Goal: Information Seeking & Learning: Learn about a topic

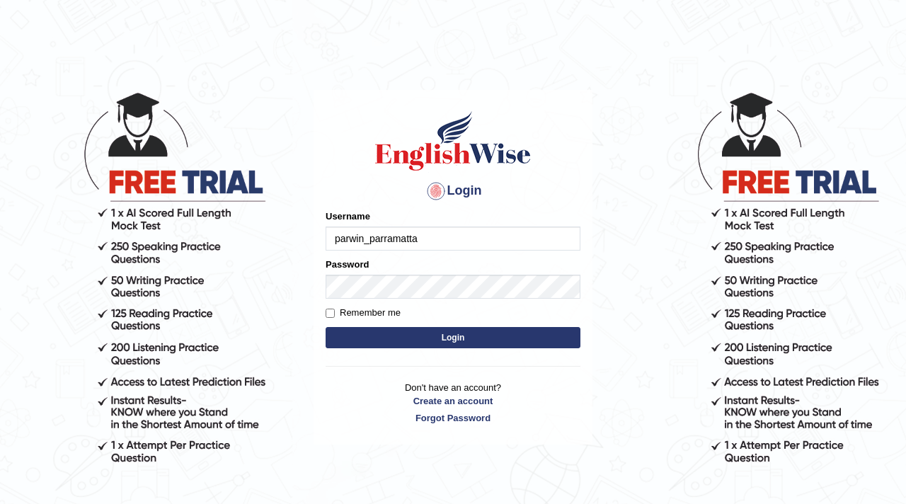
type input "parwin_parramatta"
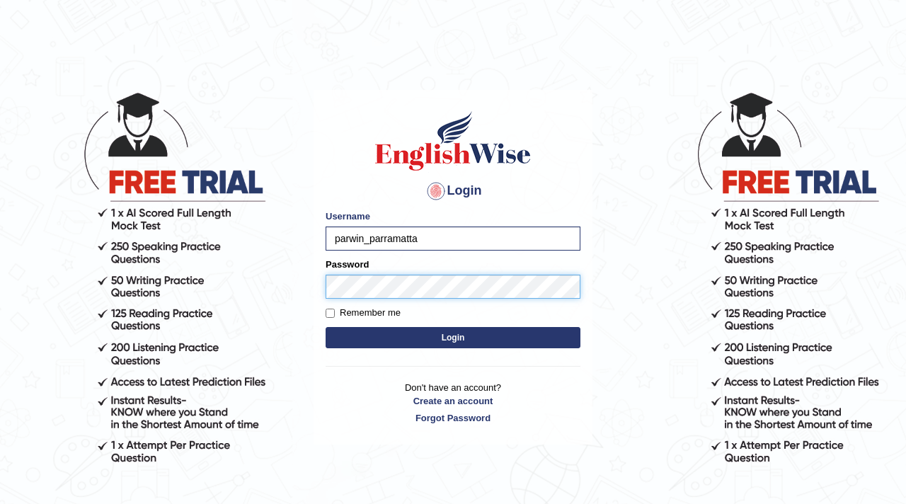
click at [326, 327] on button "Login" at bounding box center [453, 337] width 255 height 21
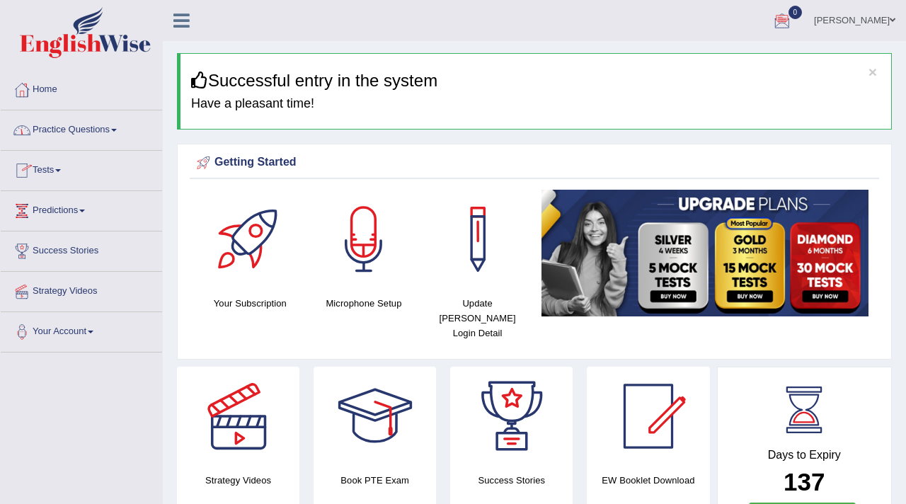
click at [84, 128] on link "Practice Questions" at bounding box center [81, 127] width 161 height 35
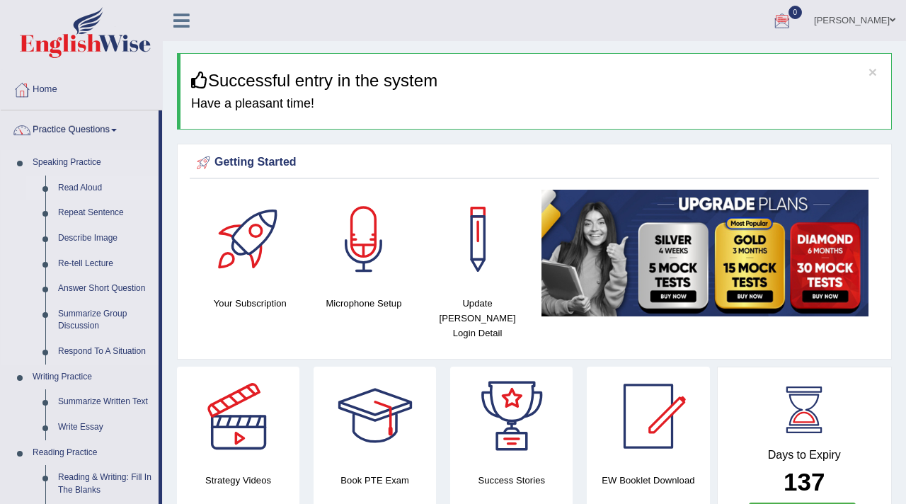
click at [81, 193] on link "Read Aloud" at bounding box center [105, 188] width 107 height 25
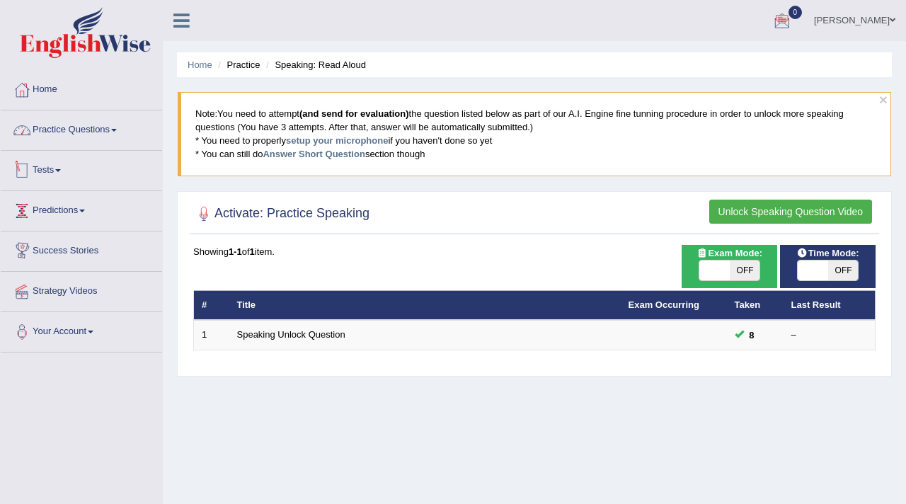
click at [97, 131] on link "Practice Questions" at bounding box center [81, 127] width 161 height 35
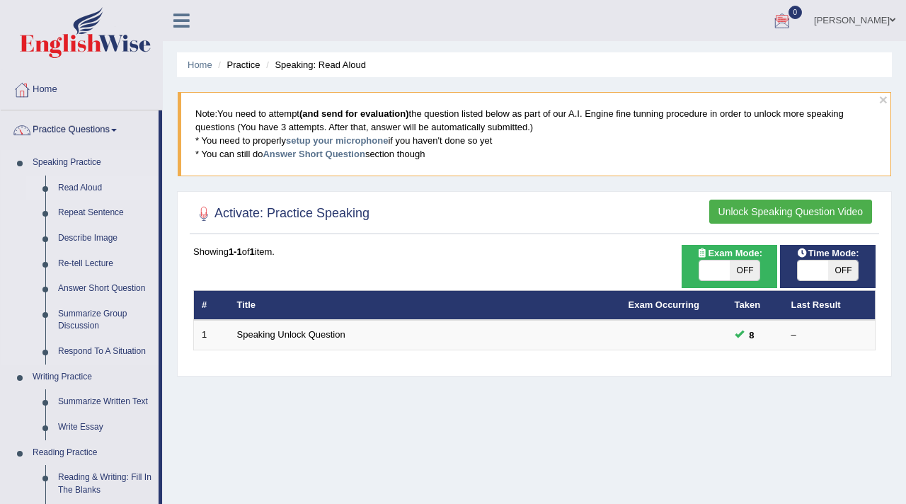
click at [91, 188] on link "Read Aloud" at bounding box center [105, 188] width 107 height 25
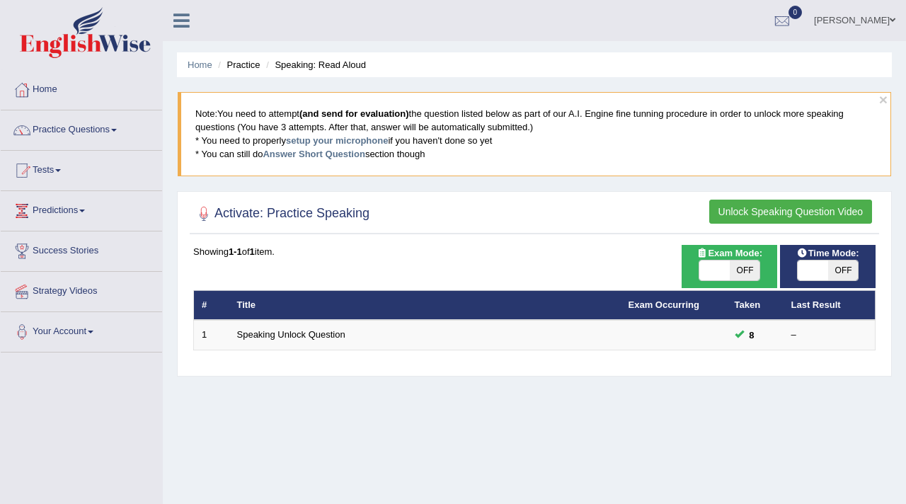
click at [178, 18] on icon at bounding box center [181, 20] width 16 height 18
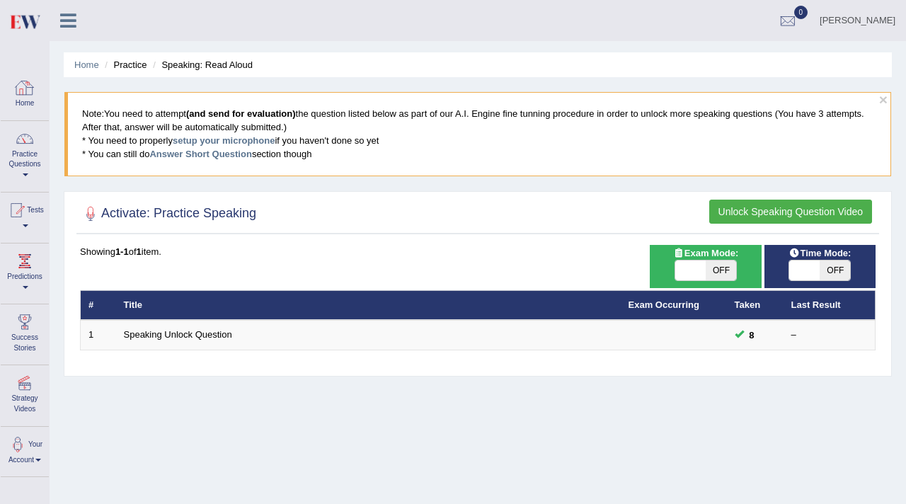
click at [24, 91] on div at bounding box center [24, 87] width 21 height 21
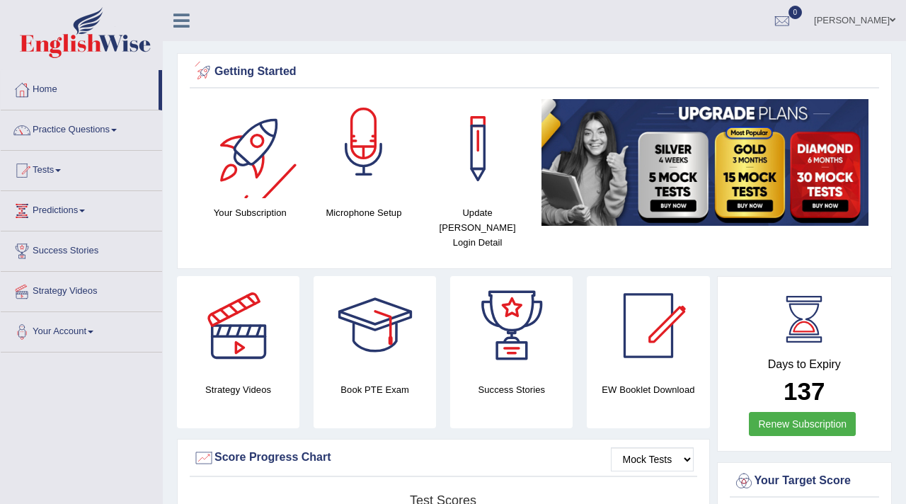
click at [387, 156] on div at bounding box center [363, 148] width 99 height 99
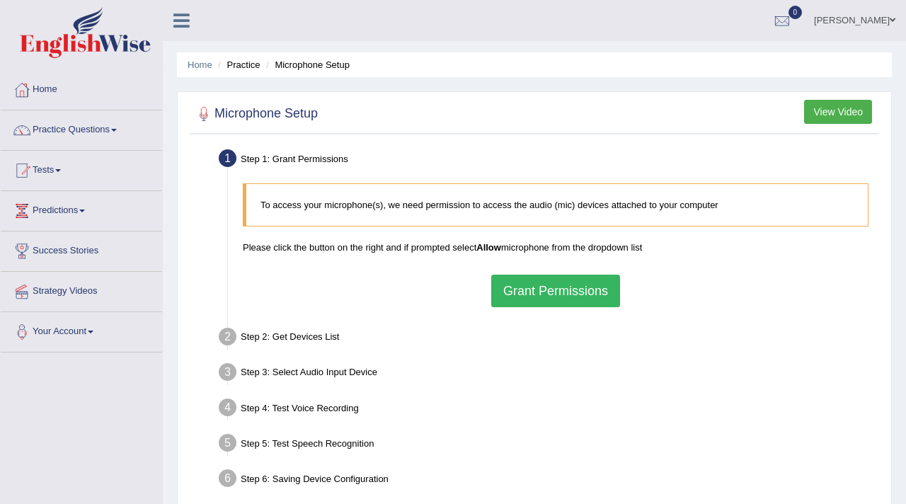
click at [537, 292] on button "Grant Permissions" at bounding box center [555, 291] width 129 height 33
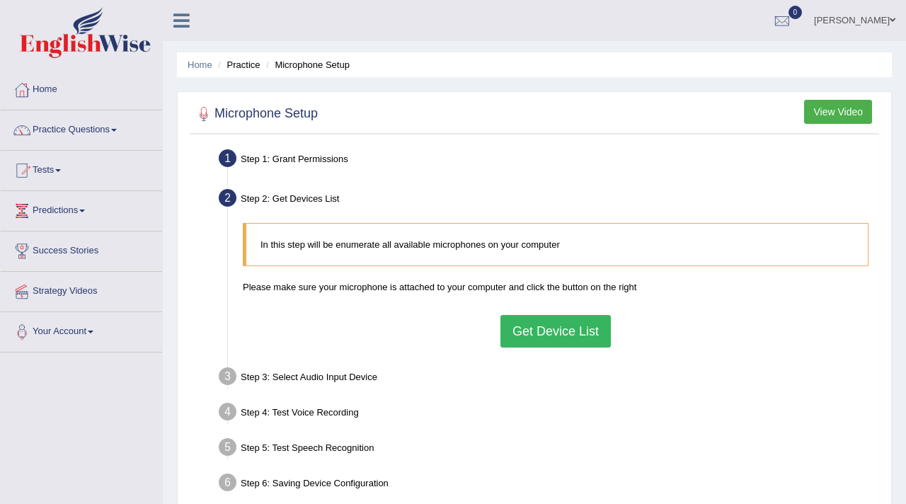
click at [542, 331] on button "Get Device List" at bounding box center [556, 331] width 110 height 33
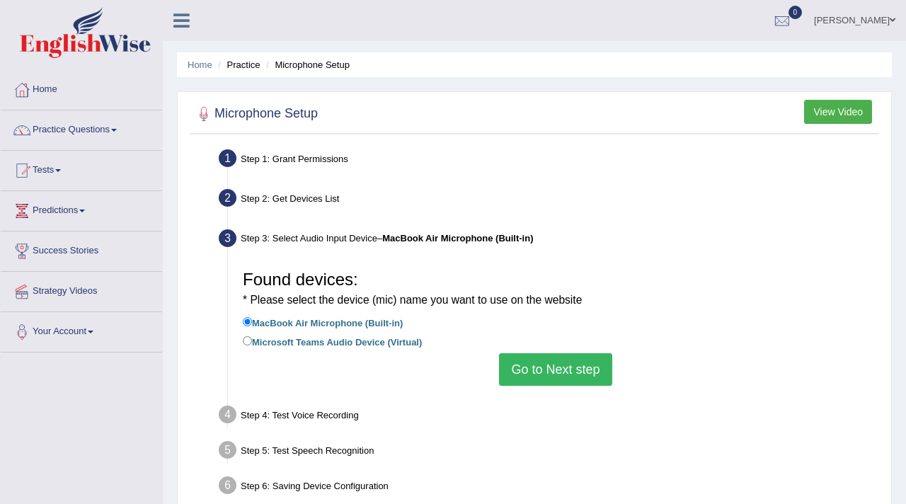
click at [532, 372] on button "Go to Next step" at bounding box center [555, 369] width 113 height 33
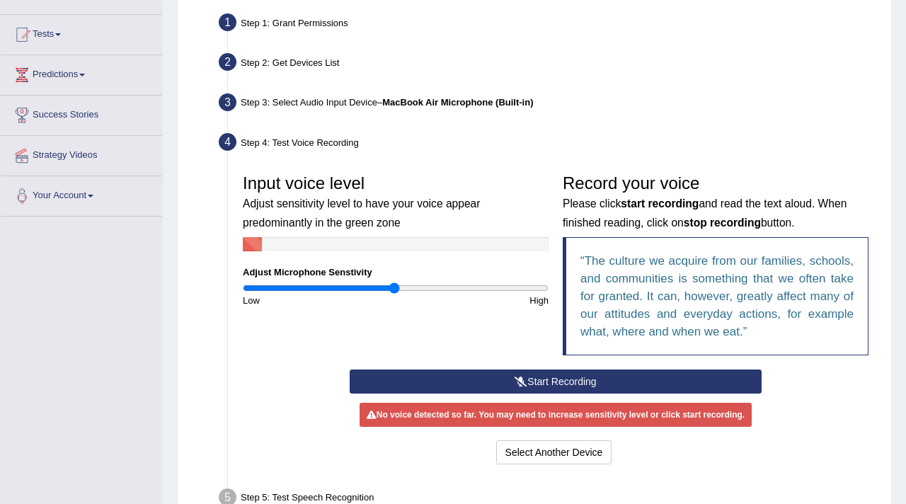
scroll to position [139, 0]
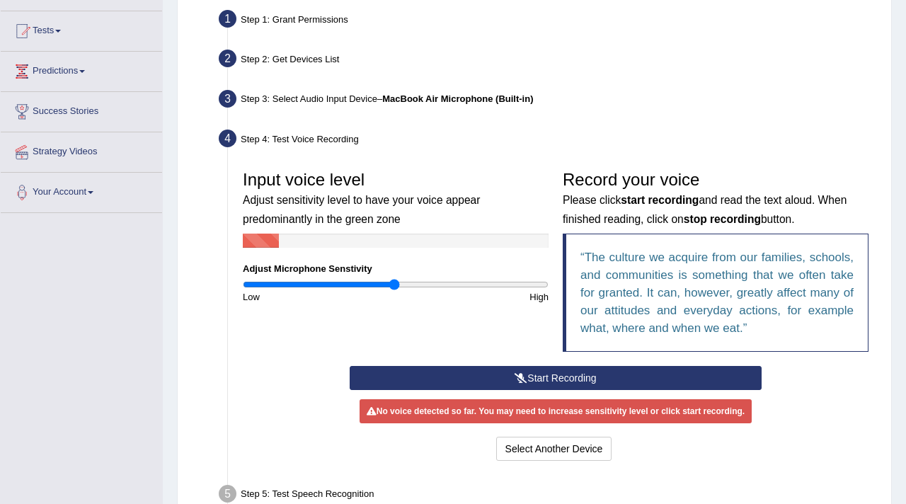
click at [537, 377] on button "Start Recording" at bounding box center [556, 378] width 413 height 24
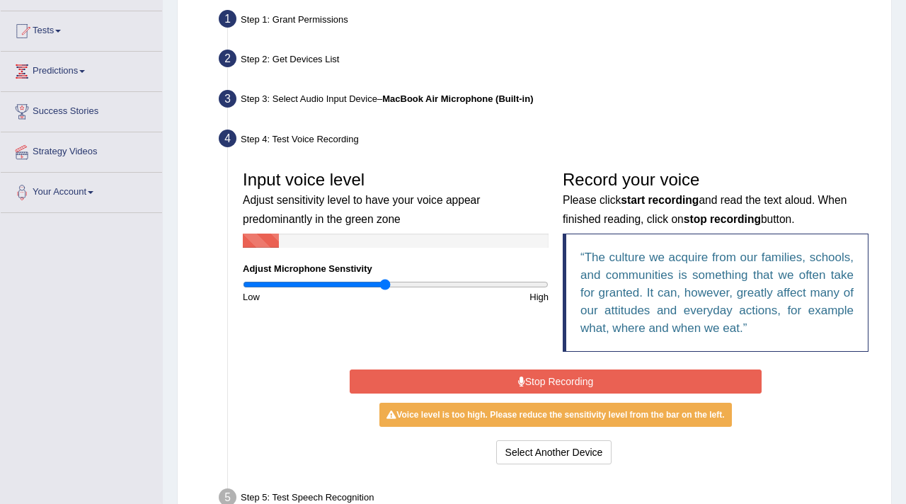
click at [386, 287] on input "range" at bounding box center [396, 284] width 306 height 11
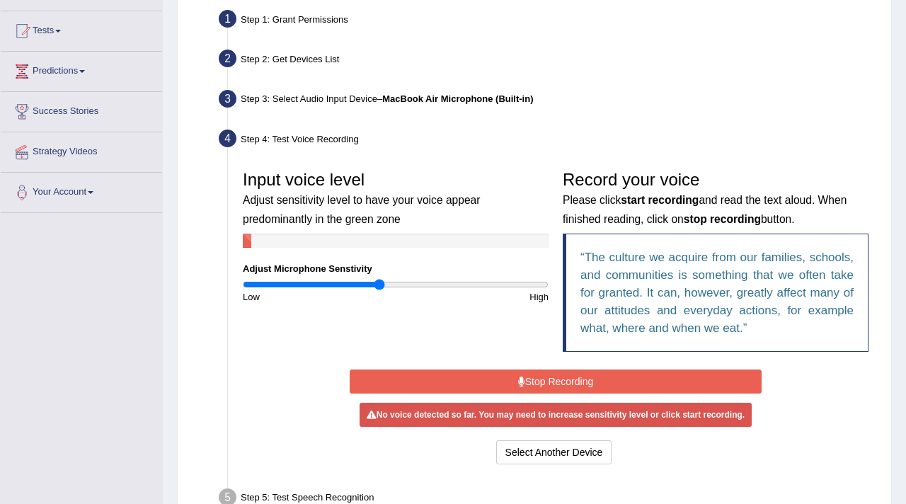
type input "0.9"
click at [379, 283] on input "range" at bounding box center [396, 284] width 306 height 11
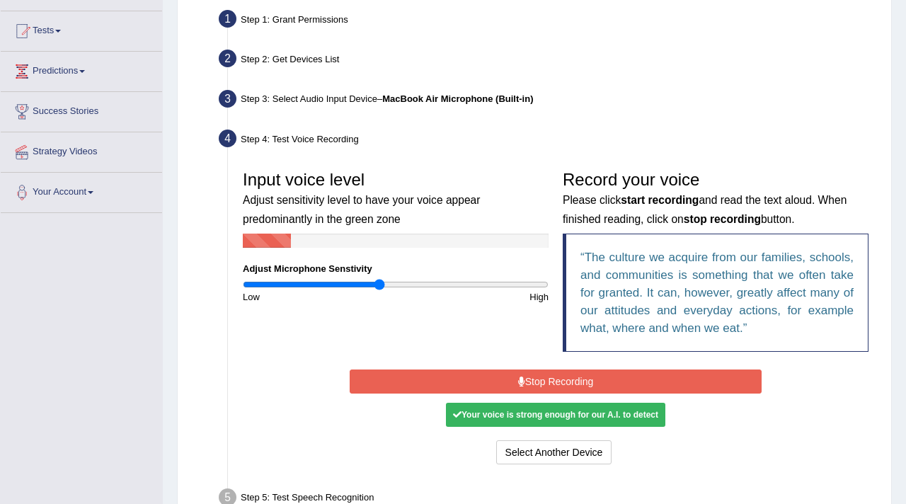
click at [550, 377] on button "Stop Recording" at bounding box center [556, 382] width 413 height 24
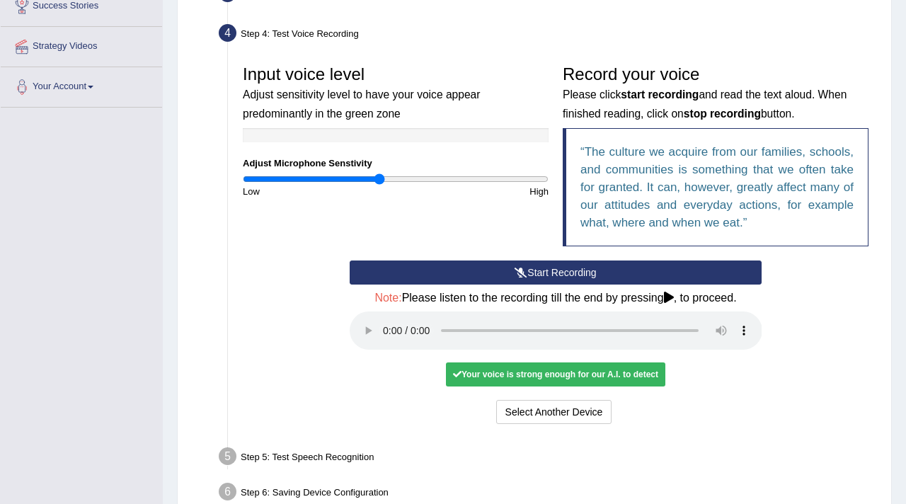
scroll to position [260, 0]
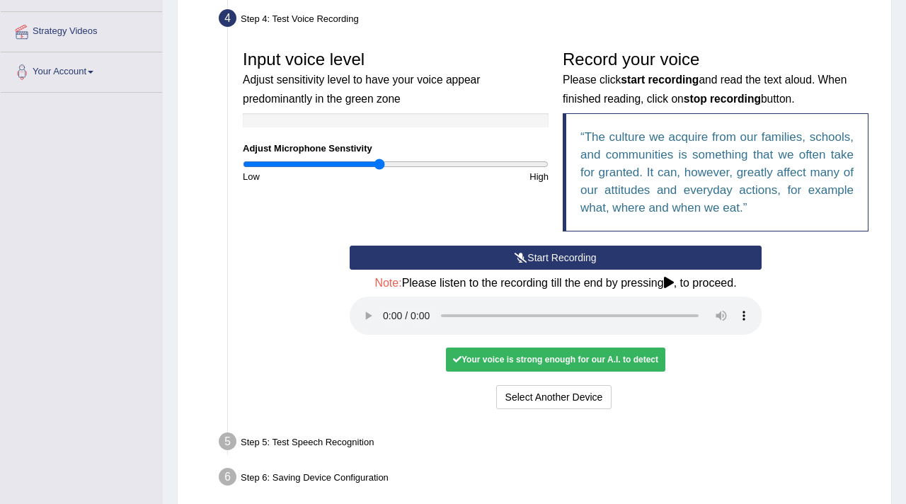
click at [549, 360] on div "Your voice is strong enough for our A.I. to detect" at bounding box center [556, 360] width 220 height 24
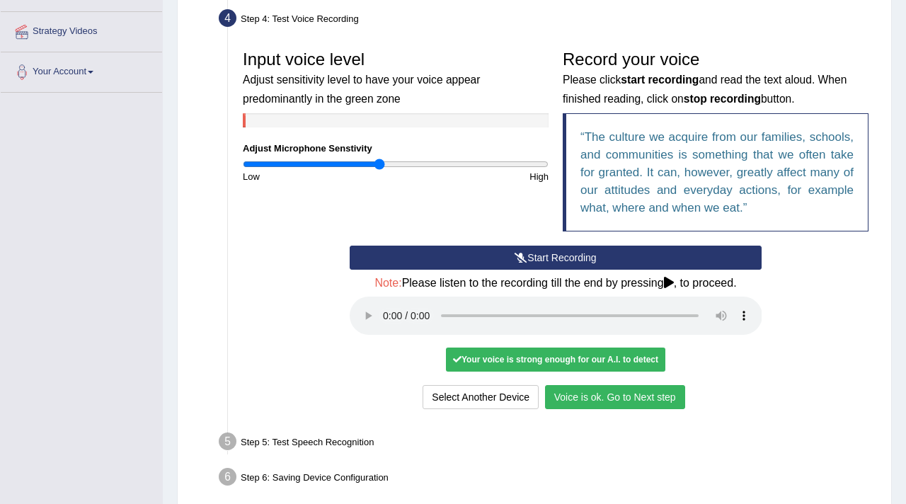
click at [581, 392] on button "Voice is ok. Go to Next step" at bounding box center [615, 397] width 140 height 24
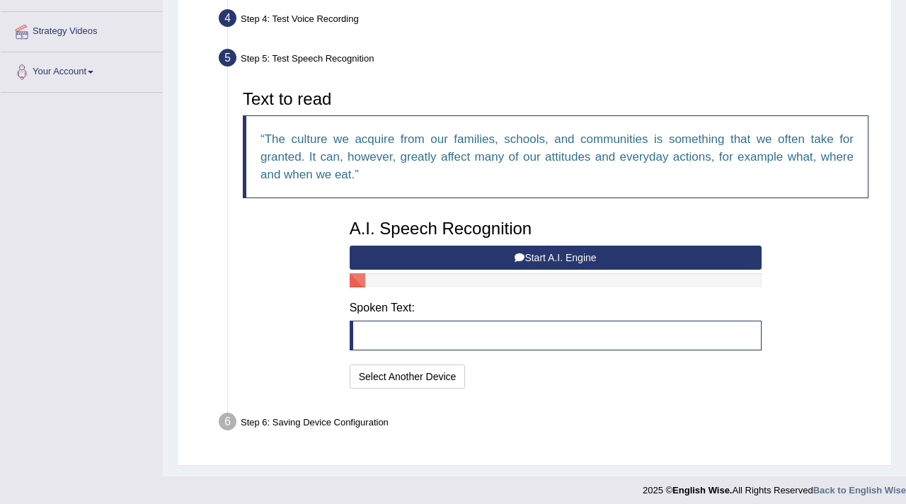
click at [537, 263] on button "Start A.I. Engine" at bounding box center [556, 258] width 413 height 24
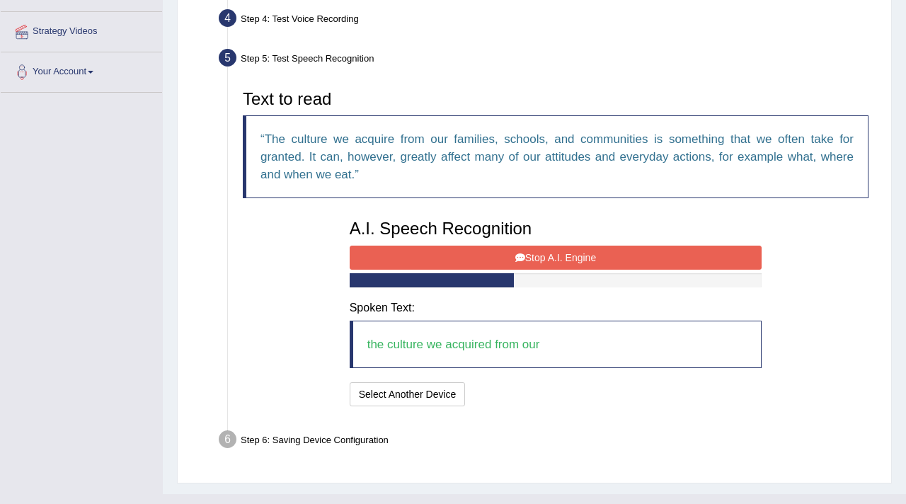
click at [537, 263] on button "Stop A.I. Engine" at bounding box center [556, 258] width 413 height 24
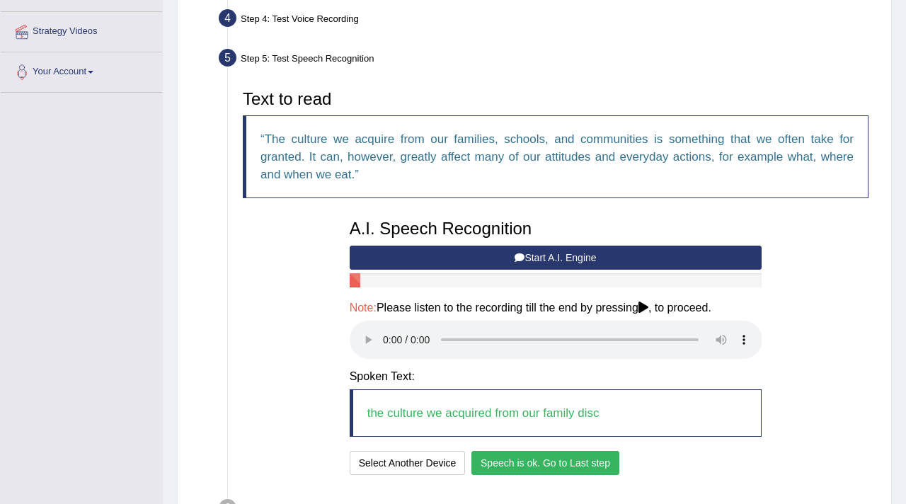
click at [499, 463] on button "Speech is ok. Go to Last step" at bounding box center [546, 463] width 148 height 24
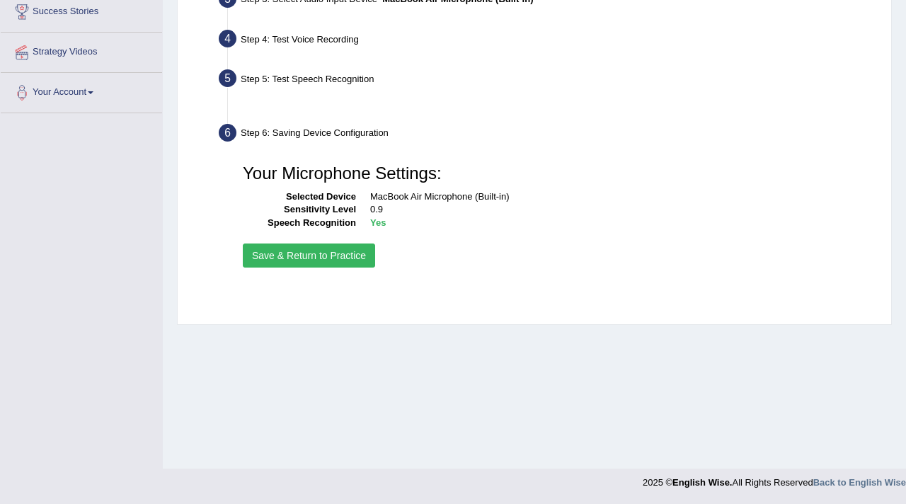
scroll to position [239, 0]
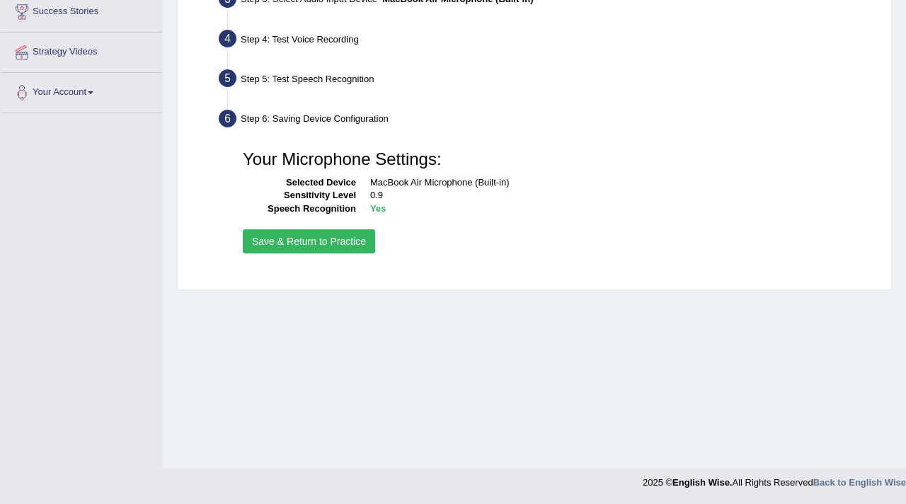
click at [350, 246] on button "Save & Return to Practice" at bounding box center [309, 241] width 132 height 24
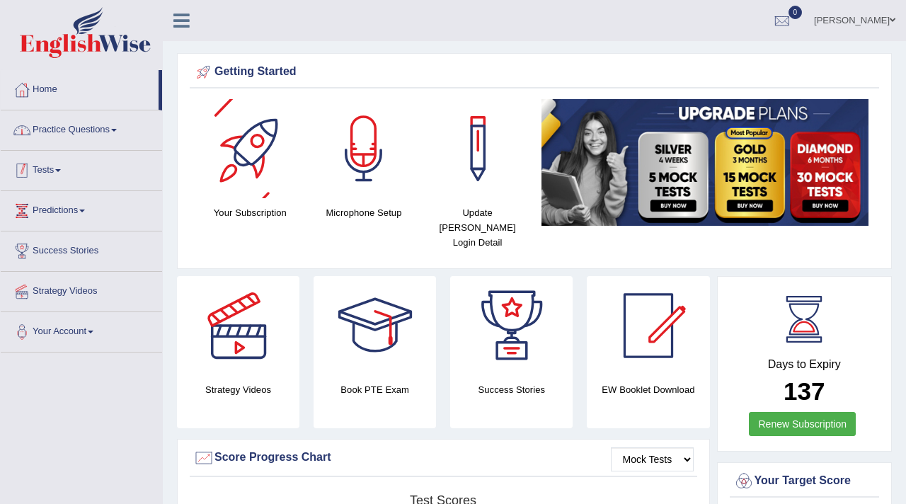
click at [117, 131] on link "Practice Questions" at bounding box center [81, 127] width 161 height 35
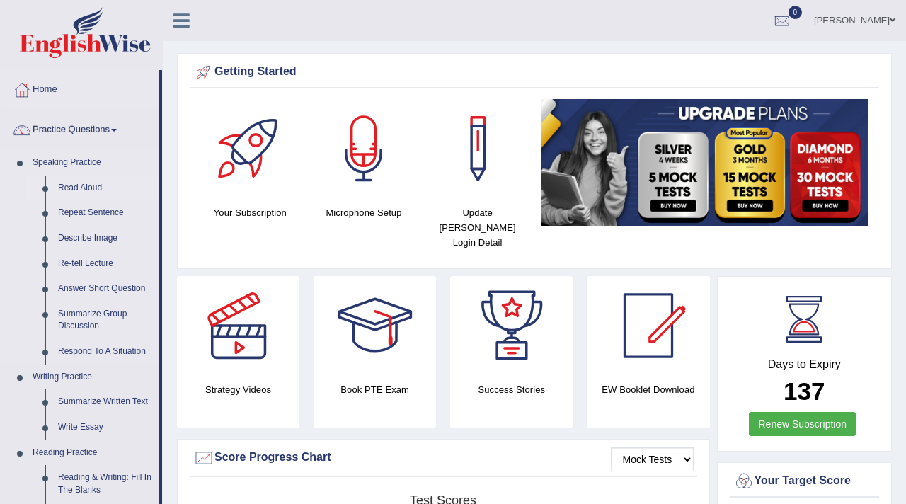
click at [89, 190] on link "Read Aloud" at bounding box center [105, 188] width 107 height 25
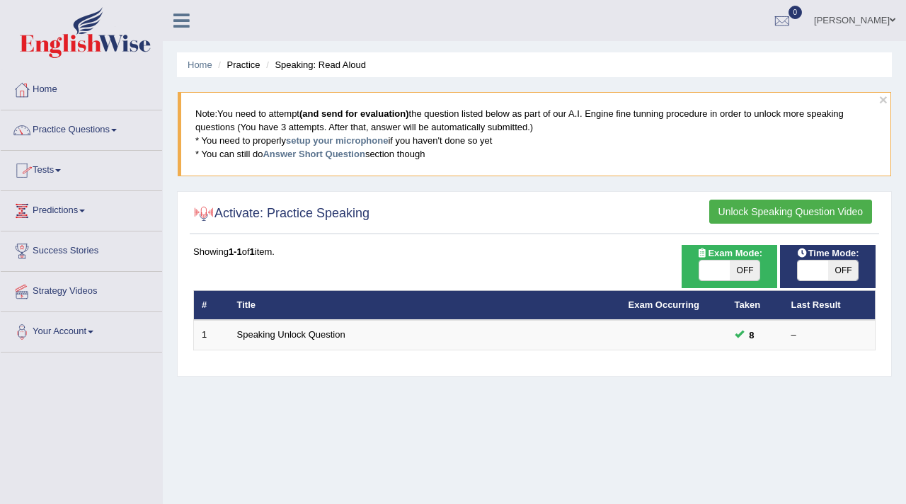
click at [742, 266] on span "OFF" at bounding box center [745, 271] width 30 height 20
checkbox input "true"
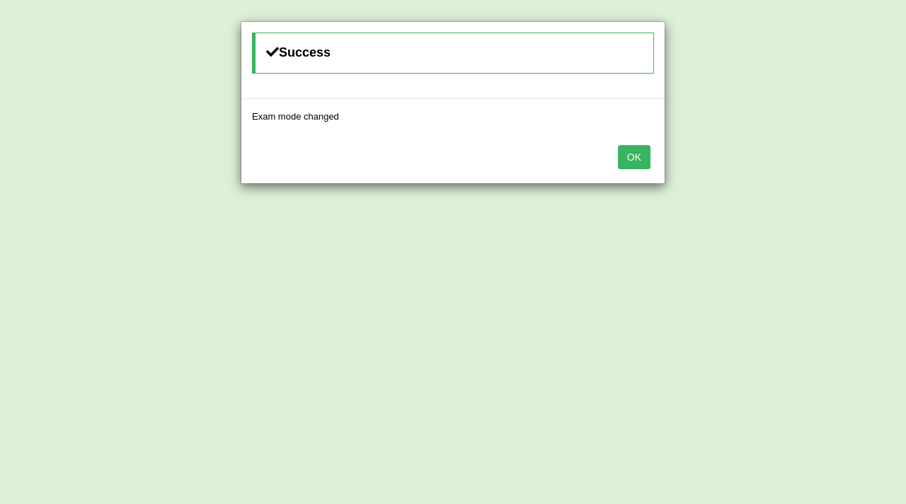
click at [635, 153] on button "OK" at bounding box center [634, 157] width 33 height 24
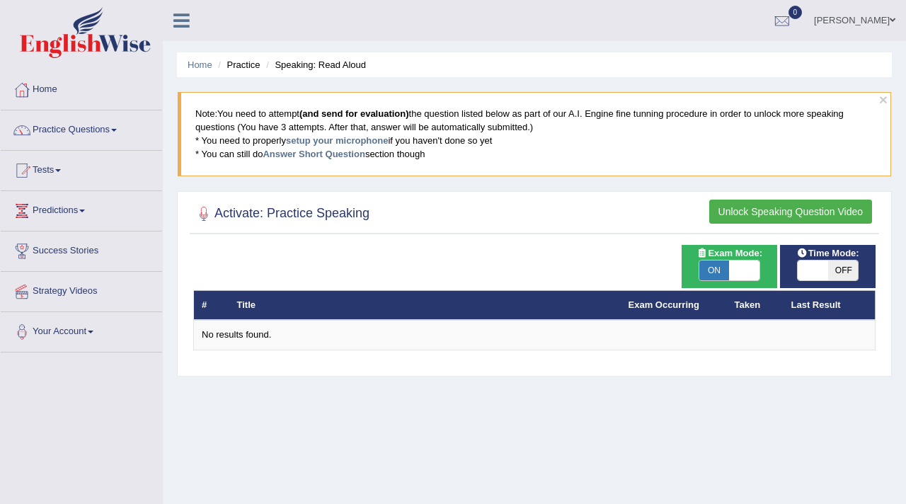
click at [844, 275] on span "OFF" at bounding box center [843, 271] width 30 height 20
checkbox input "true"
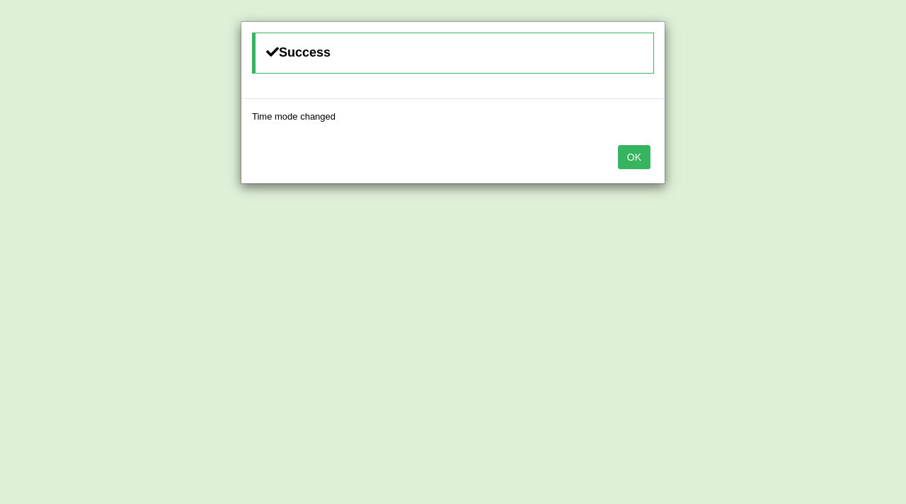
click at [644, 155] on button "OK" at bounding box center [634, 157] width 33 height 24
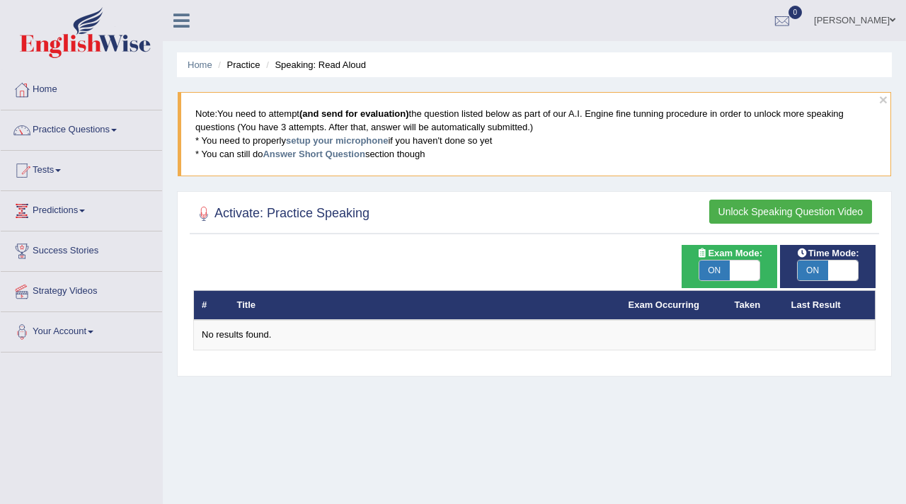
click at [74, 129] on link "Practice Questions" at bounding box center [81, 127] width 161 height 35
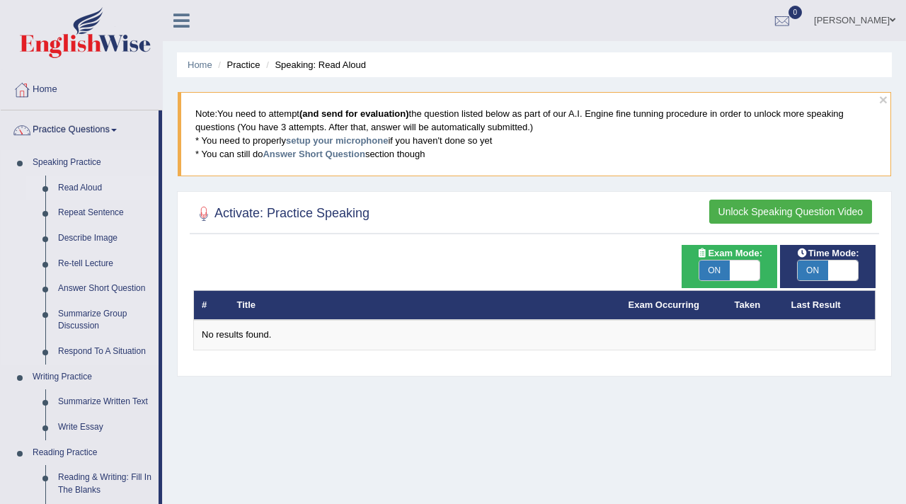
click at [71, 190] on link "Read Aloud" at bounding box center [105, 188] width 107 height 25
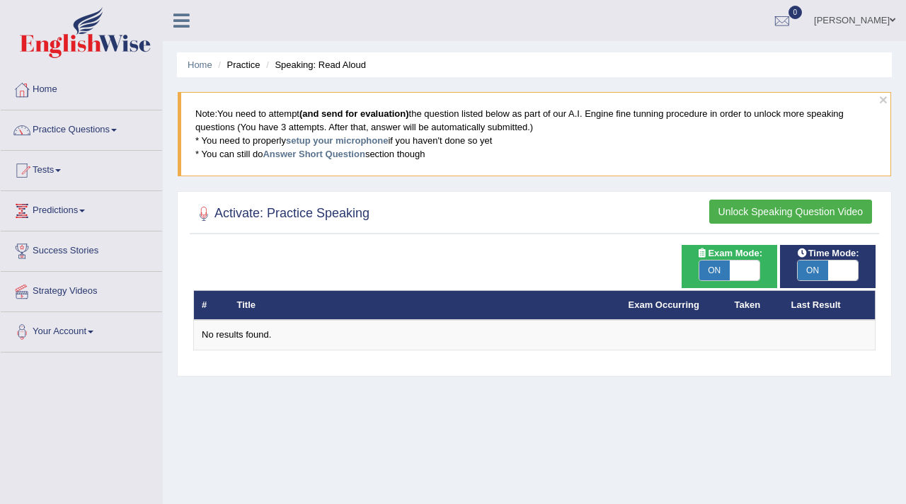
click at [752, 208] on button "Unlock Speaking Question Video" at bounding box center [791, 212] width 163 height 24
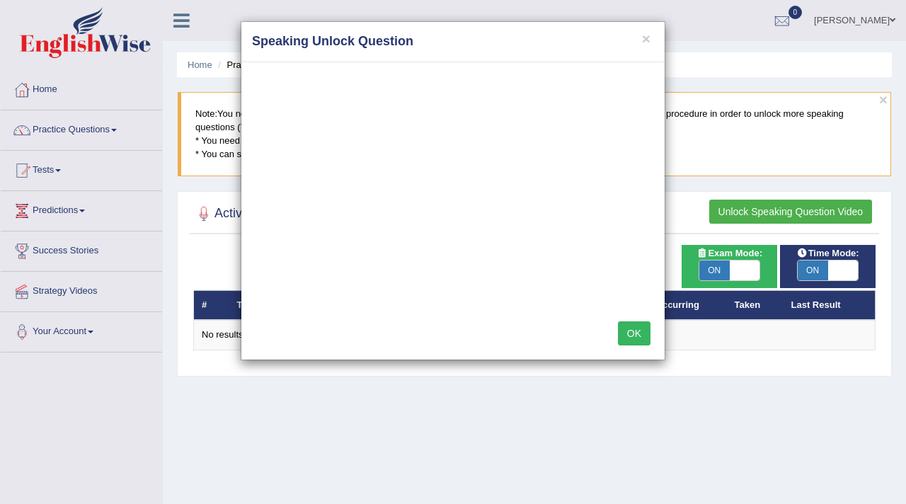
click at [627, 334] on button "OK" at bounding box center [634, 333] width 33 height 24
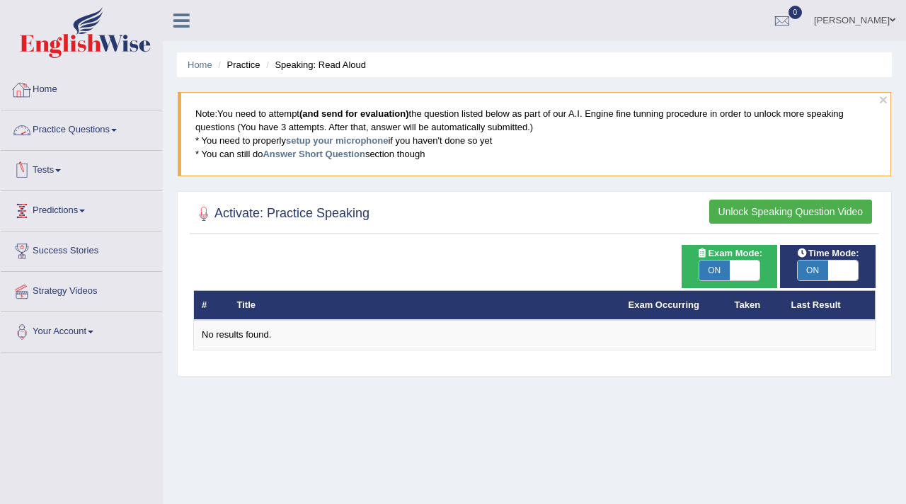
click at [52, 94] on link "Home" at bounding box center [81, 87] width 161 height 35
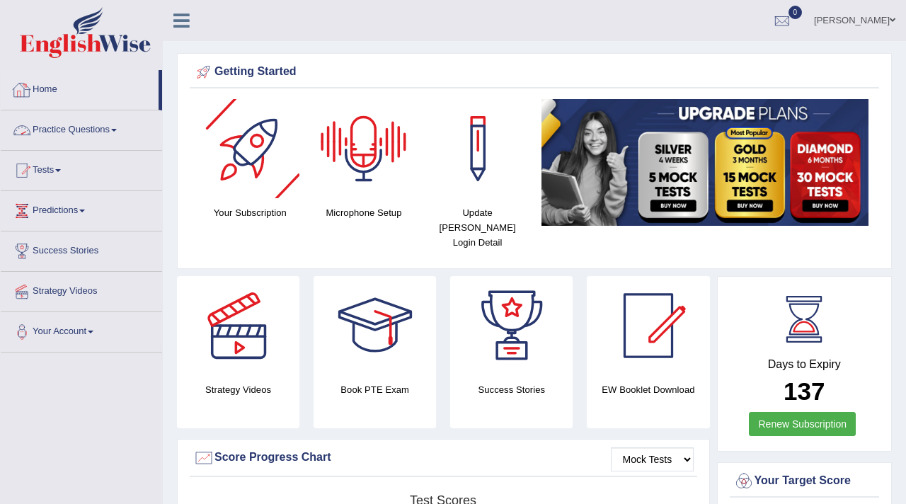
click at [48, 121] on link "Practice Questions" at bounding box center [81, 127] width 161 height 35
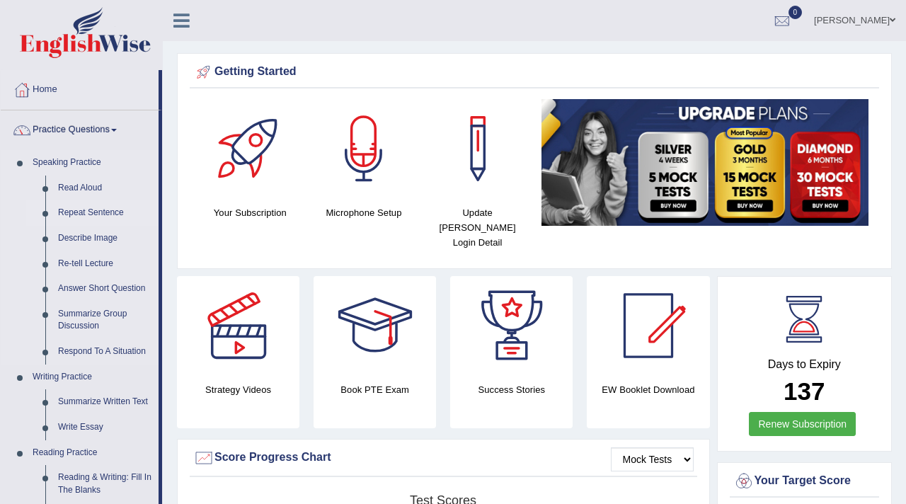
click at [71, 212] on link "Repeat Sentence" at bounding box center [105, 212] width 107 height 25
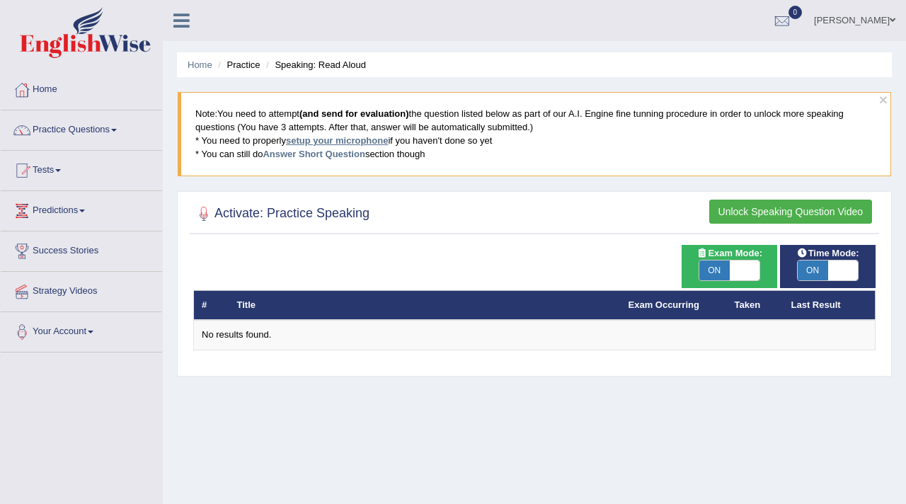
click at [351, 142] on link "setup your microphone" at bounding box center [337, 140] width 102 height 11
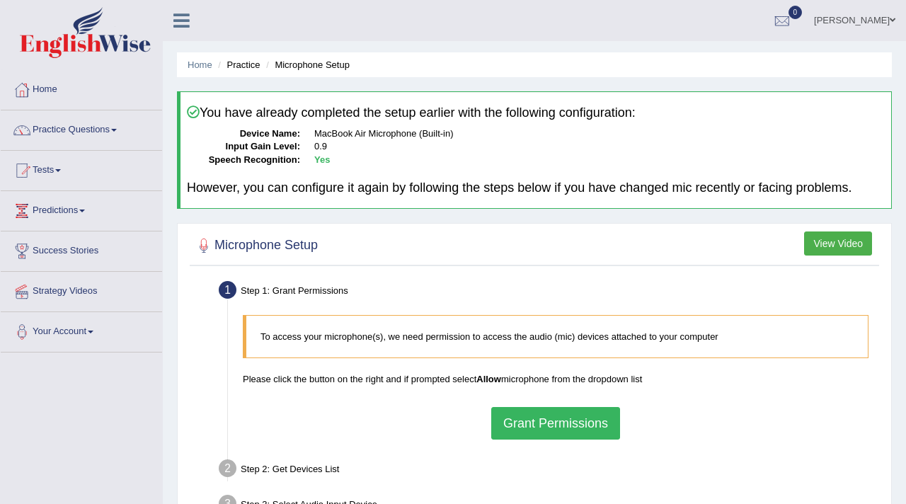
click at [542, 432] on button "Grant Permissions" at bounding box center [555, 423] width 129 height 33
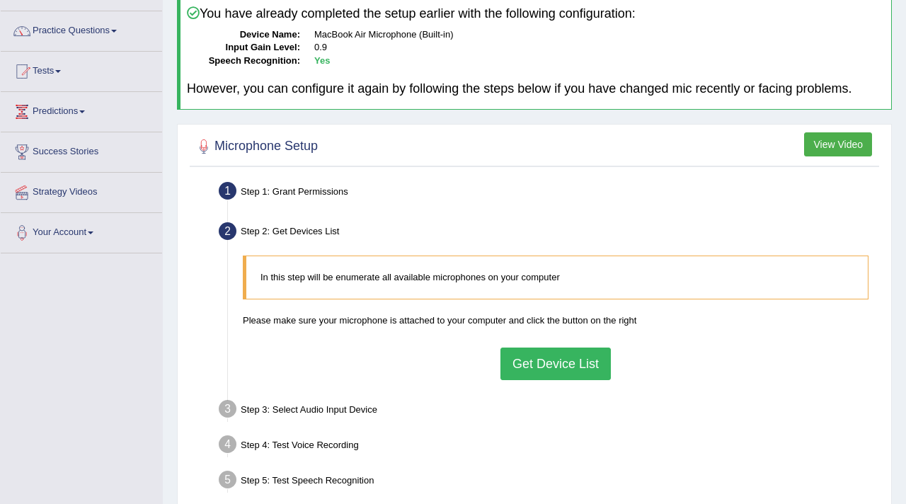
scroll to position [111, 0]
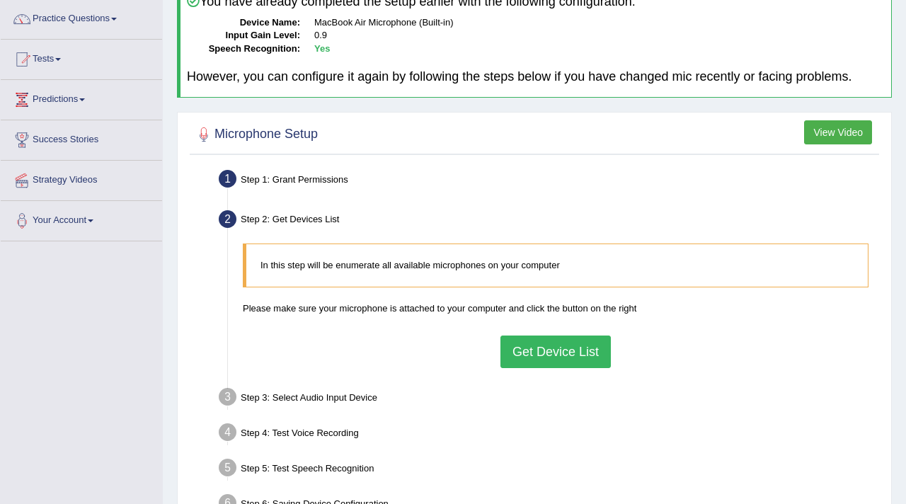
click at [578, 343] on button "Get Device List" at bounding box center [556, 352] width 110 height 33
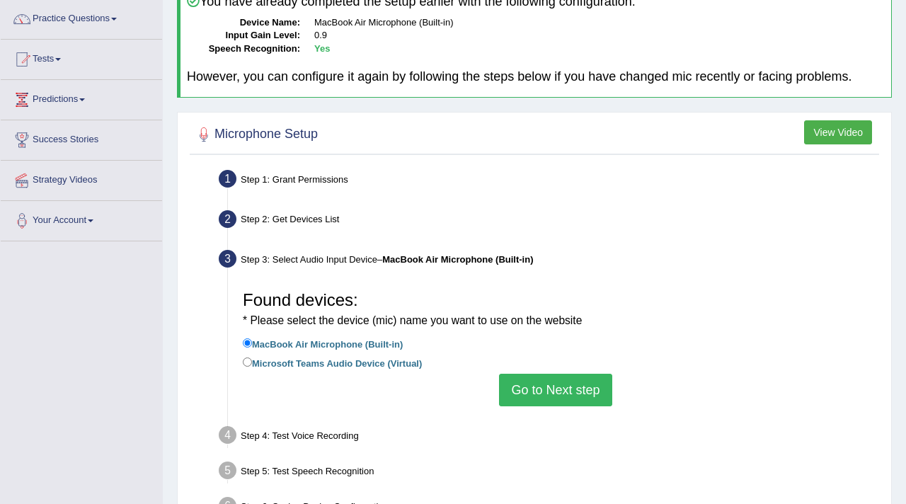
click at [562, 401] on button "Go to Next step" at bounding box center [555, 390] width 113 height 33
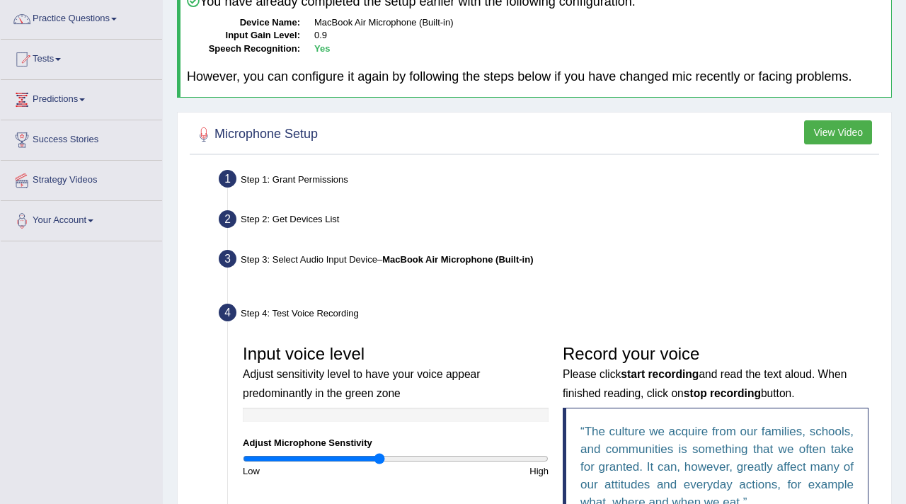
click at [562, 401] on div "Record your voice Please click start recording and read the text aloud. When fi…" at bounding box center [716, 439] width 320 height 203
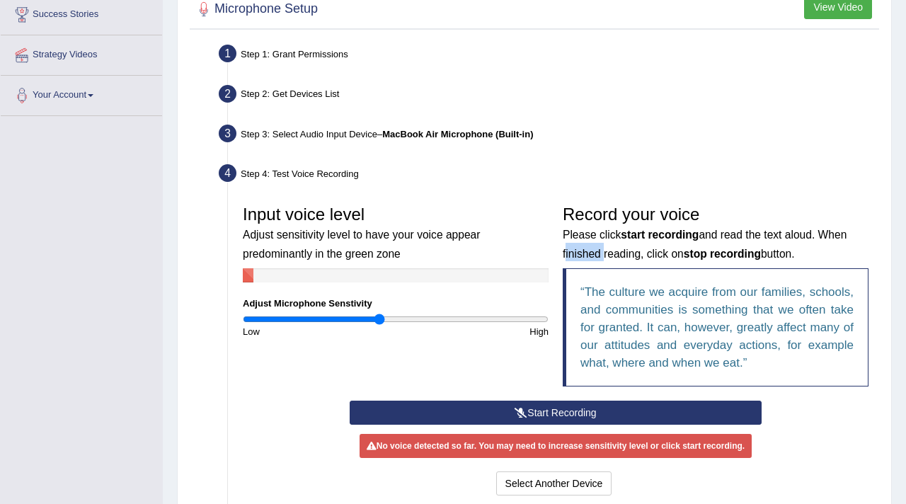
scroll to position [307, 0]
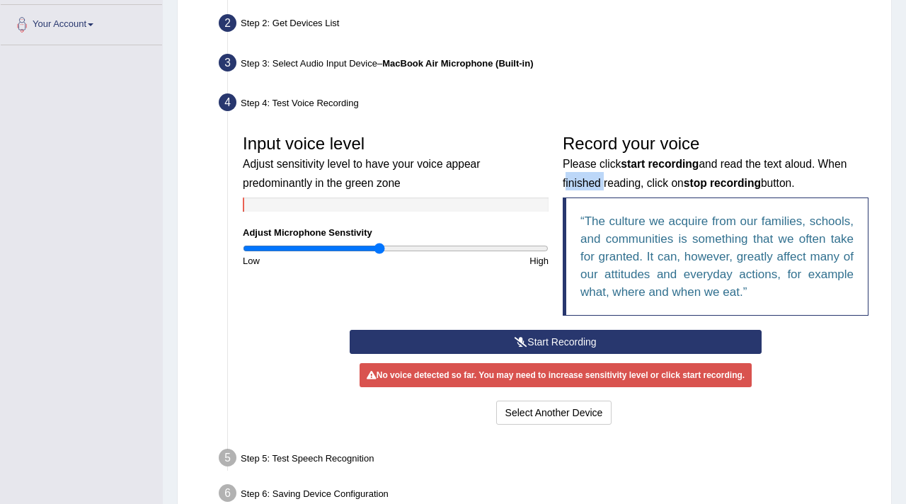
click at [547, 344] on button "Start Recording" at bounding box center [556, 342] width 413 height 24
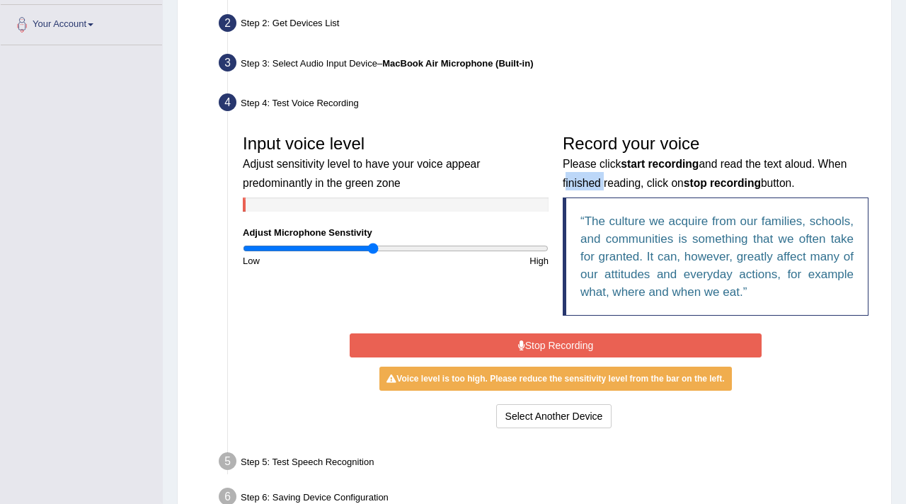
type input "0.86"
click at [373, 249] on input "range" at bounding box center [396, 248] width 306 height 11
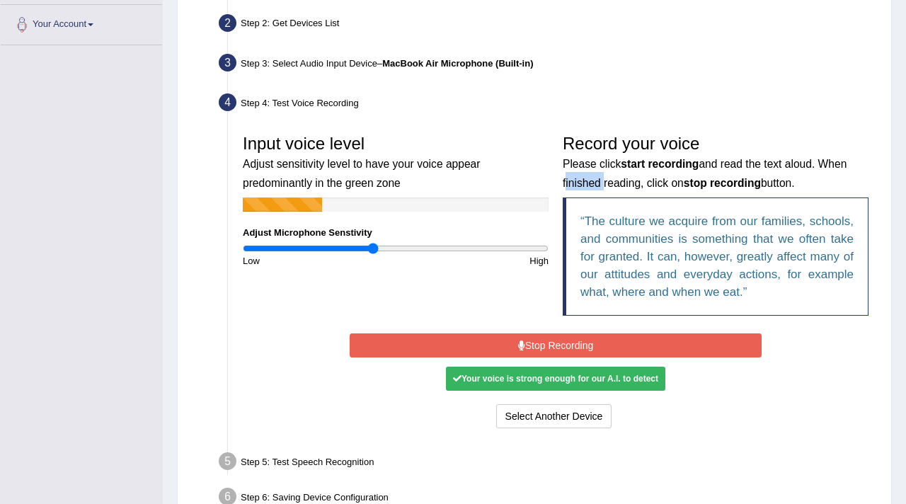
click at [548, 346] on button "Stop Recording" at bounding box center [556, 346] width 413 height 24
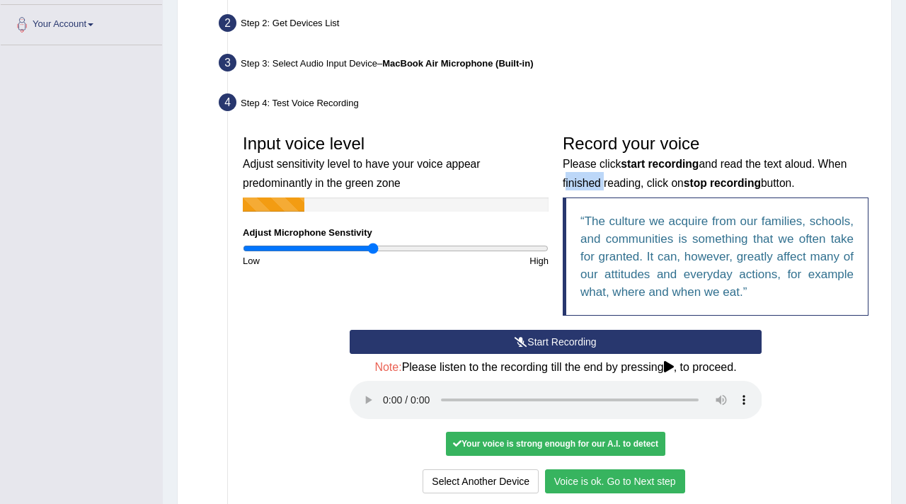
click at [603, 475] on button "Voice is ok. Go to Next step" at bounding box center [615, 481] width 140 height 24
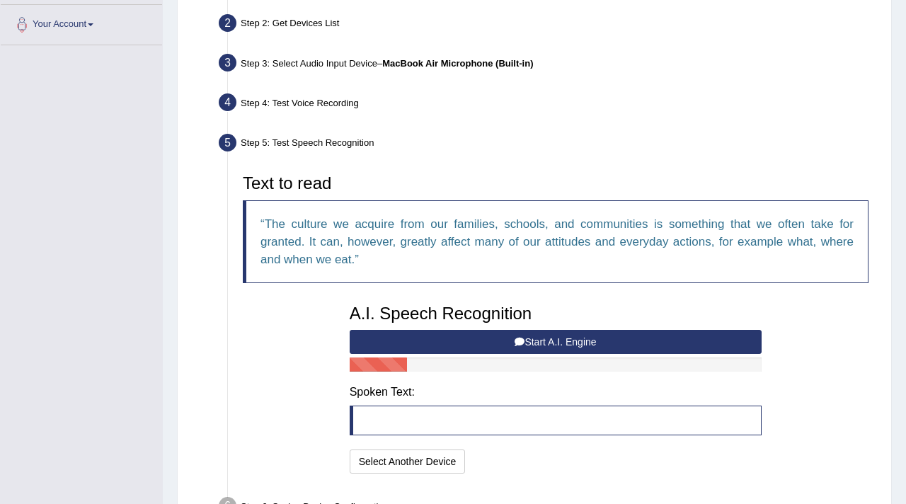
click at [472, 346] on button "Start A.I. Engine" at bounding box center [556, 342] width 413 height 24
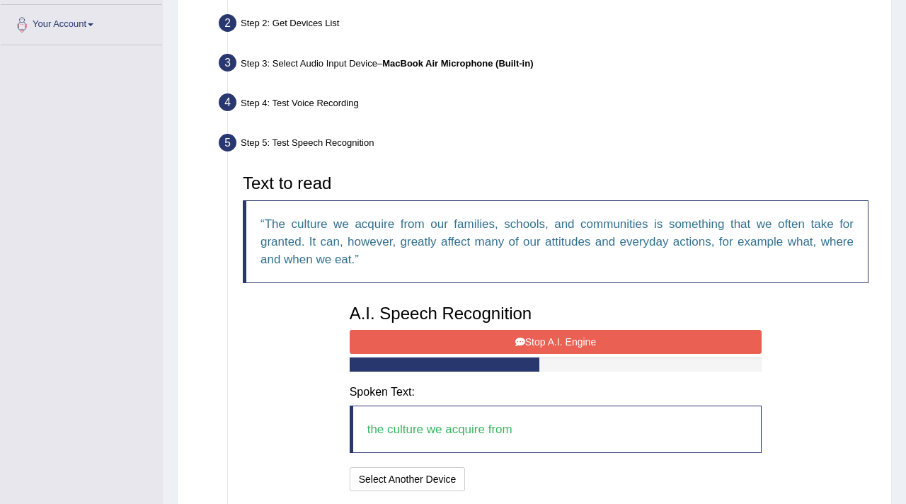
click at [472, 346] on button "Stop A.I. Engine" at bounding box center [556, 342] width 413 height 24
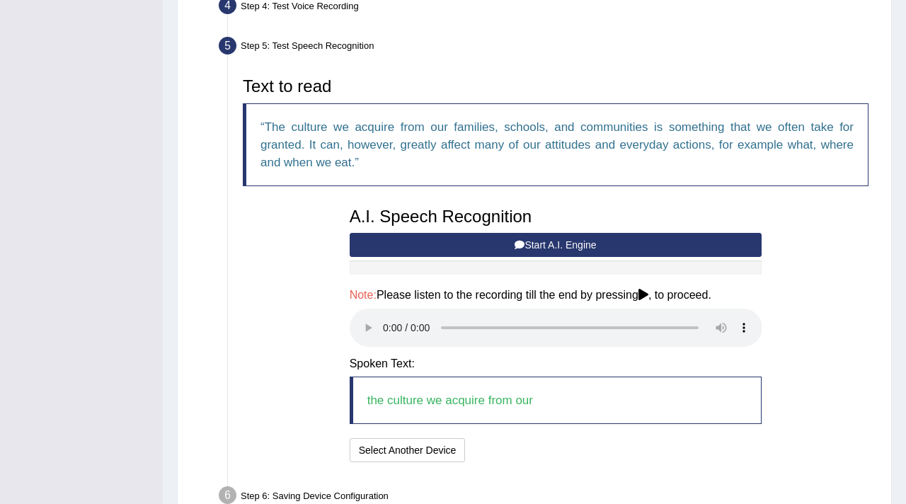
scroll to position [418, 0]
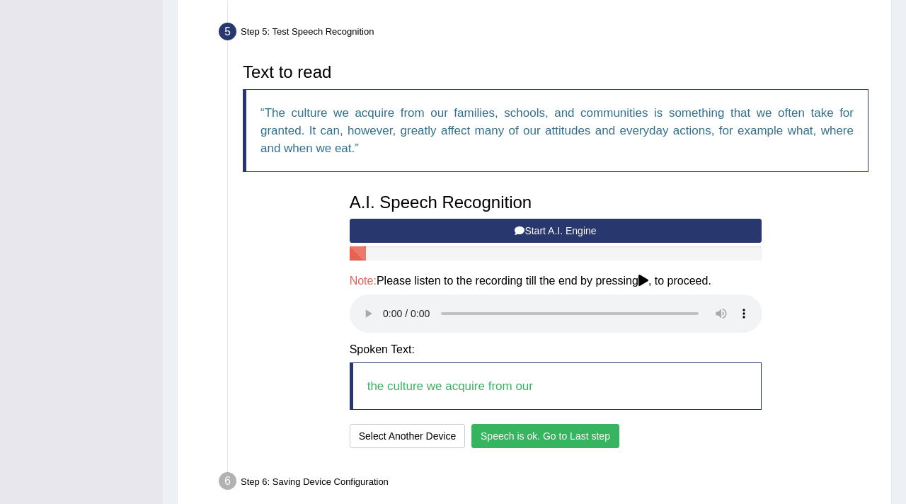
click at [545, 434] on button "Speech is ok. Go to Last step" at bounding box center [546, 436] width 148 height 24
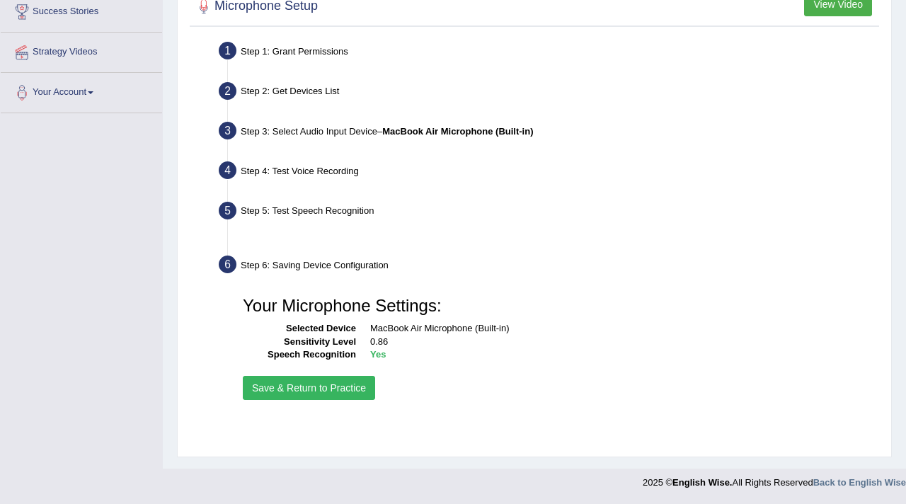
scroll to position [239, 0]
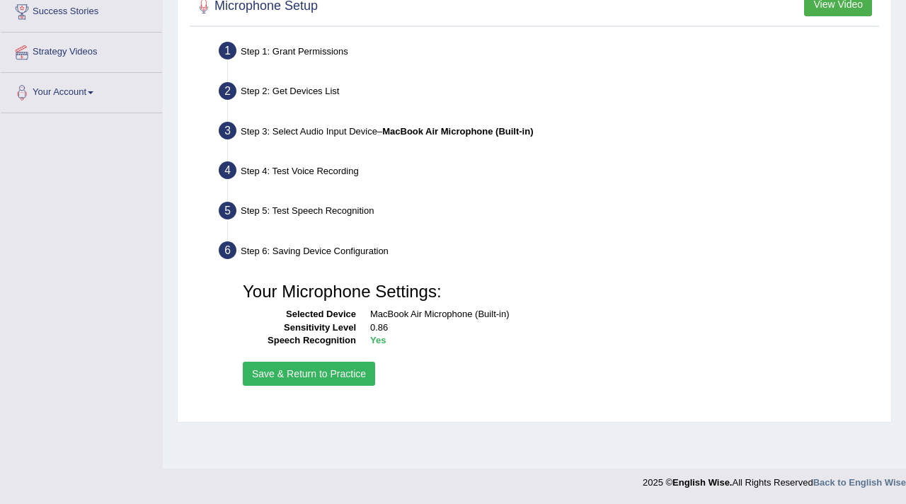
click at [299, 368] on button "Save & Return to Practice" at bounding box center [309, 374] width 132 height 24
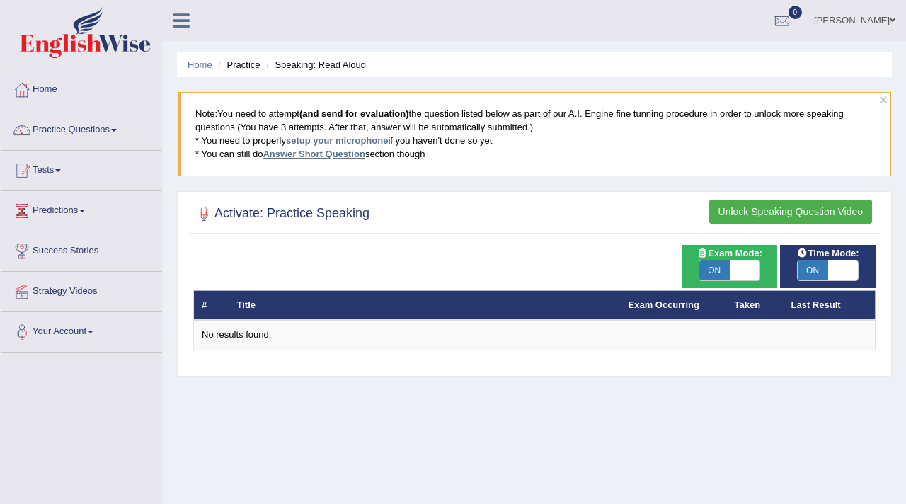
click at [329, 153] on link "Answer Short Question" at bounding box center [314, 154] width 102 height 11
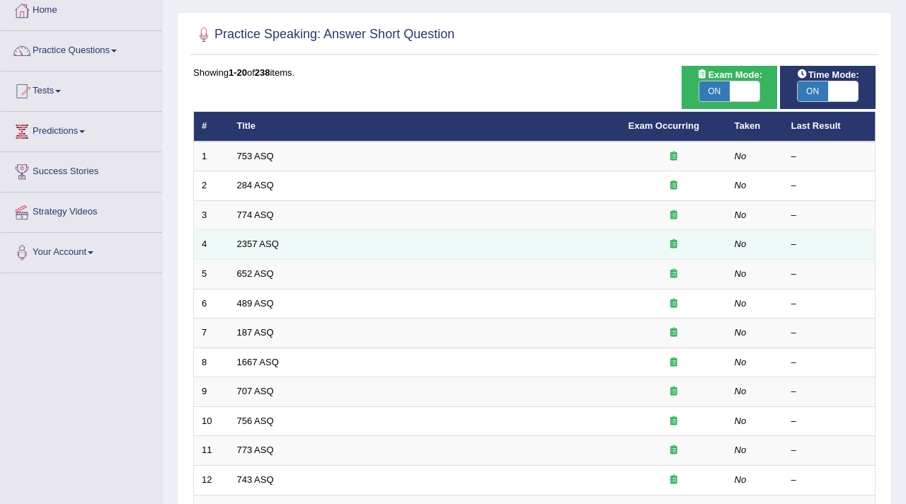
scroll to position [82, 0]
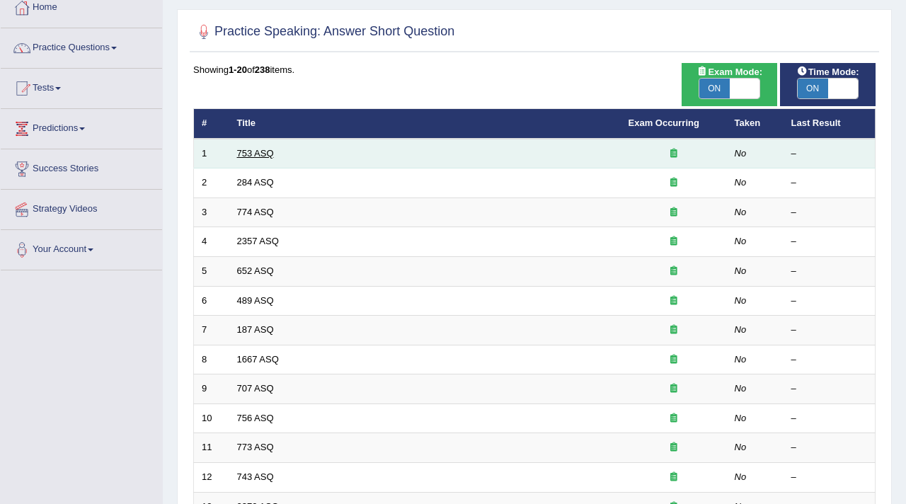
click at [254, 156] on link "753 ASQ" at bounding box center [255, 153] width 37 height 11
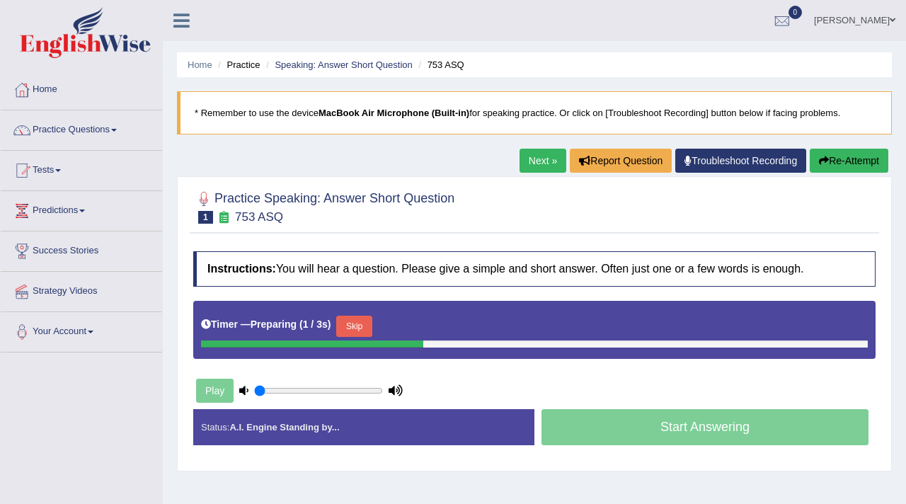
click at [357, 325] on button "Skip" at bounding box center [353, 326] width 35 height 21
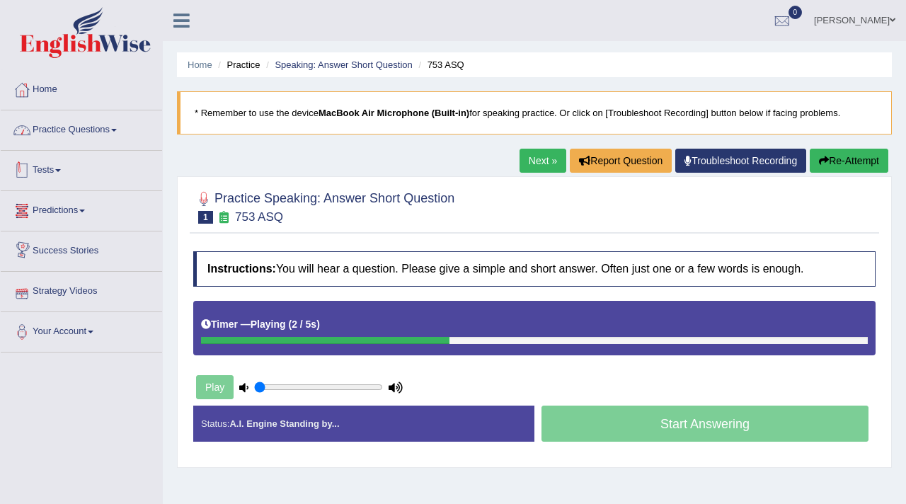
click at [54, 135] on link "Practice Questions" at bounding box center [81, 127] width 161 height 35
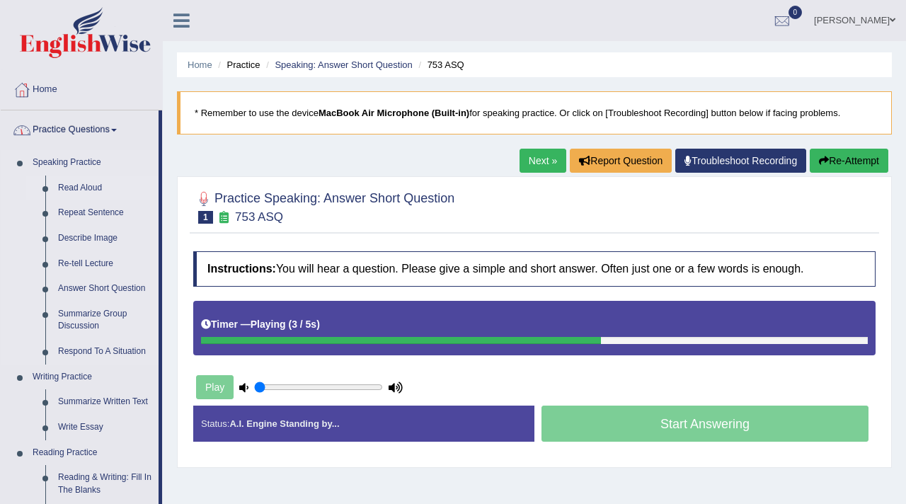
click at [75, 183] on link "Read Aloud" at bounding box center [105, 188] width 107 height 25
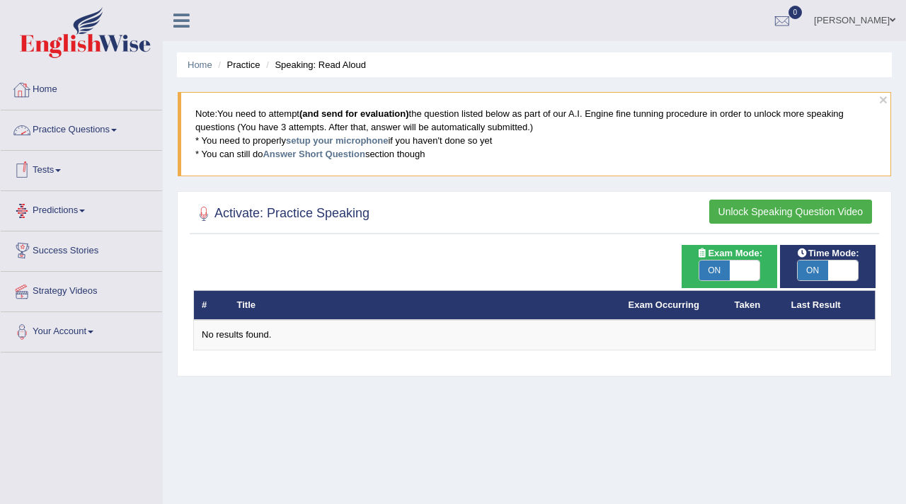
click at [58, 125] on link "Practice Questions" at bounding box center [81, 127] width 161 height 35
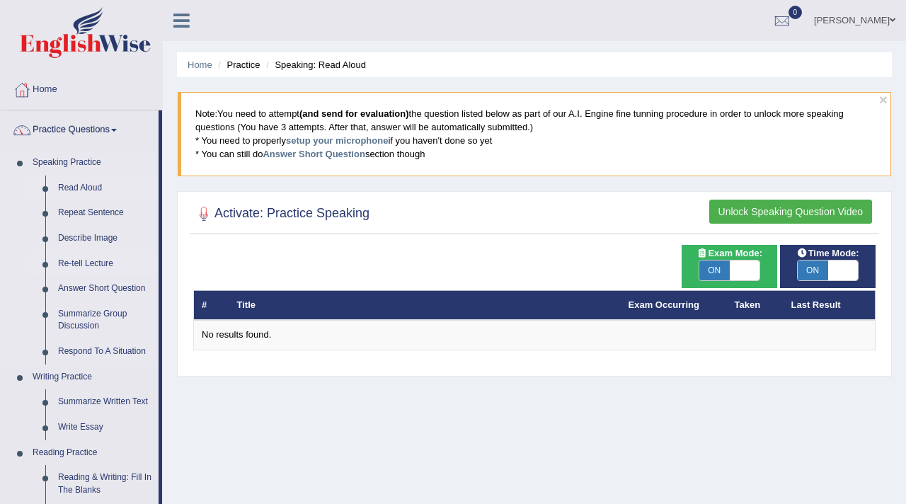
click at [94, 267] on link "Re-tell Lecture" at bounding box center [105, 263] width 107 height 25
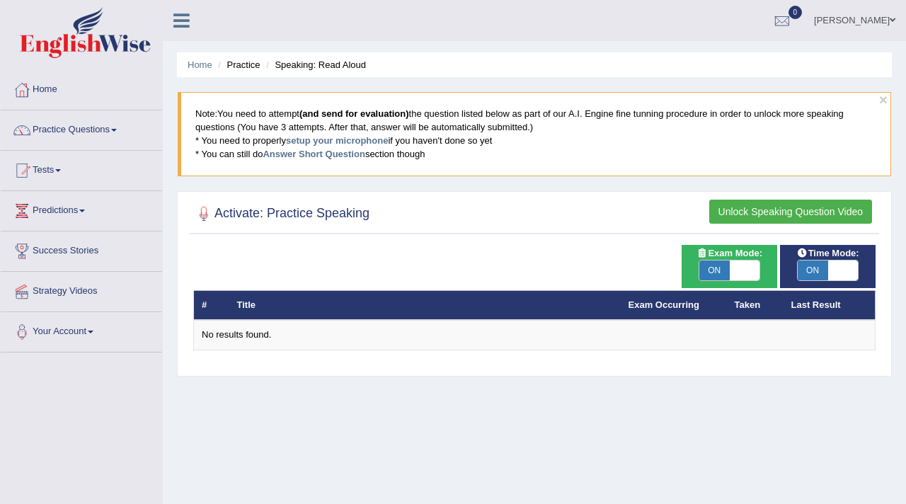
click at [720, 270] on span "ON" at bounding box center [715, 271] width 30 height 20
checkbox input "false"
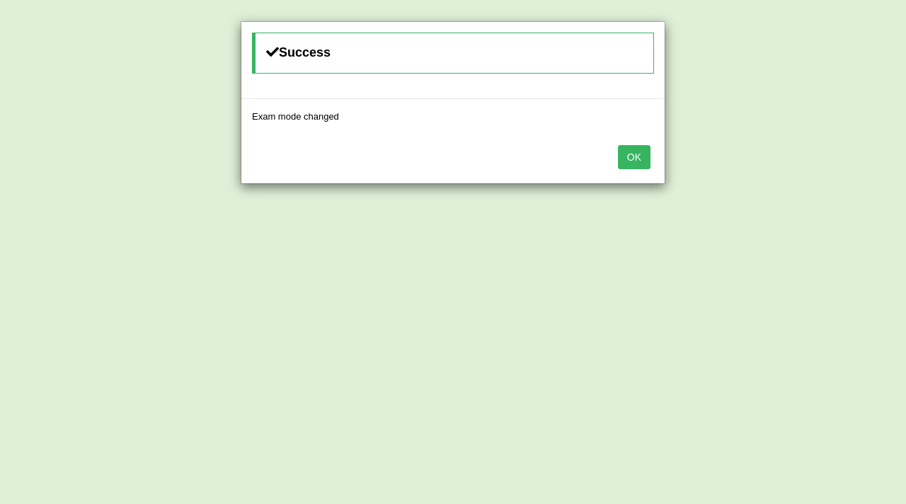
click at [636, 152] on button "OK" at bounding box center [634, 157] width 33 height 24
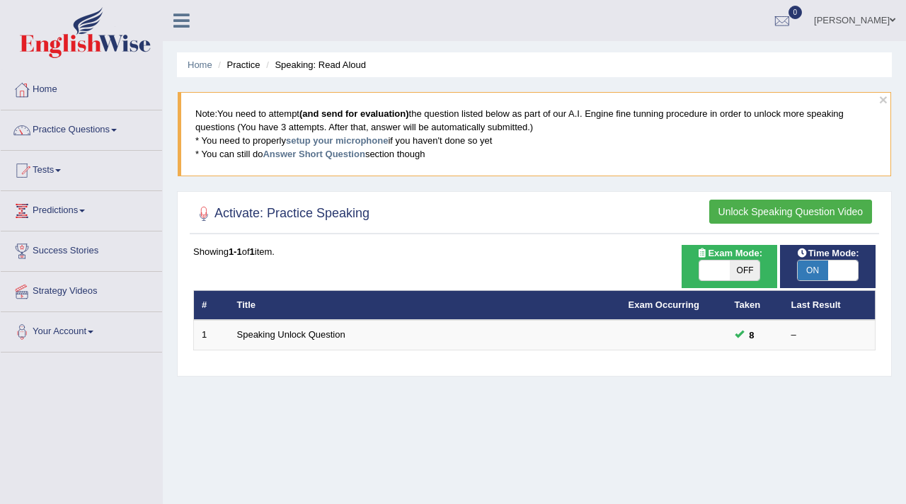
click at [751, 264] on span "OFF" at bounding box center [745, 271] width 30 height 20
checkbox input "true"
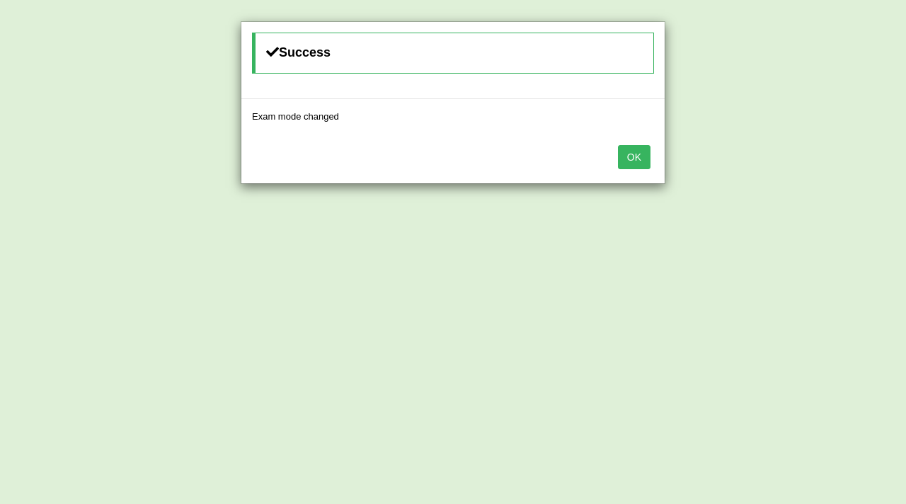
click at [637, 153] on button "OK" at bounding box center [634, 157] width 33 height 24
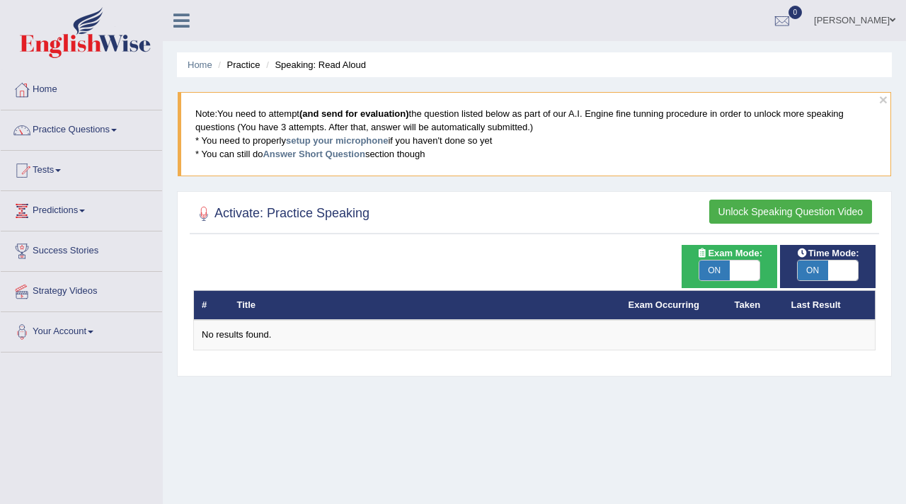
click at [754, 210] on button "Unlock Speaking Question Video" at bounding box center [791, 212] width 163 height 24
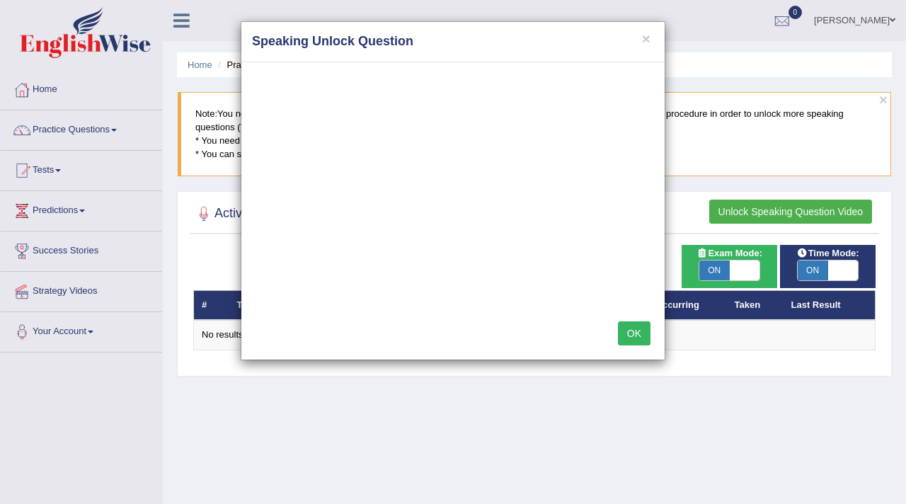
click at [634, 334] on button "OK" at bounding box center [634, 333] width 33 height 24
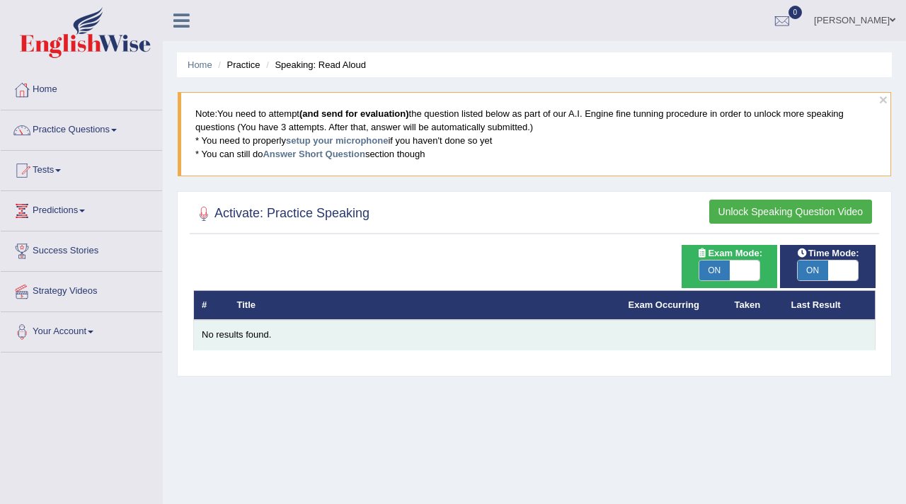
click at [232, 336] on div "No results found." at bounding box center [535, 335] width 666 height 13
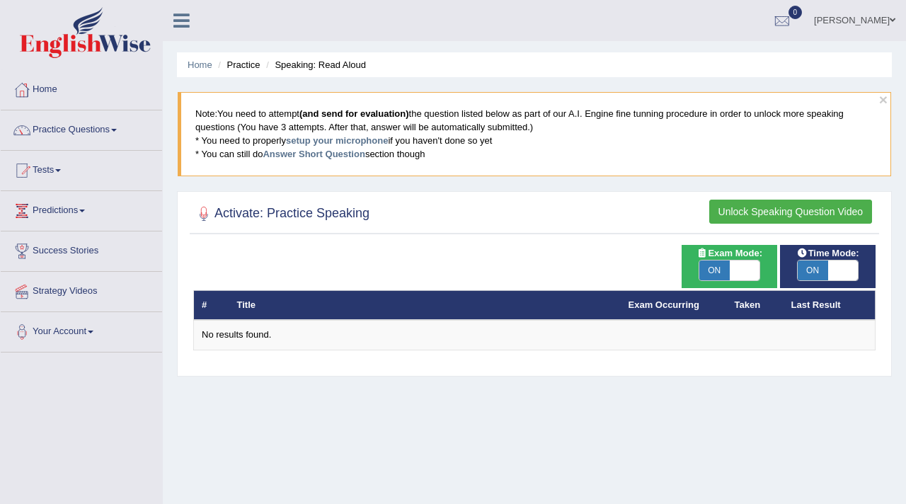
click at [708, 261] on span "ON" at bounding box center [715, 271] width 30 height 20
checkbox input "false"
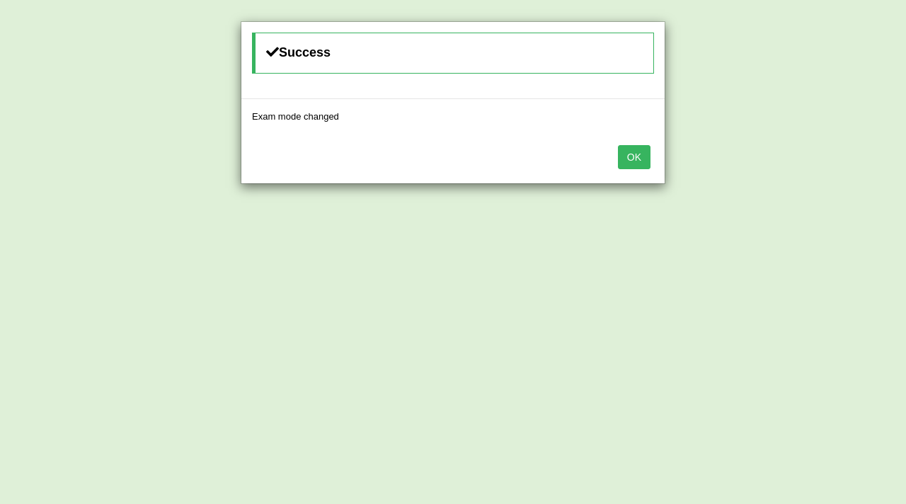
click at [636, 152] on button "OK" at bounding box center [634, 157] width 33 height 24
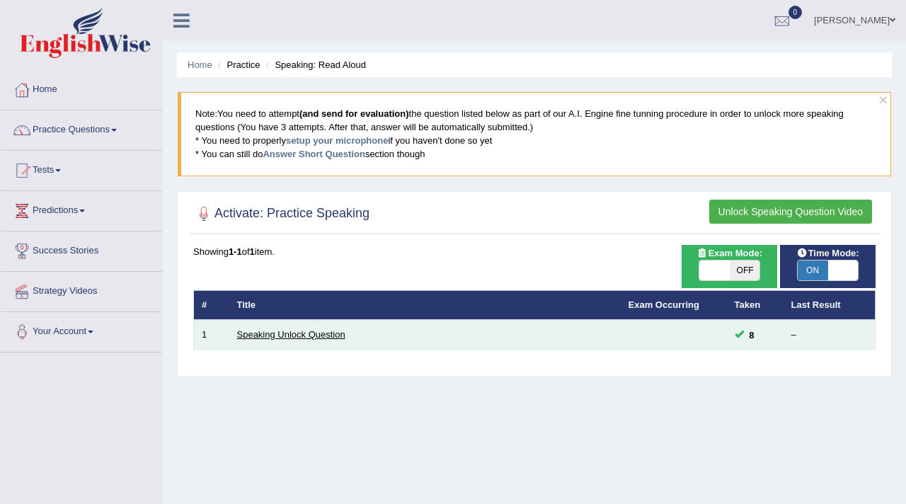
click at [305, 331] on link "Speaking Unlock Question" at bounding box center [291, 334] width 108 height 11
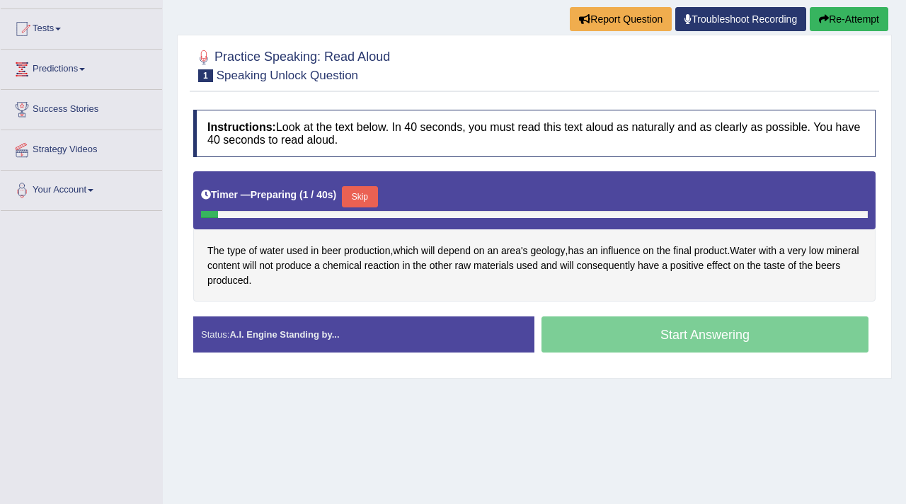
scroll to position [159, 0]
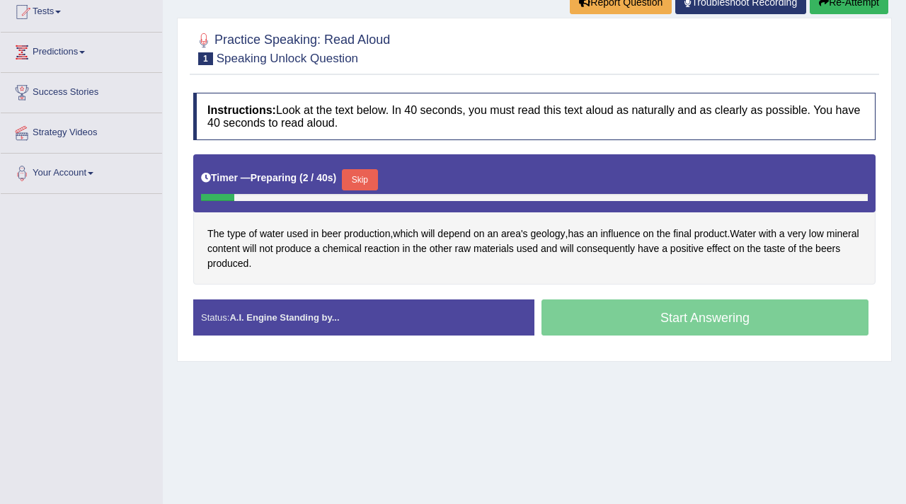
click at [628, 329] on div "Start Answering" at bounding box center [705, 320] width 341 height 40
click at [368, 180] on button "Skip" at bounding box center [359, 179] width 35 height 21
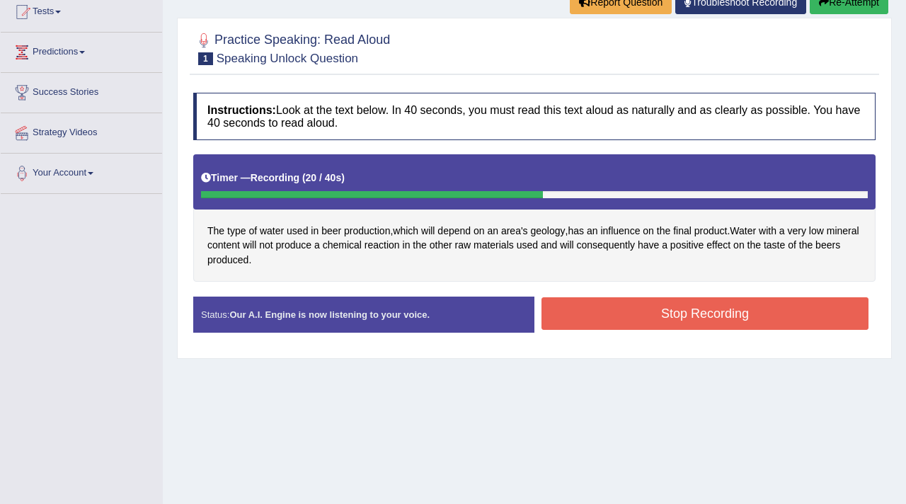
click at [601, 320] on button "Stop Recording" at bounding box center [705, 313] width 327 height 33
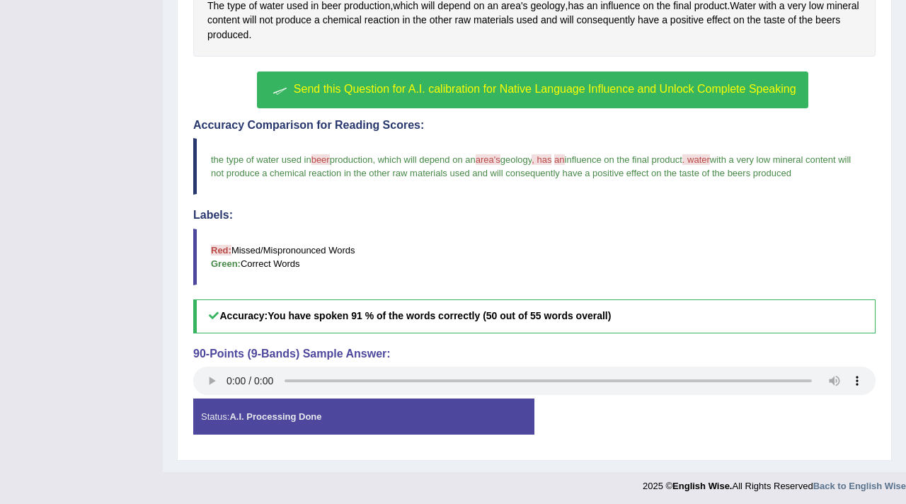
scroll to position [387, 0]
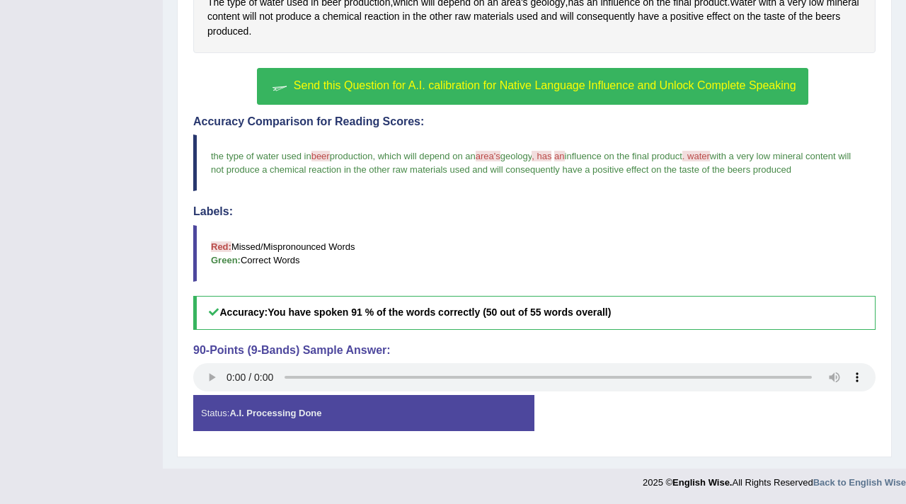
click at [472, 83] on span "Send this Question for A.I. calibration for Native Language Influence and Unloc…" at bounding box center [545, 85] width 503 height 12
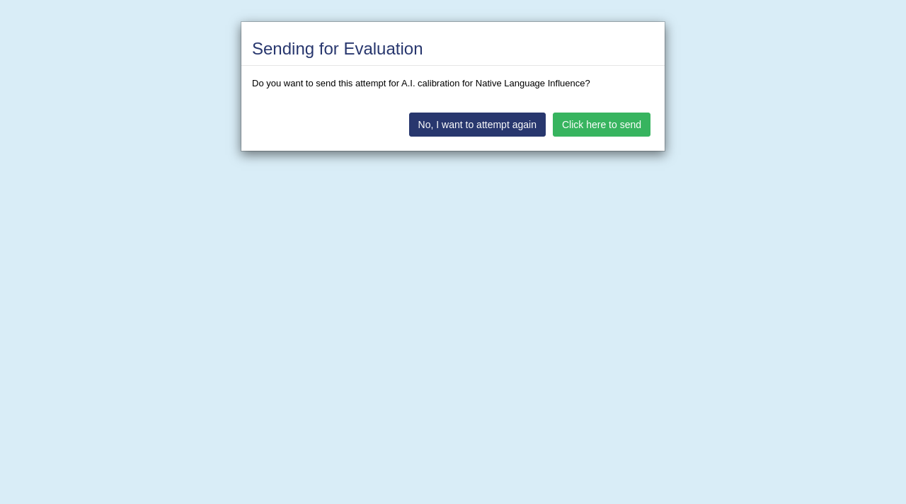
click at [580, 125] on button "Click here to send" at bounding box center [602, 125] width 98 height 24
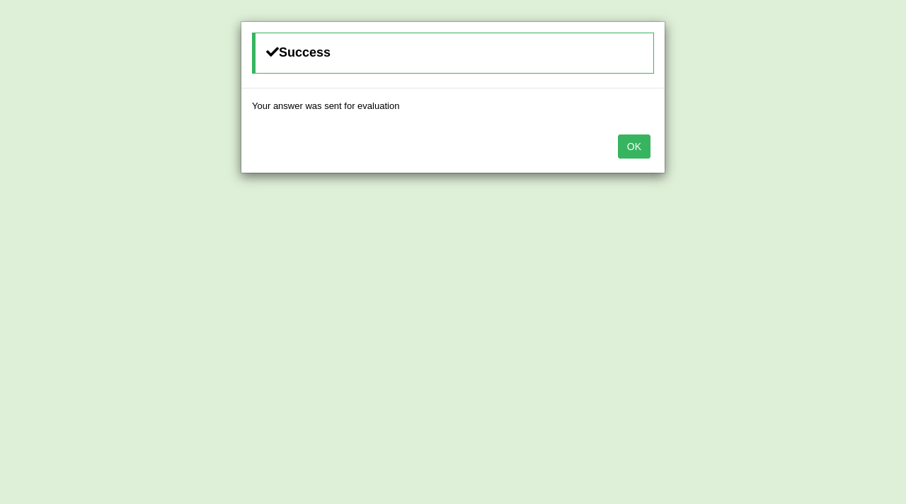
click at [637, 146] on button "OK" at bounding box center [634, 147] width 33 height 24
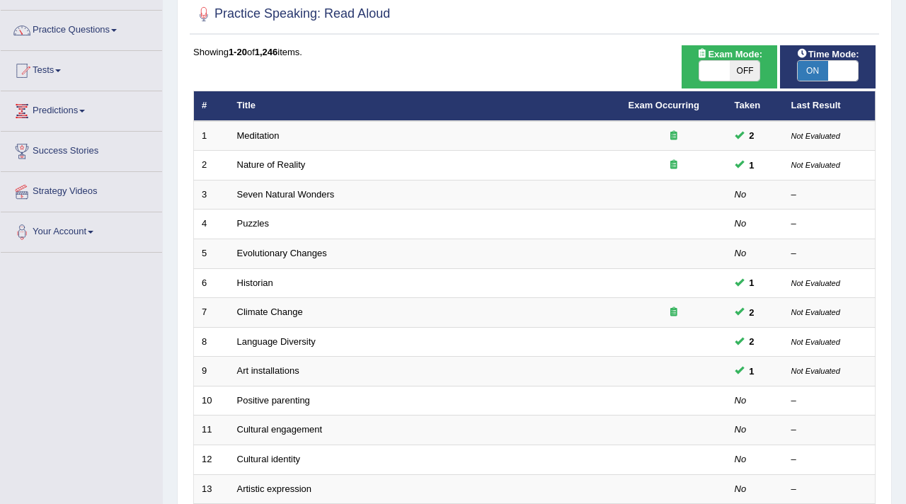
scroll to position [101, 0]
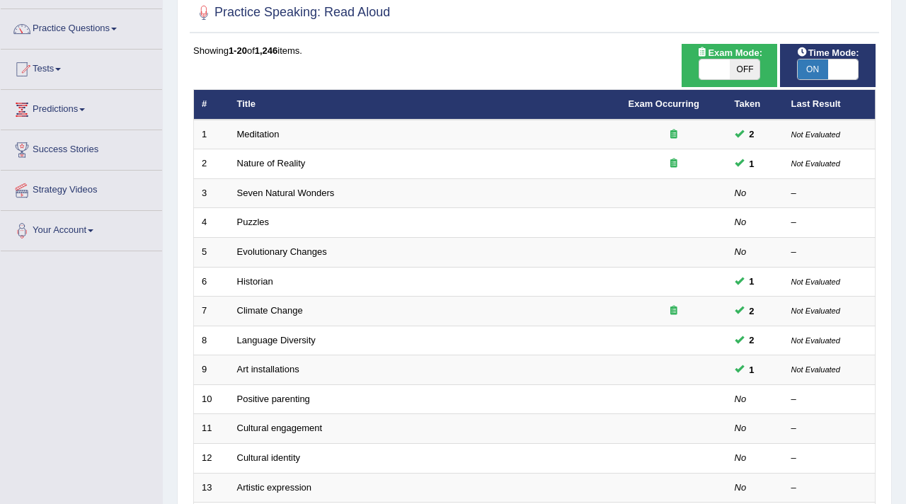
click at [746, 74] on span "OFF" at bounding box center [745, 69] width 30 height 20
checkbox input "true"
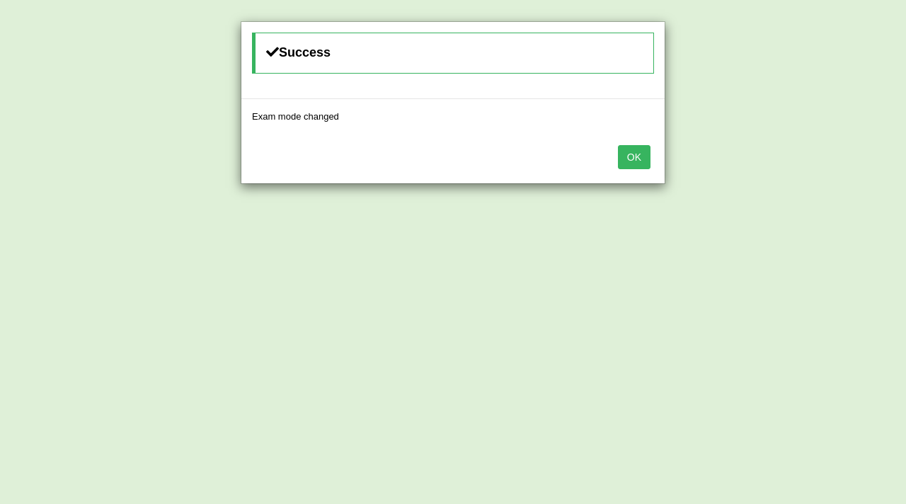
click at [647, 169] on button "OK" at bounding box center [634, 157] width 33 height 24
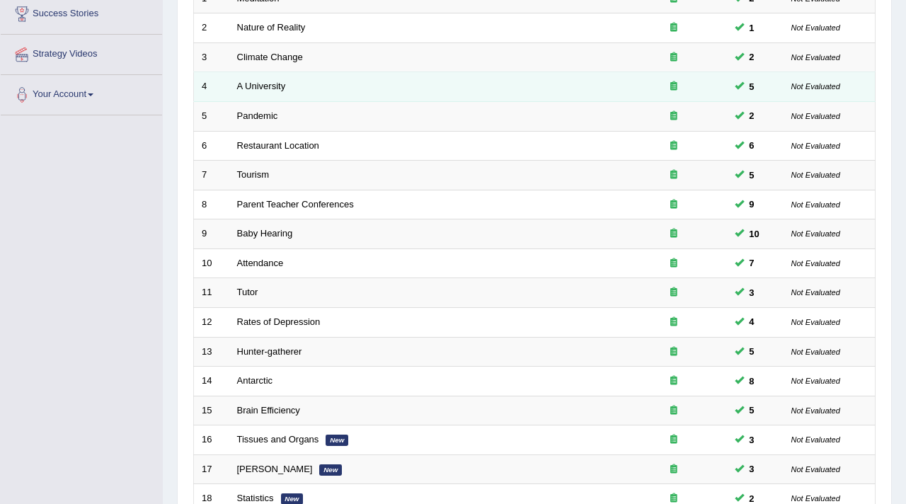
scroll to position [433, 0]
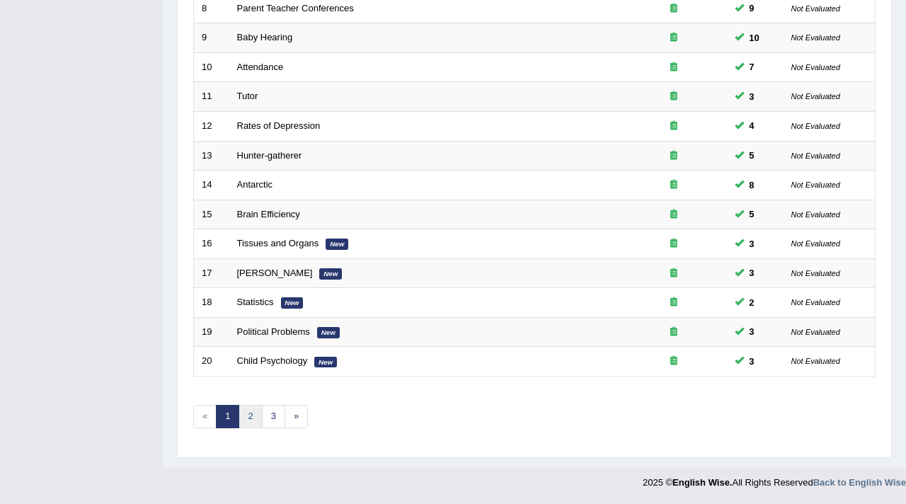
click at [250, 419] on link "2" at bounding box center [250, 416] width 23 height 23
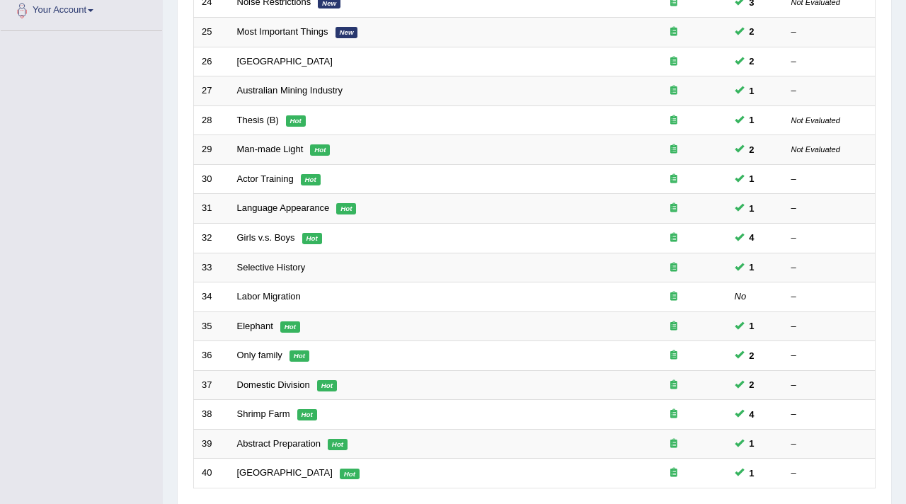
scroll to position [433, 0]
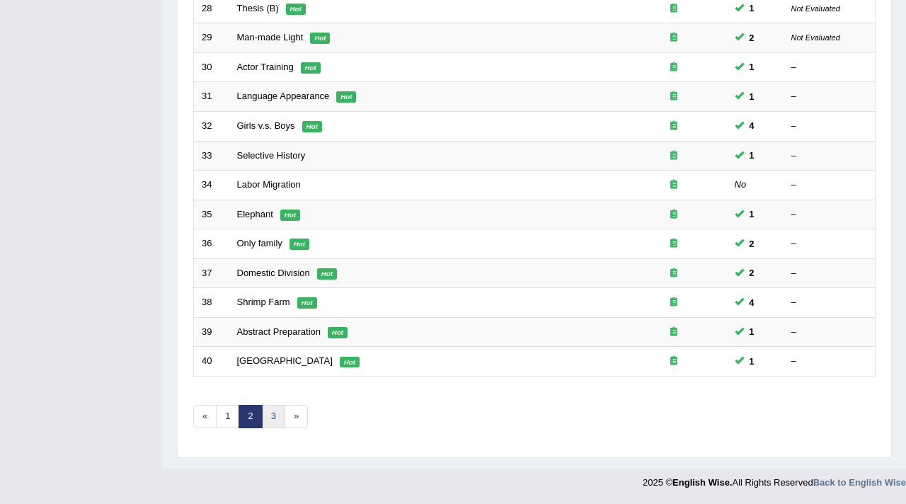
click at [280, 418] on link "3" at bounding box center [273, 416] width 23 height 23
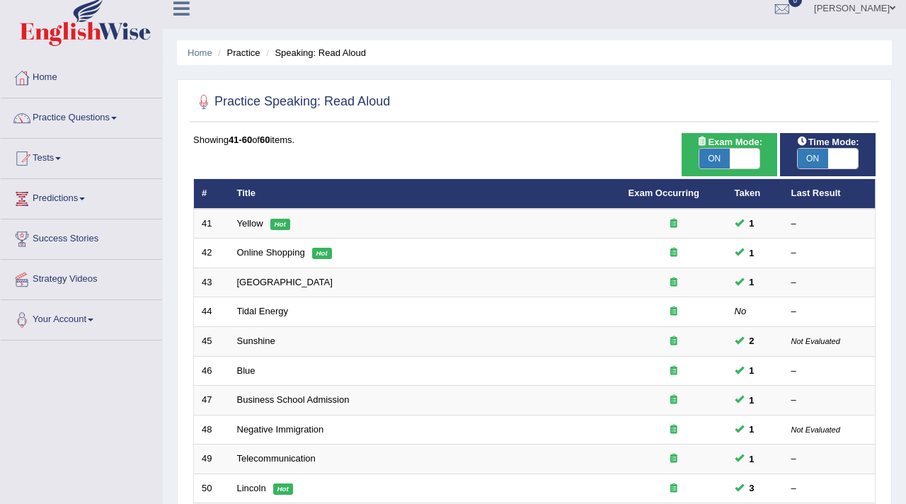
scroll to position [11, 0]
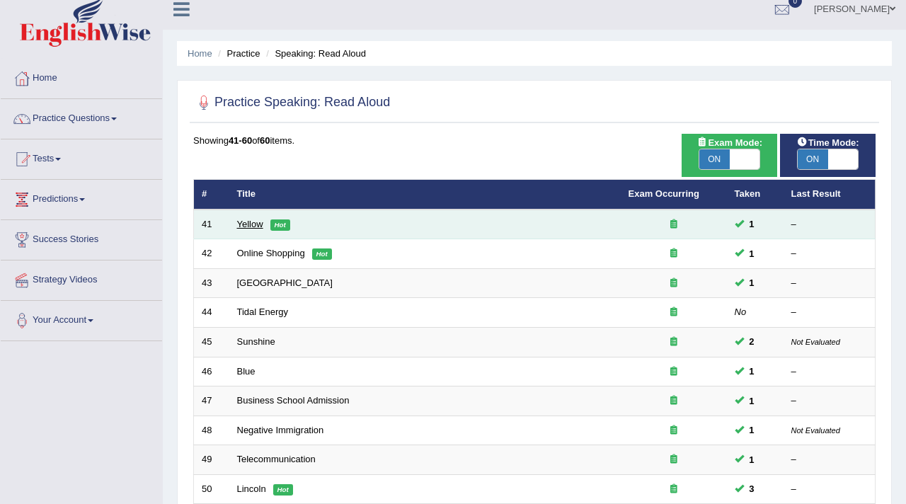
click at [250, 227] on link "Yellow" at bounding box center [250, 224] width 26 height 11
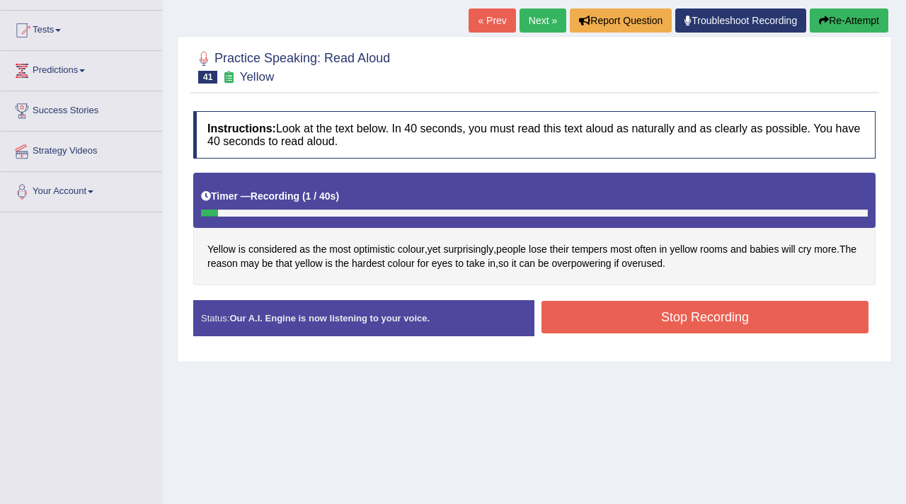
scroll to position [141, 0]
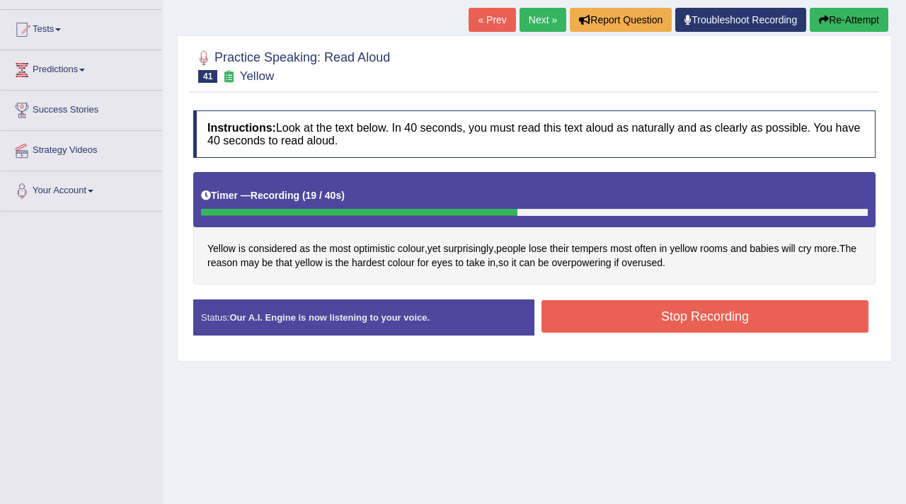
click at [677, 319] on button "Stop Recording" at bounding box center [705, 316] width 327 height 33
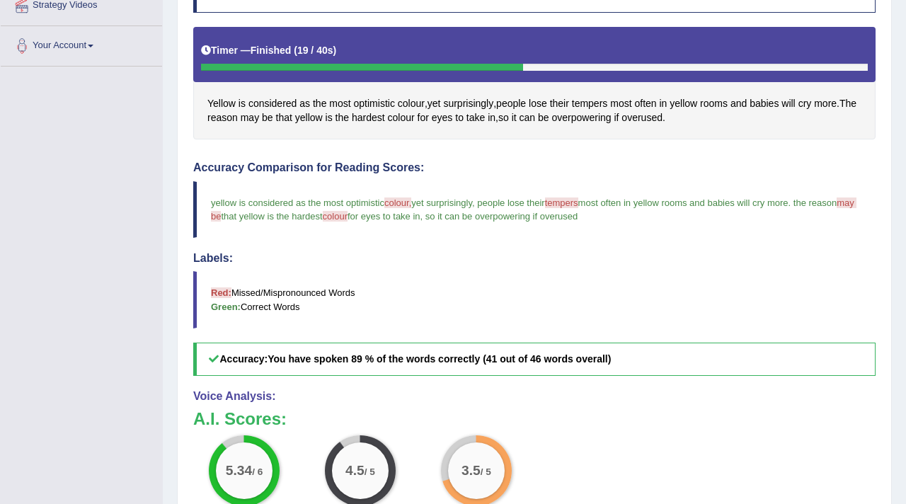
scroll to position [0, 0]
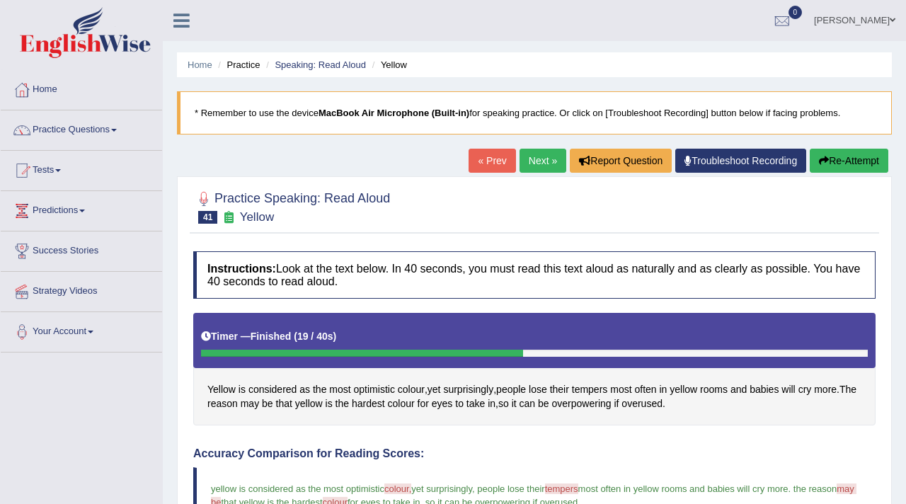
click at [550, 158] on link "Next »" at bounding box center [543, 161] width 47 height 24
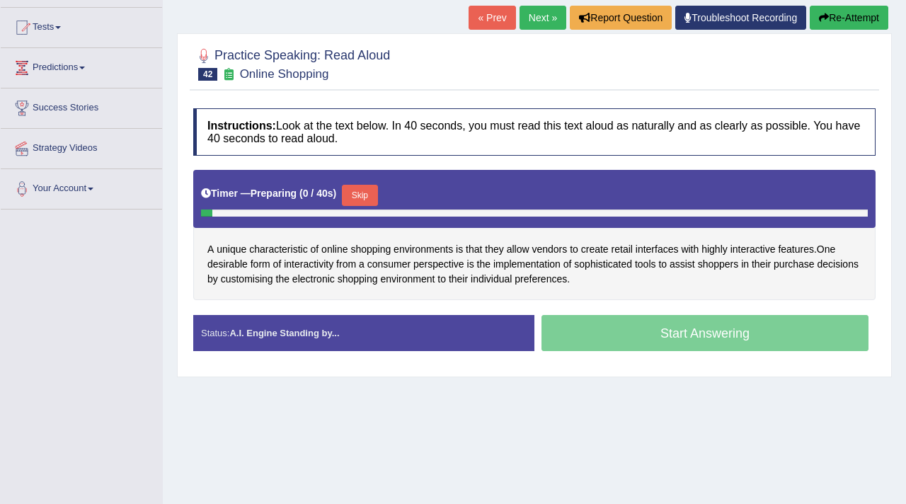
scroll to position [155, 0]
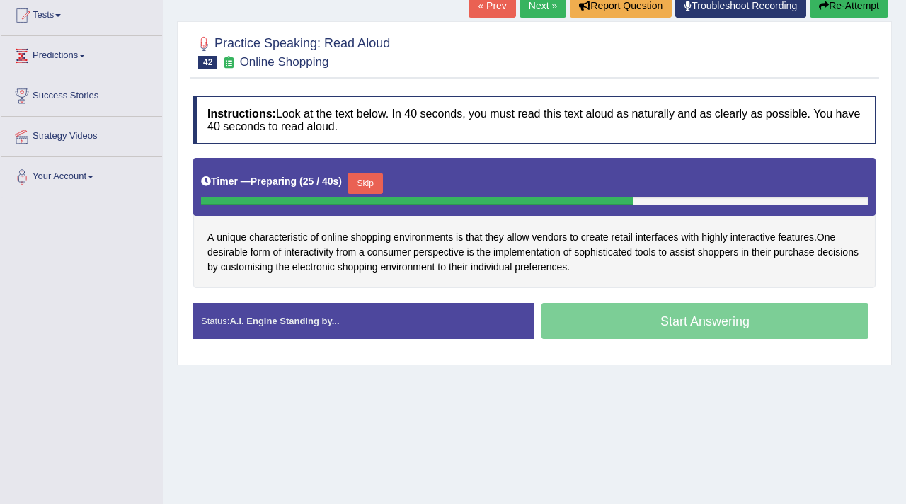
click at [368, 178] on button "Skip" at bounding box center [365, 183] width 35 height 21
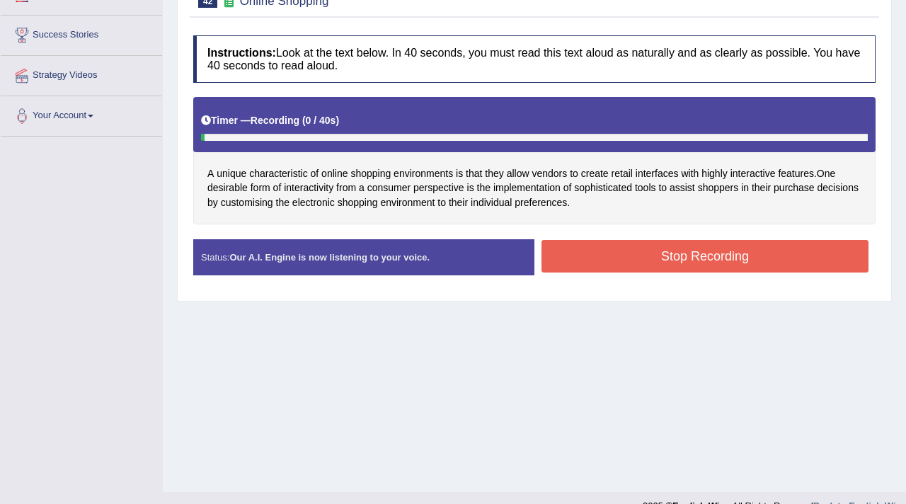
scroll to position [217, 0]
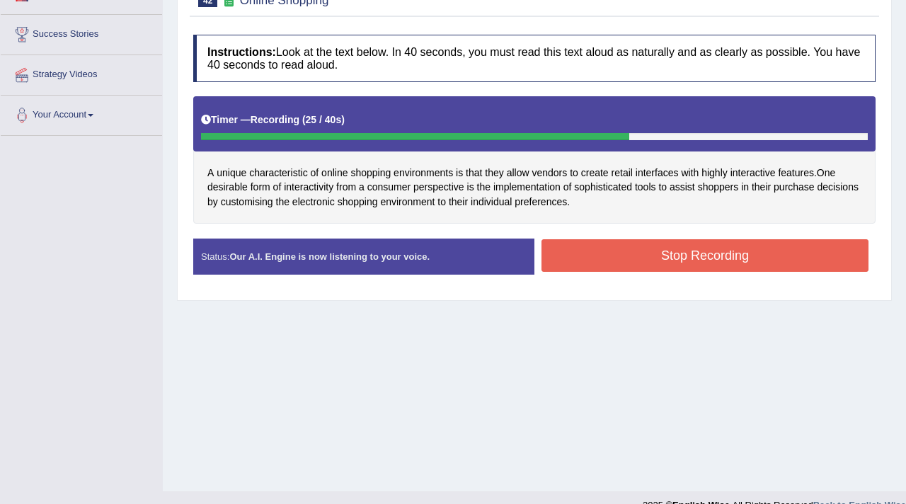
click at [645, 246] on button "Stop Recording" at bounding box center [705, 255] width 327 height 33
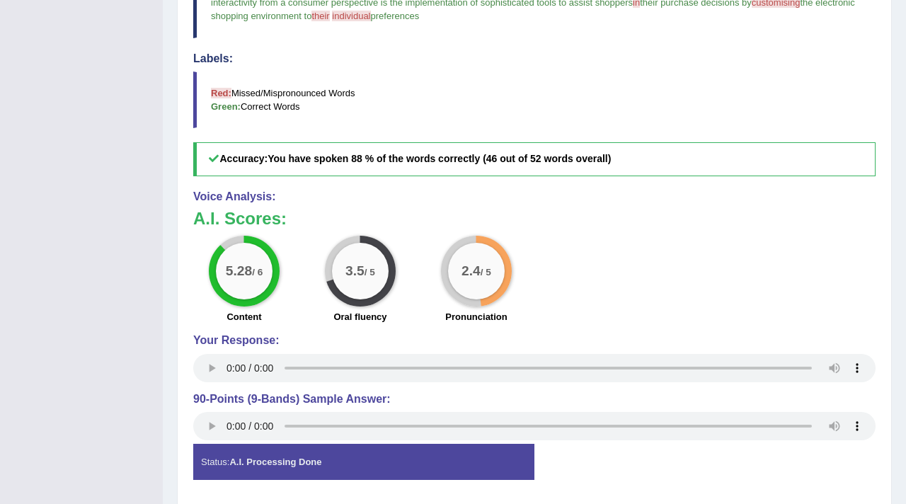
scroll to position [0, 0]
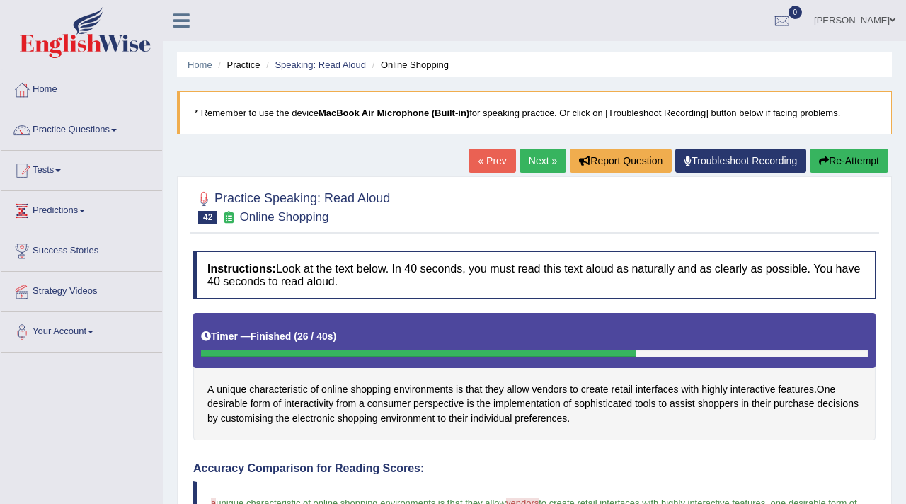
click at [548, 156] on link "Next »" at bounding box center [543, 161] width 47 height 24
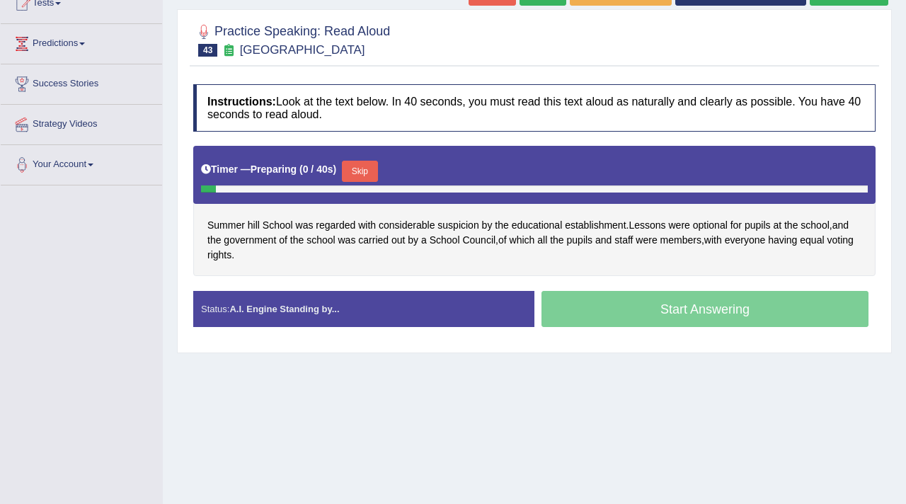
scroll to position [176, 0]
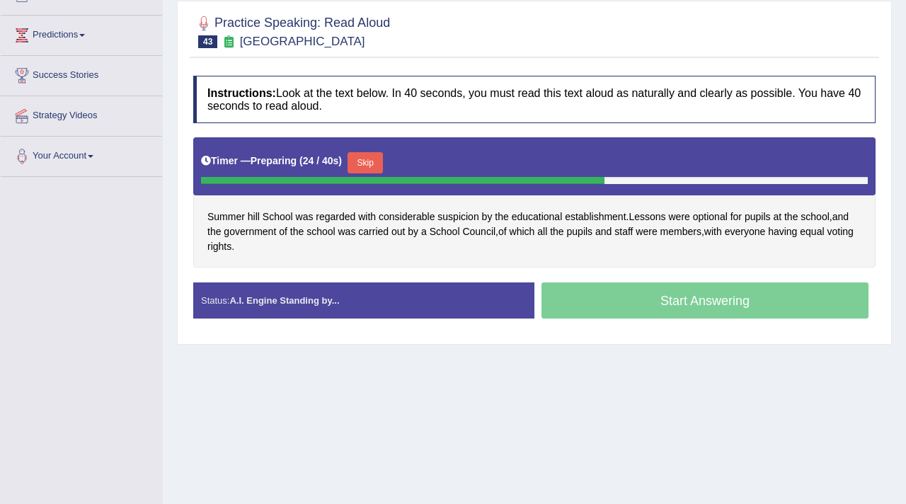
click at [370, 163] on button "Skip" at bounding box center [365, 162] width 35 height 21
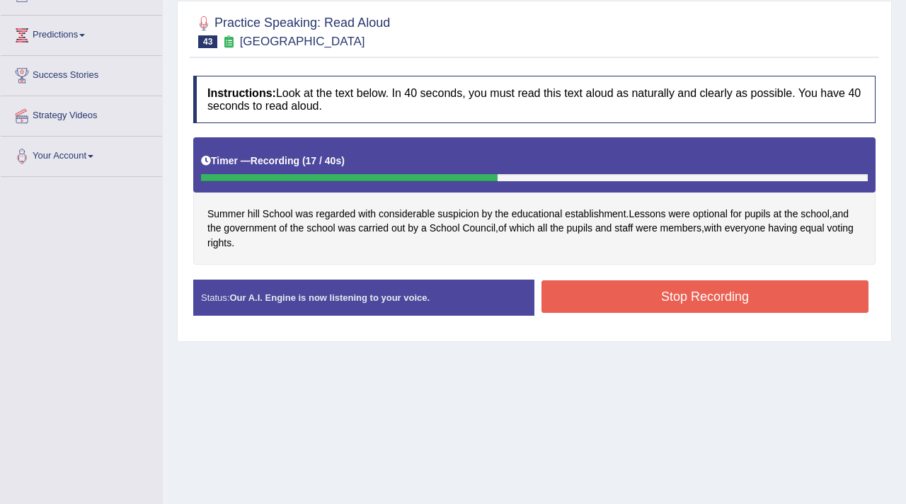
click at [619, 297] on button "Stop Recording" at bounding box center [705, 296] width 327 height 33
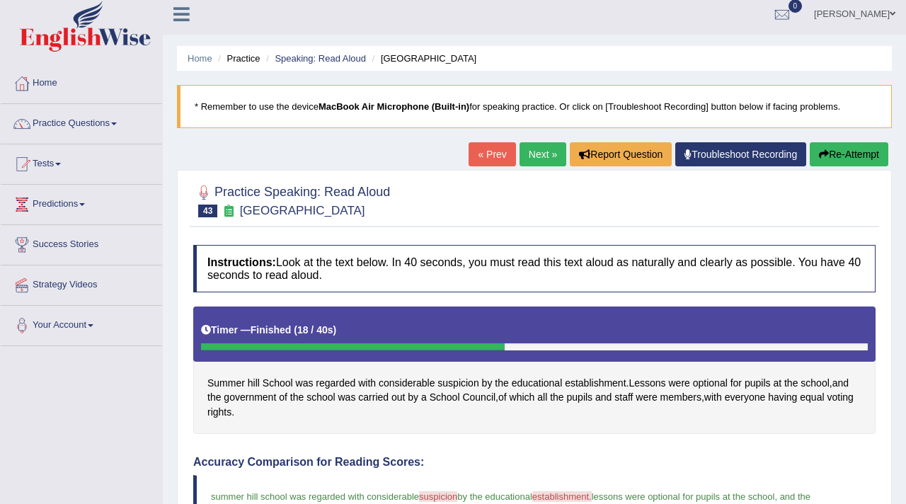
scroll to position [0, 0]
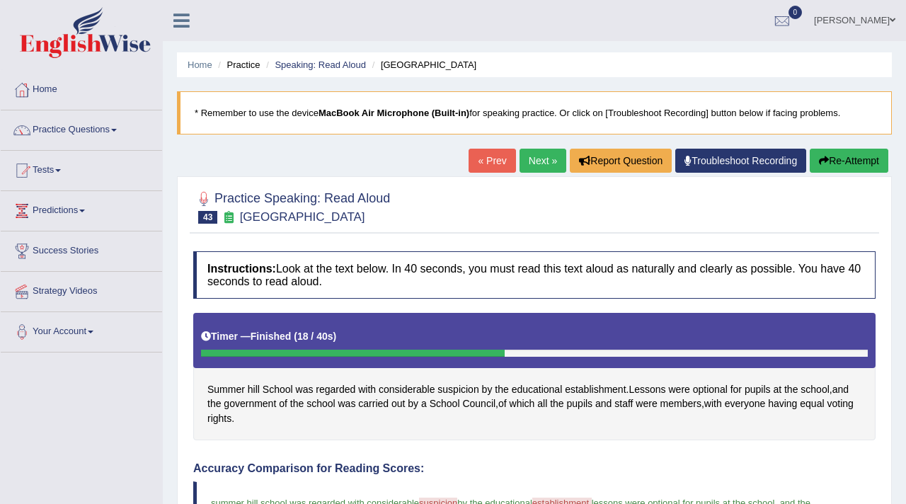
click at [529, 169] on link "Next »" at bounding box center [543, 161] width 47 height 24
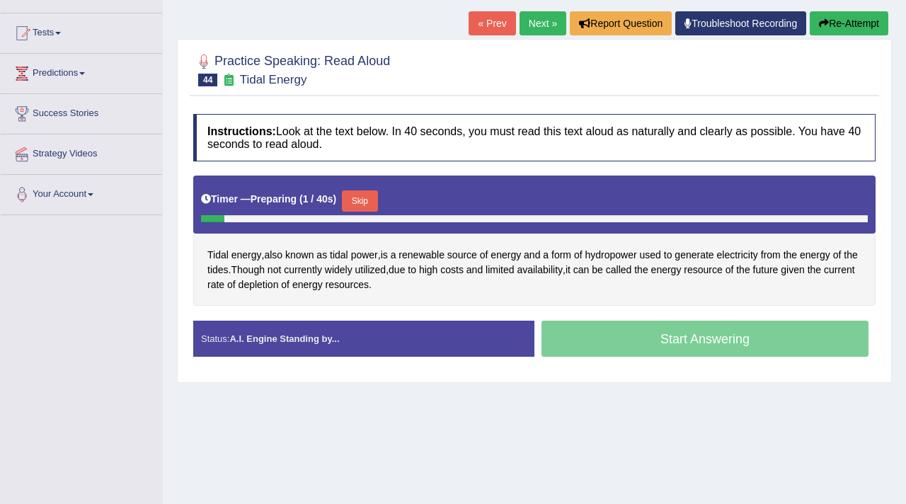
scroll to position [142, 0]
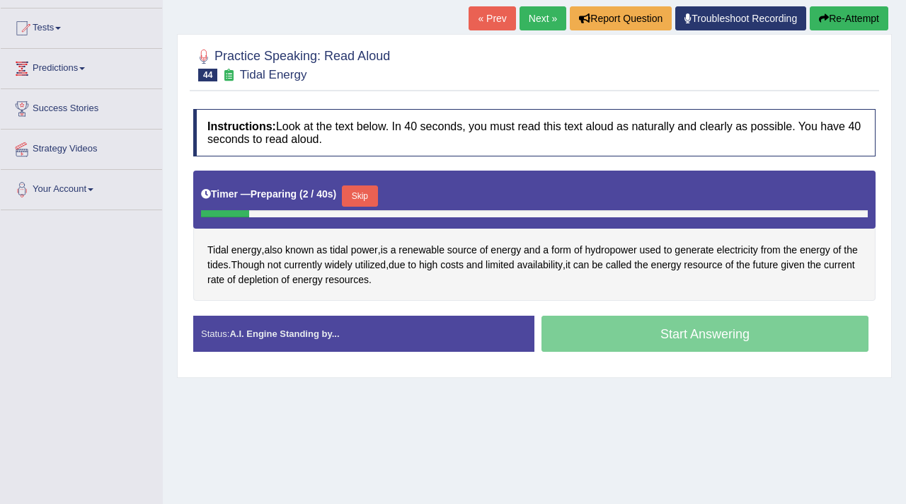
click at [360, 192] on button "Skip" at bounding box center [359, 196] width 35 height 21
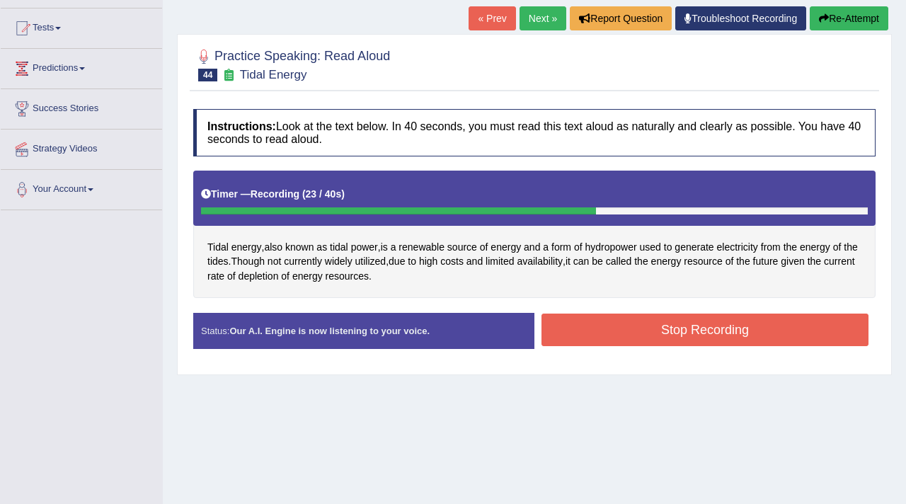
click at [656, 339] on button "Stop Recording" at bounding box center [705, 330] width 327 height 33
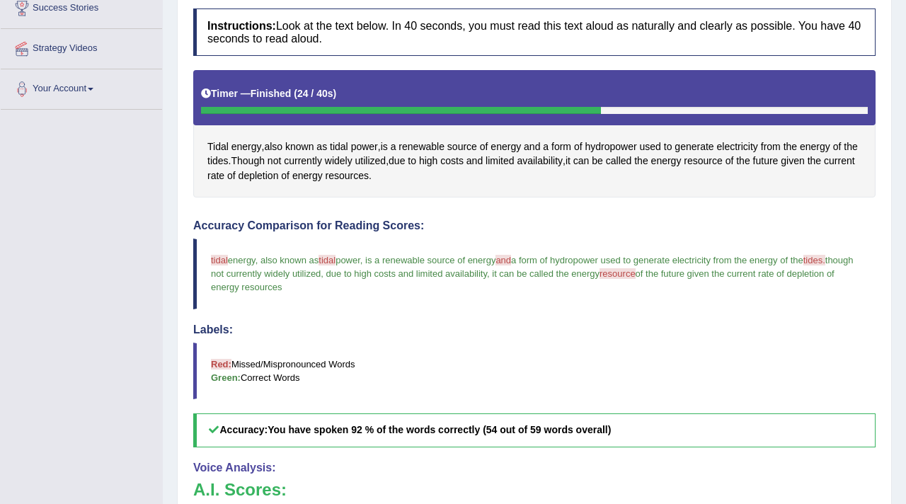
scroll to position [0, 0]
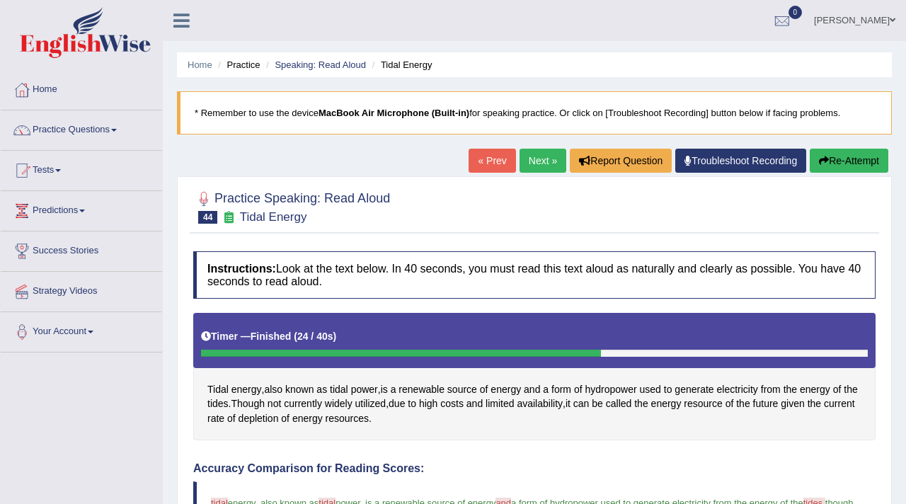
click at [296, 342] on h5 "Timer — Finished ( 24 / 40s )" at bounding box center [268, 336] width 135 height 11
click at [535, 152] on link "Next »" at bounding box center [543, 161] width 47 height 24
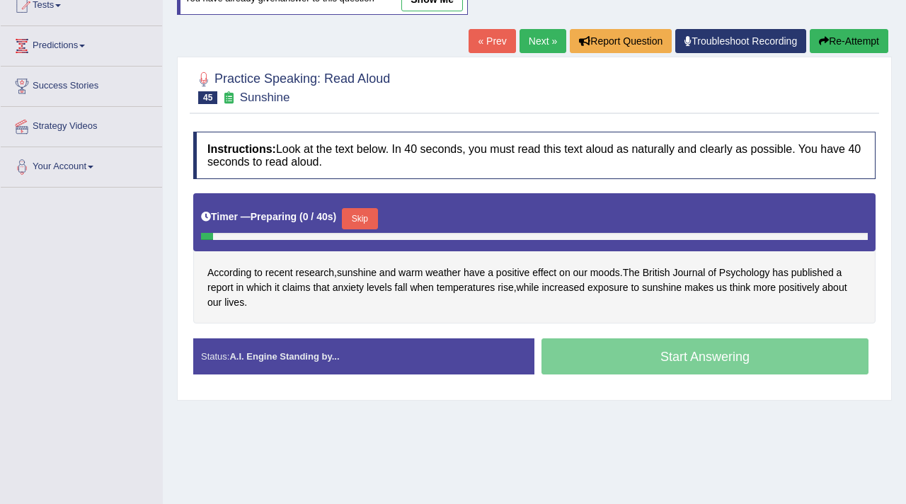
scroll to position [166, 0]
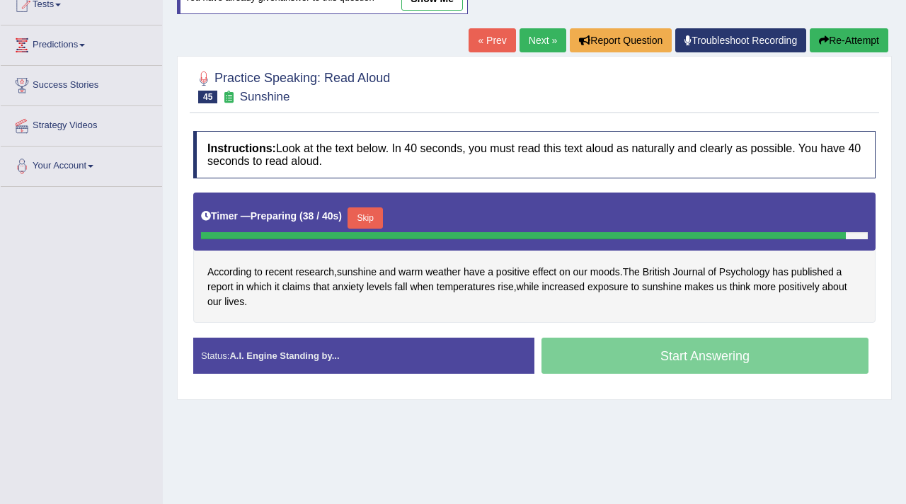
click at [370, 207] on button "Skip" at bounding box center [365, 217] width 35 height 21
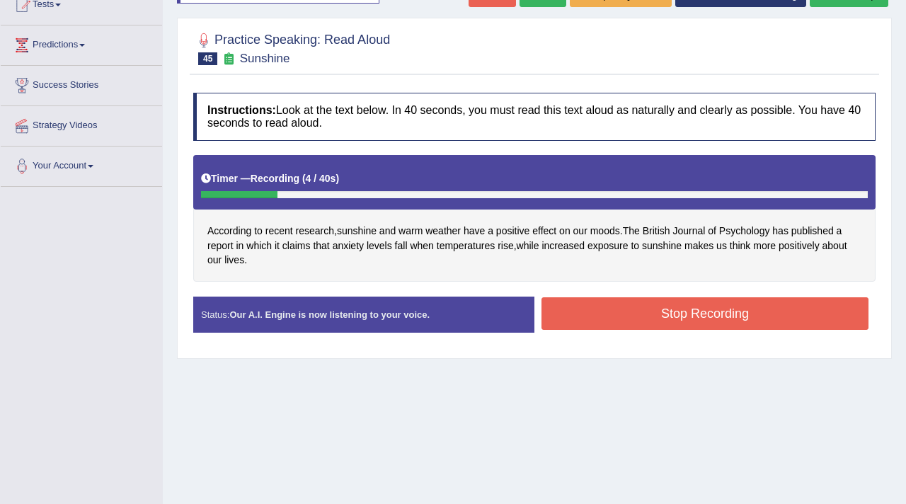
click at [642, 316] on button "Stop Recording" at bounding box center [705, 313] width 327 height 33
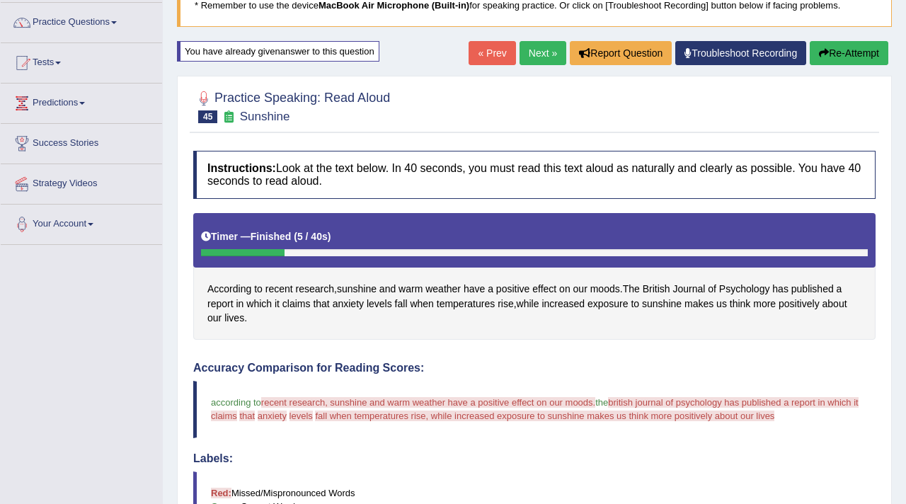
scroll to position [106, 0]
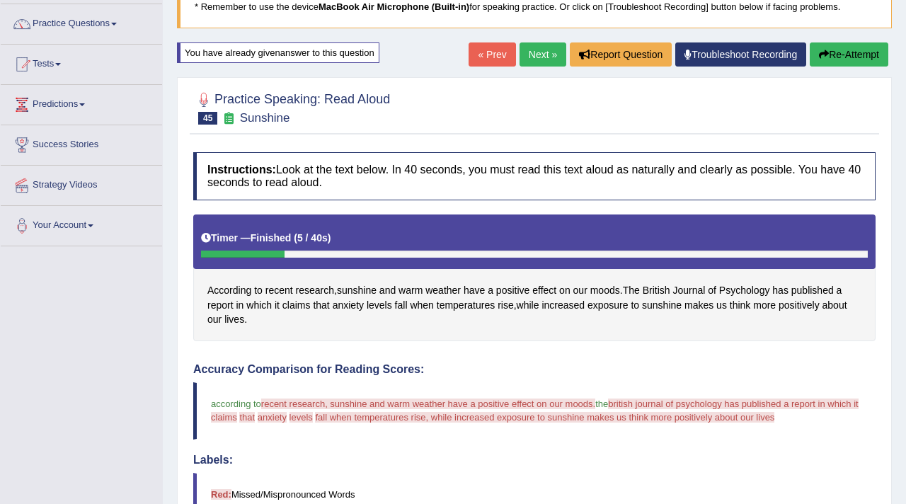
click at [841, 58] on button "Re-Attempt" at bounding box center [849, 54] width 79 height 24
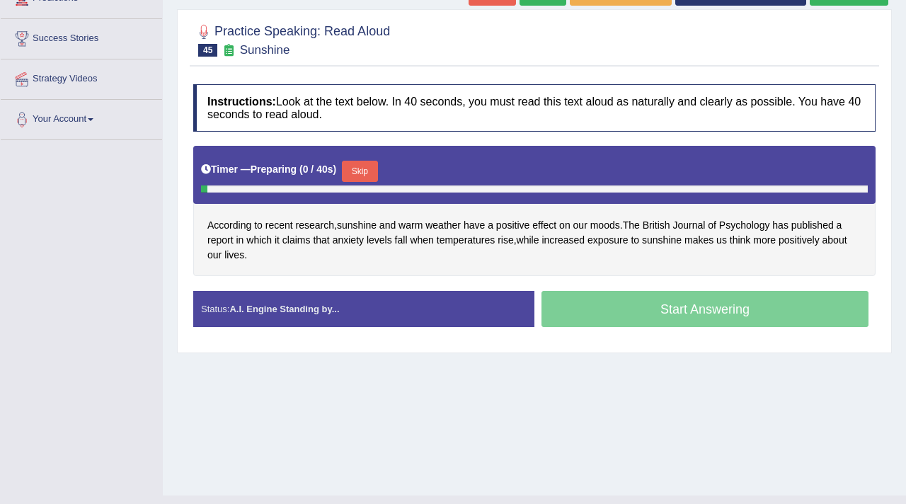
scroll to position [213, 0]
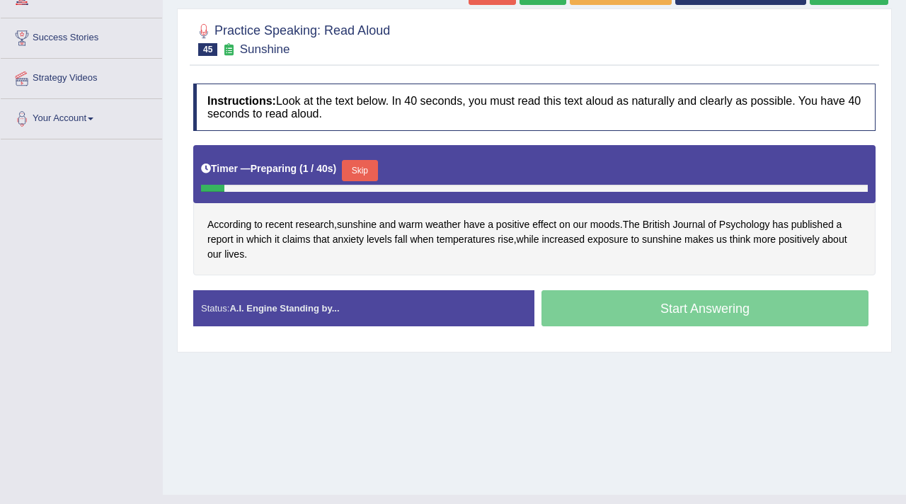
click at [375, 175] on button "Skip" at bounding box center [359, 170] width 35 height 21
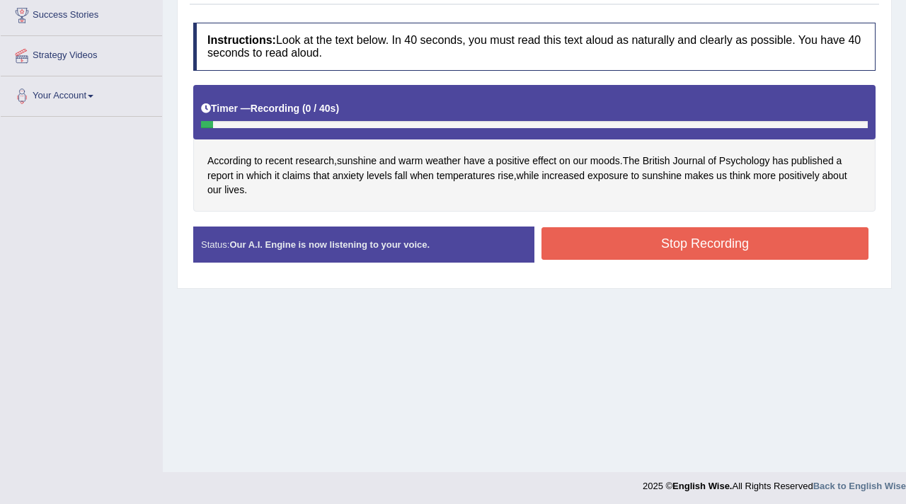
scroll to position [239, 0]
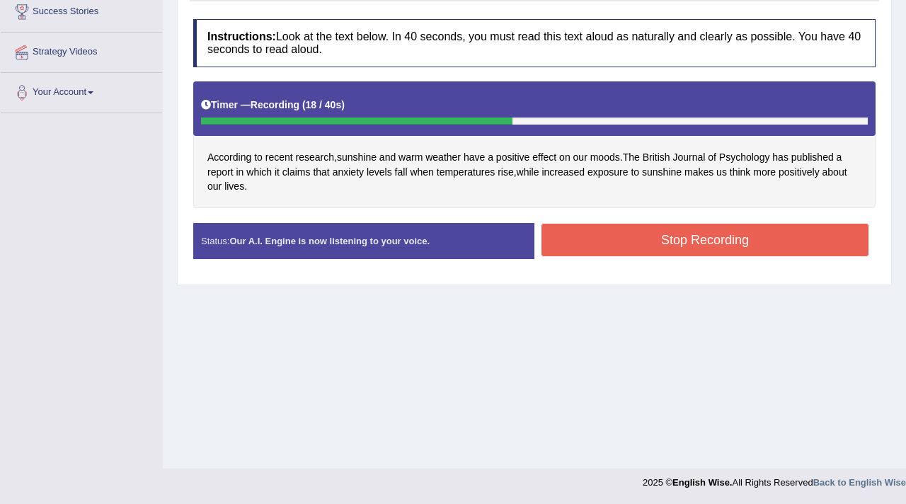
click at [685, 244] on button "Stop Recording" at bounding box center [705, 240] width 327 height 33
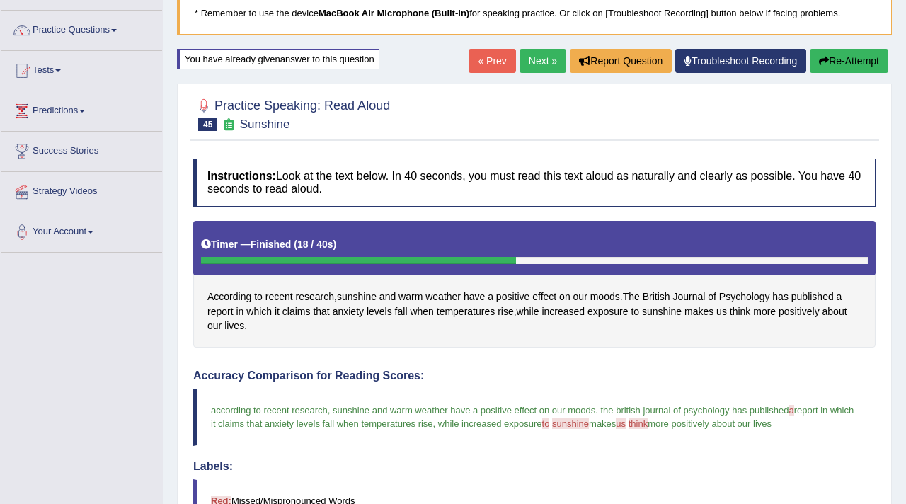
scroll to position [0, 0]
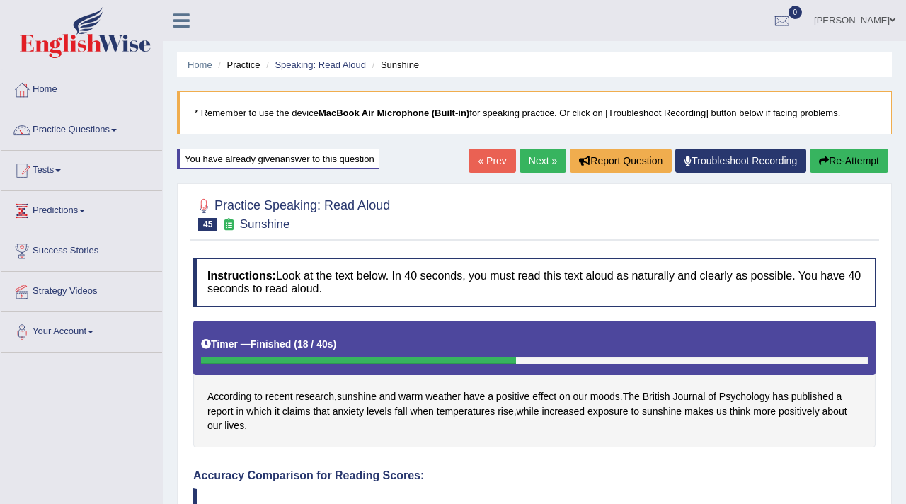
click at [537, 160] on link "Next »" at bounding box center [543, 161] width 47 height 24
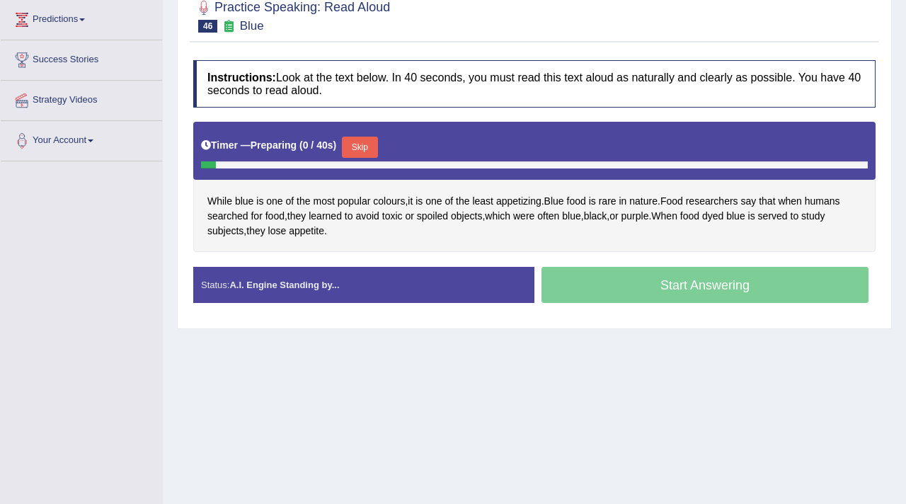
scroll to position [200, 0]
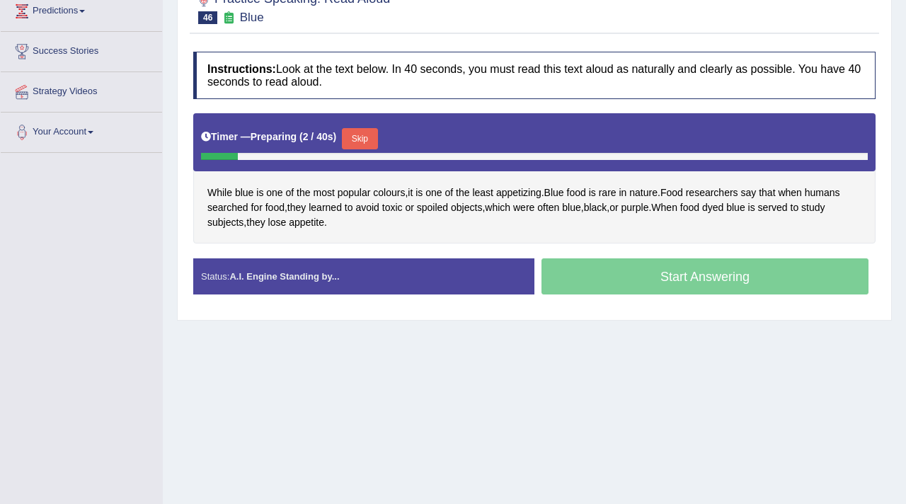
click at [358, 141] on button "Skip" at bounding box center [359, 138] width 35 height 21
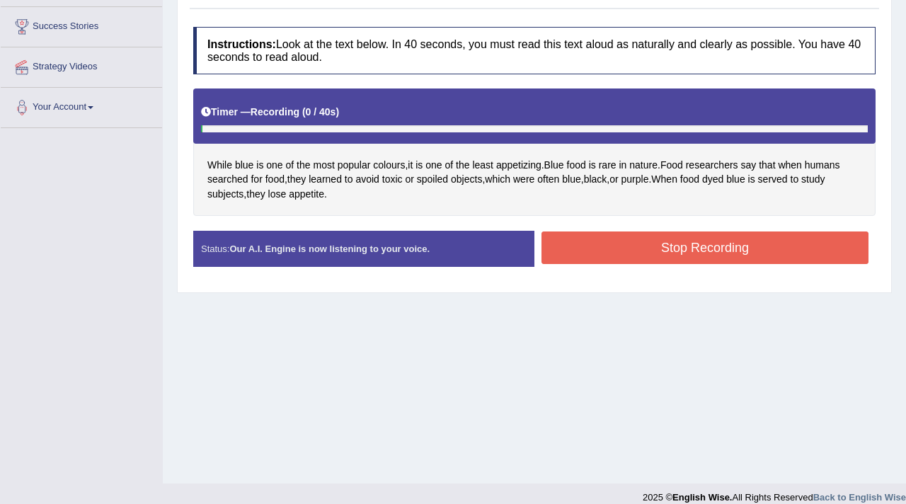
scroll to position [226, 0]
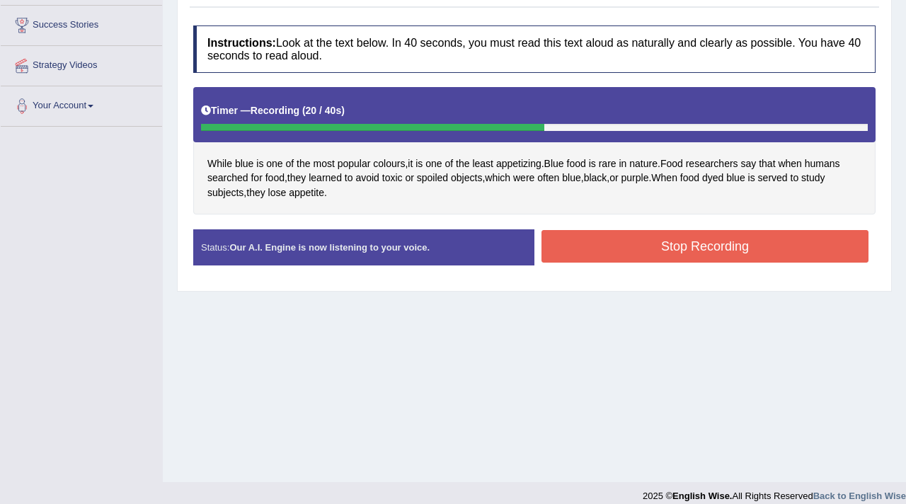
click at [637, 241] on button "Stop Recording" at bounding box center [705, 246] width 327 height 33
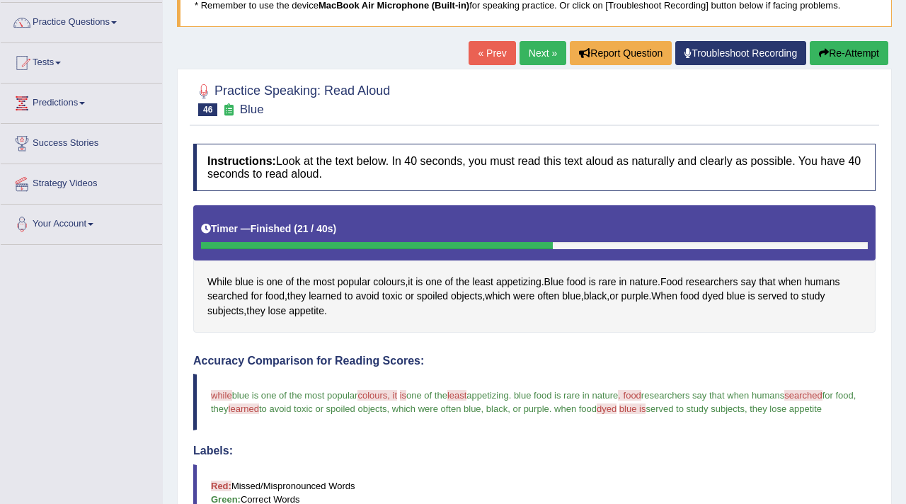
scroll to position [105, 0]
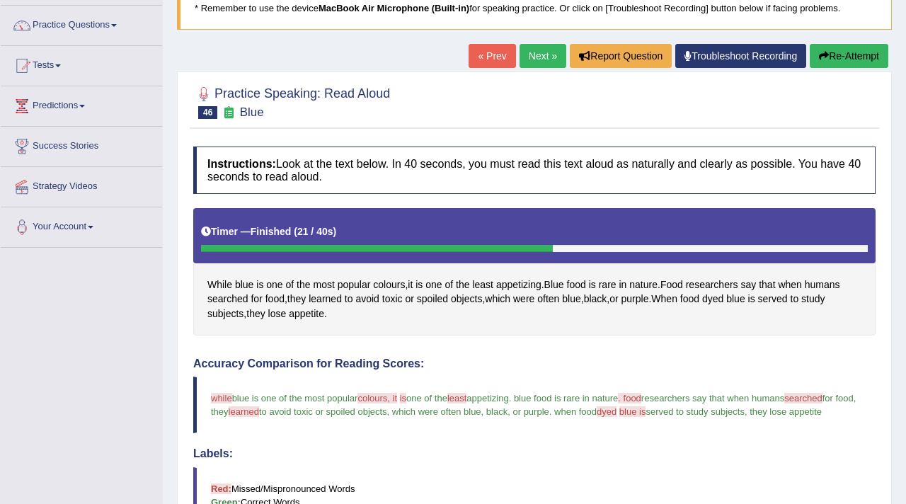
click at [540, 53] on link "Next »" at bounding box center [543, 56] width 47 height 24
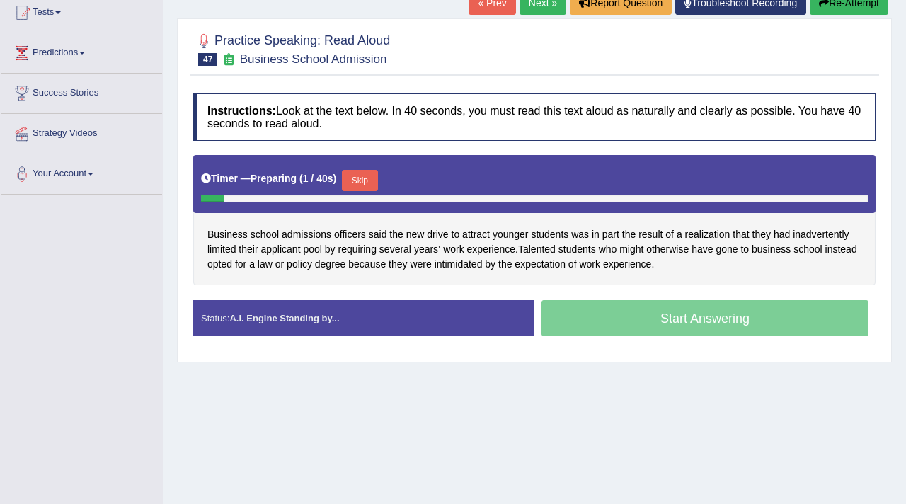
scroll to position [160, 0]
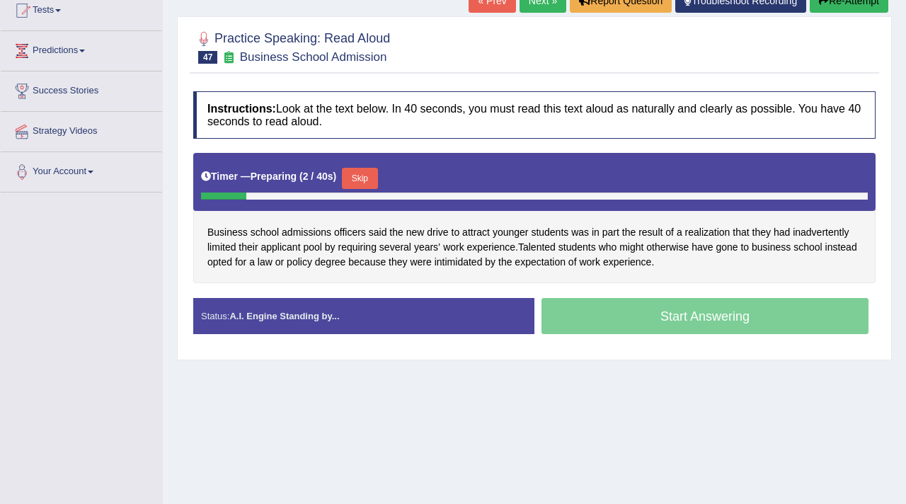
click at [363, 184] on button "Skip" at bounding box center [359, 178] width 35 height 21
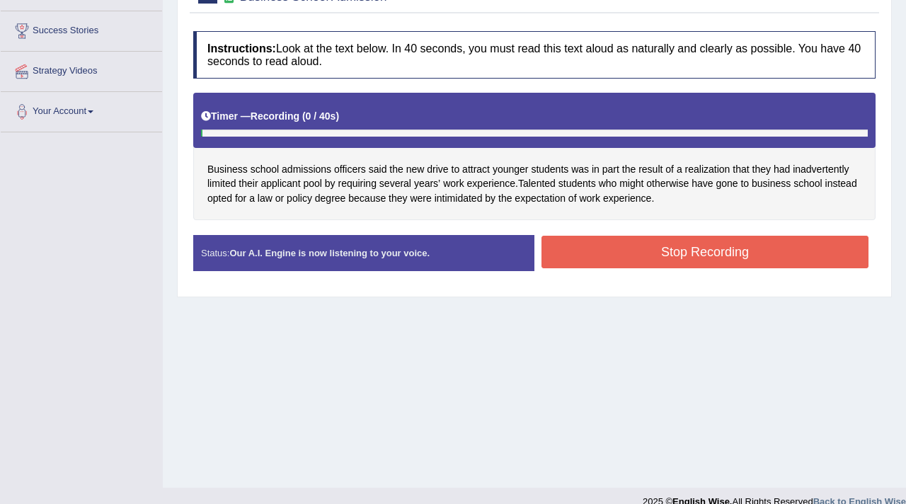
scroll to position [220, 0]
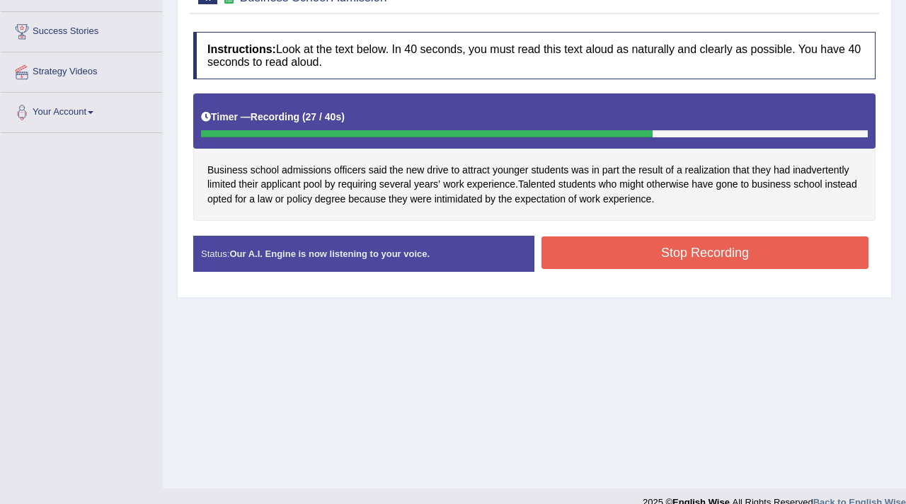
click at [598, 243] on button "Stop Recording" at bounding box center [705, 253] width 327 height 33
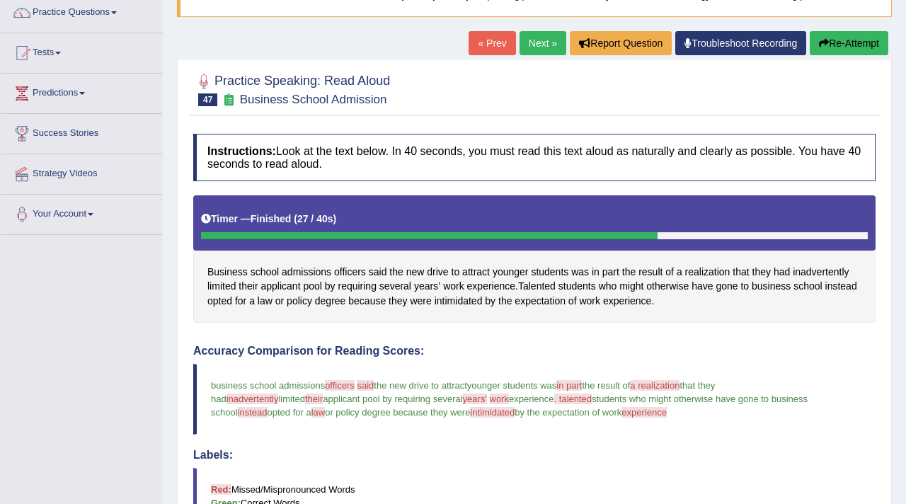
scroll to position [0, 0]
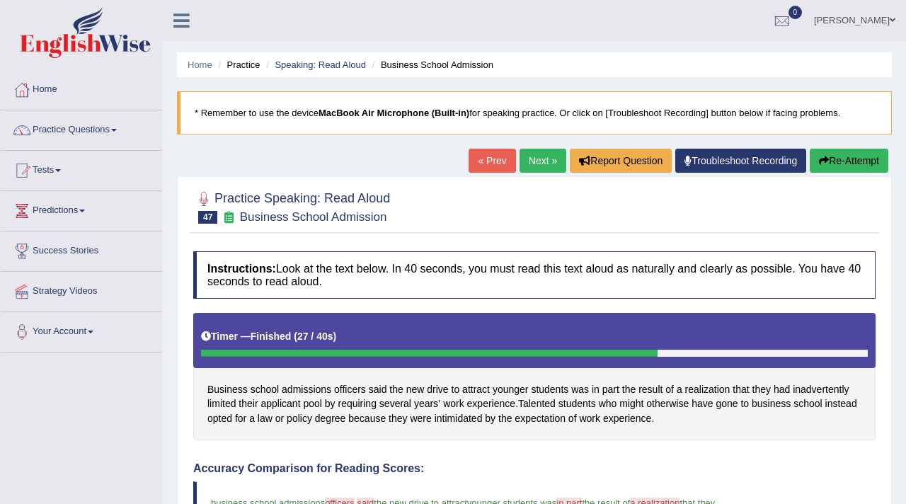
click at [554, 154] on link "Next »" at bounding box center [543, 161] width 47 height 24
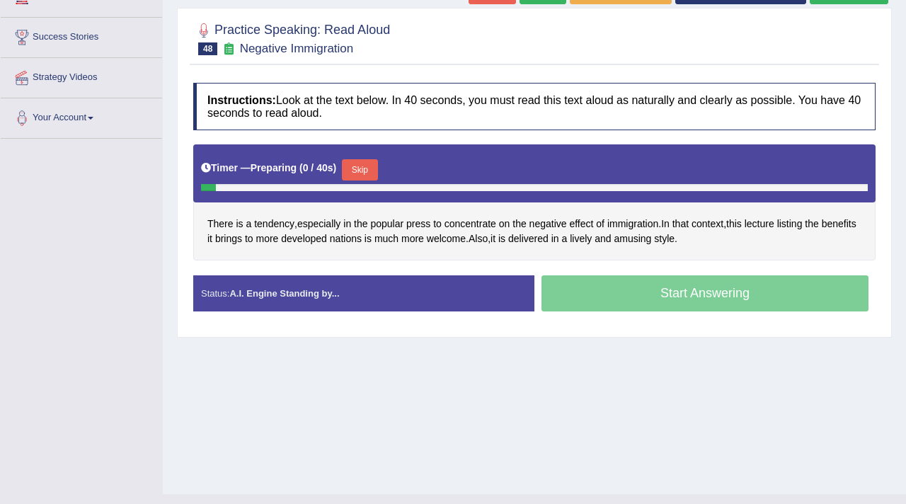
scroll to position [215, 0]
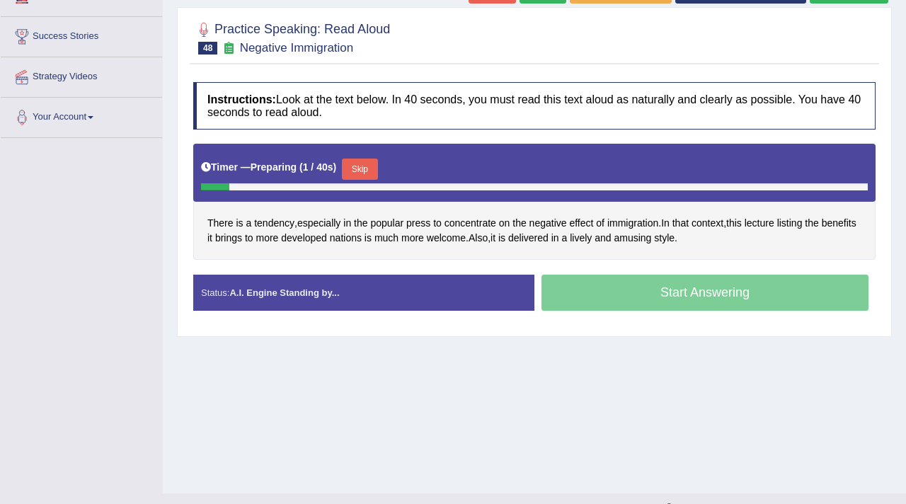
click at [358, 176] on button "Skip" at bounding box center [359, 169] width 35 height 21
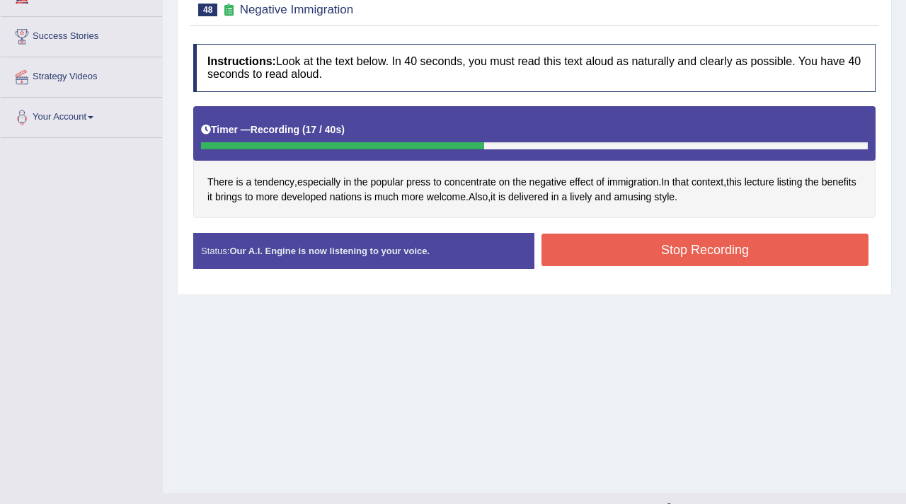
click at [680, 246] on button "Stop Recording" at bounding box center [705, 250] width 327 height 33
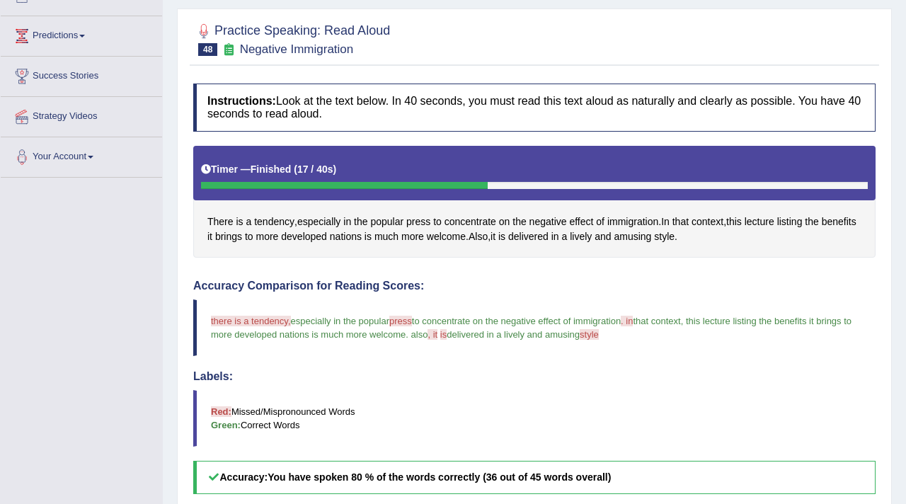
scroll to position [0, 0]
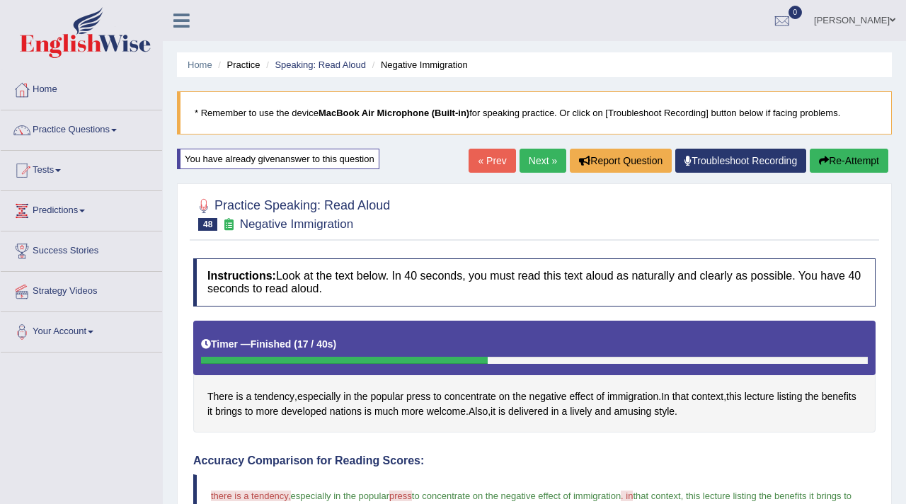
click at [539, 152] on link "Next »" at bounding box center [543, 161] width 47 height 24
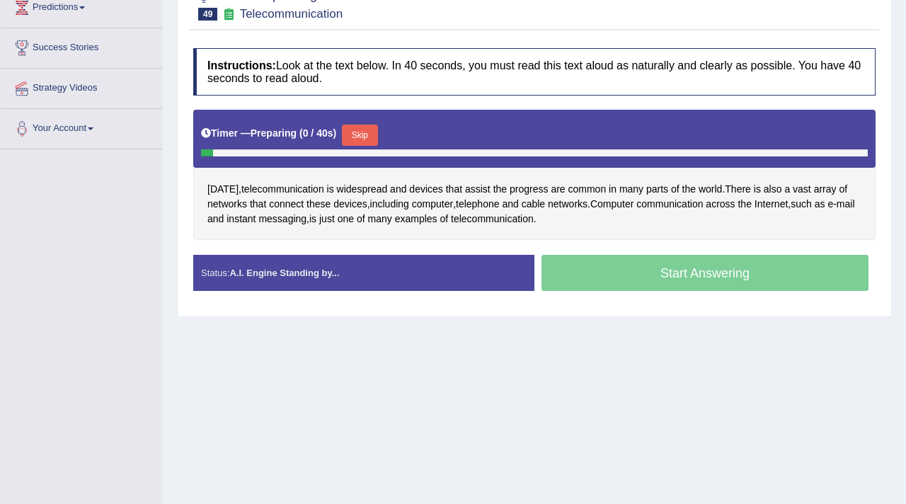
scroll to position [239, 0]
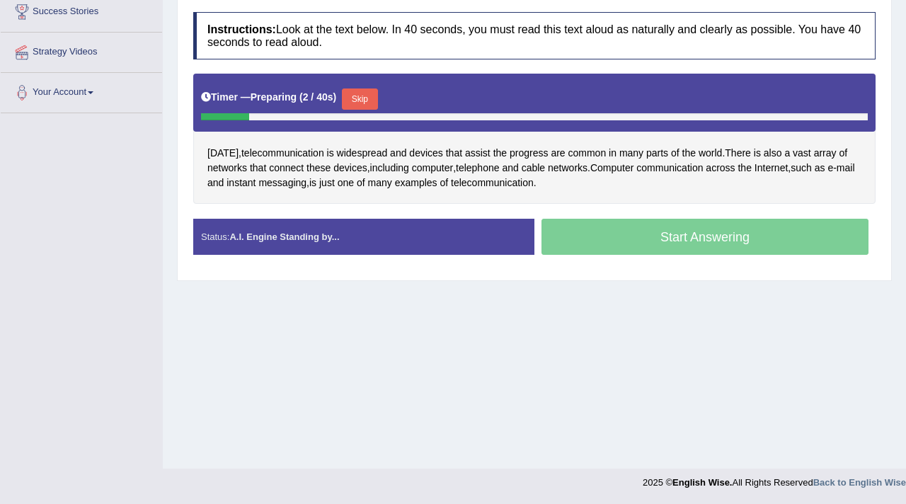
click at [363, 103] on button "Skip" at bounding box center [359, 99] width 35 height 21
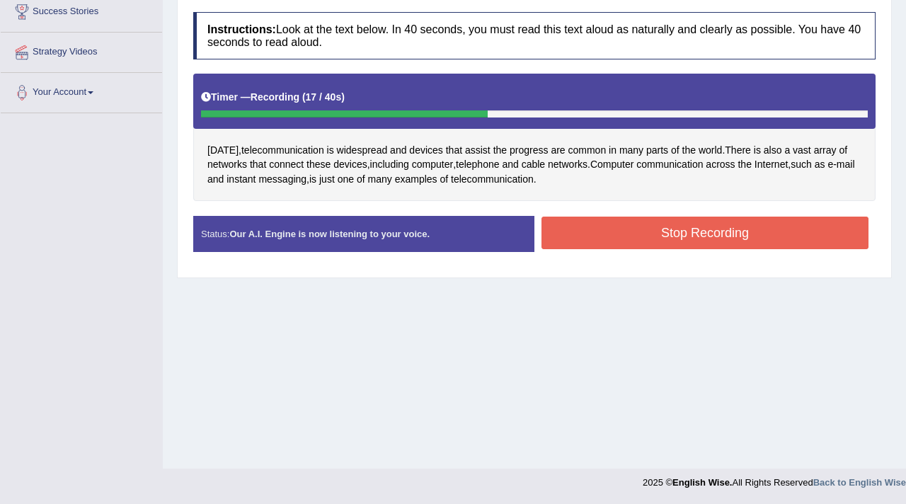
click at [662, 237] on button "Stop Recording" at bounding box center [705, 233] width 327 height 33
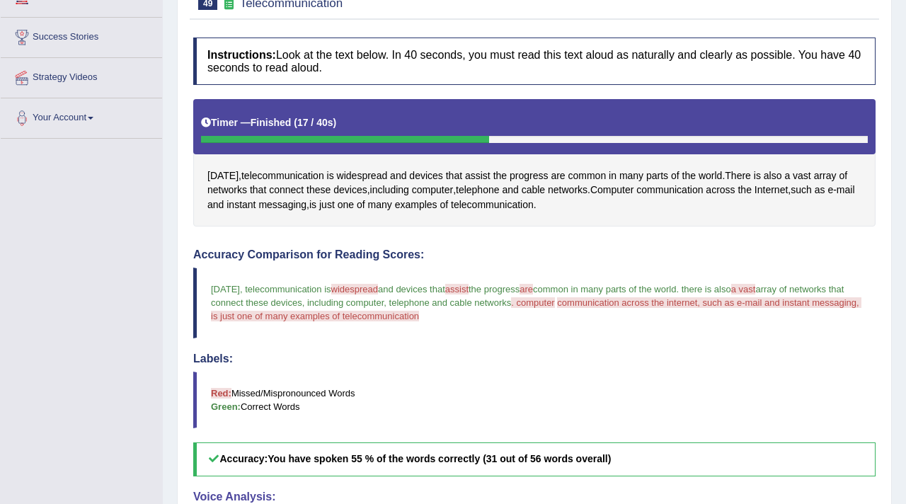
scroll to position [0, 0]
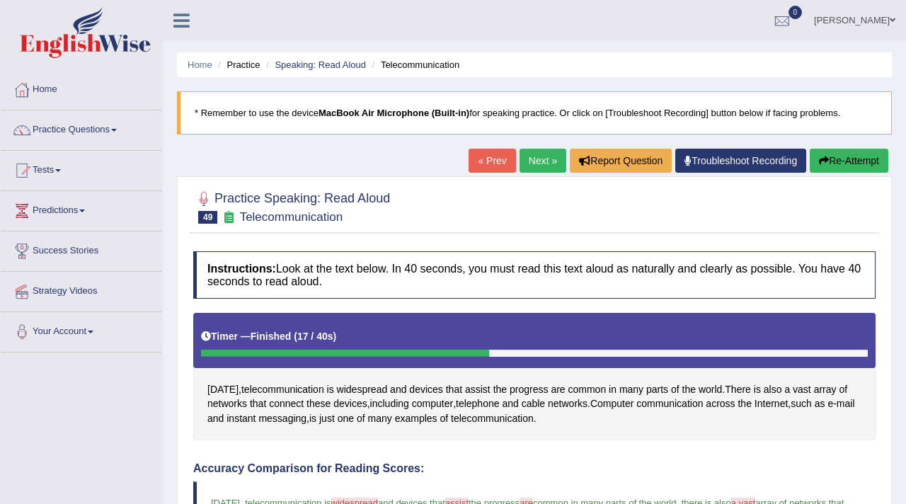
click at [527, 152] on link "Next »" at bounding box center [543, 161] width 47 height 24
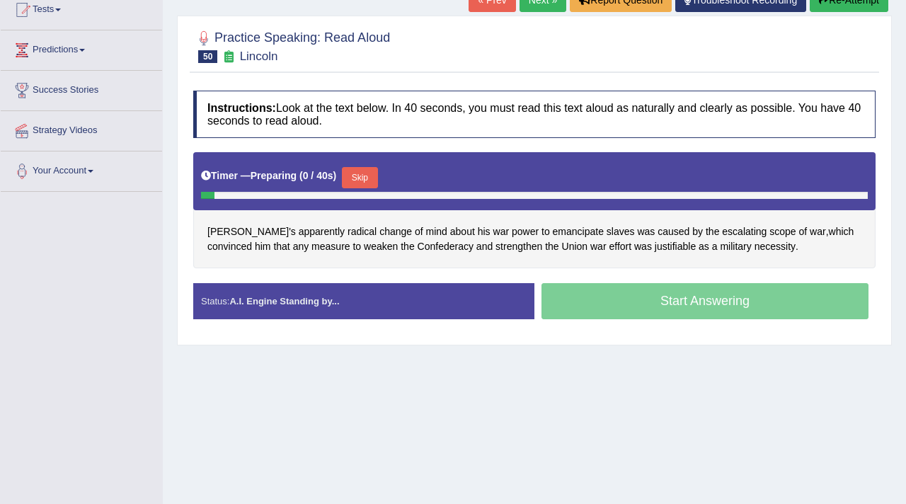
scroll to position [166, 0]
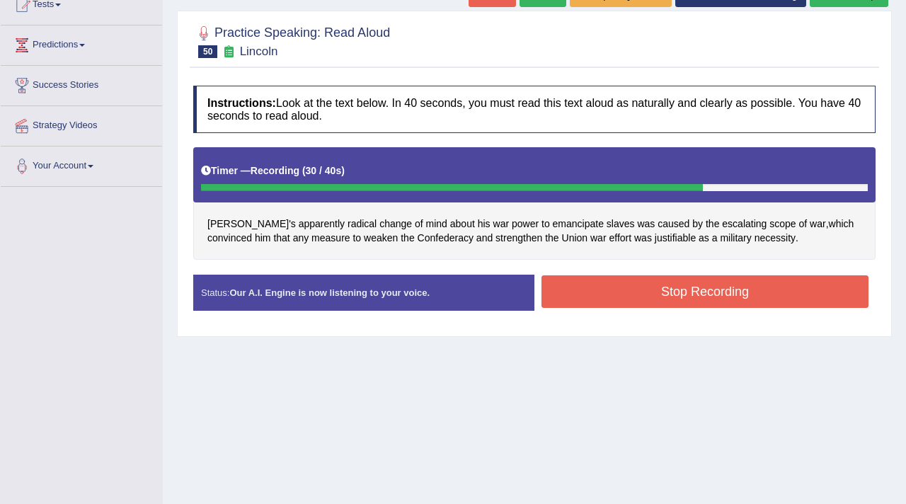
click at [635, 283] on button "Stop Recording" at bounding box center [705, 291] width 327 height 33
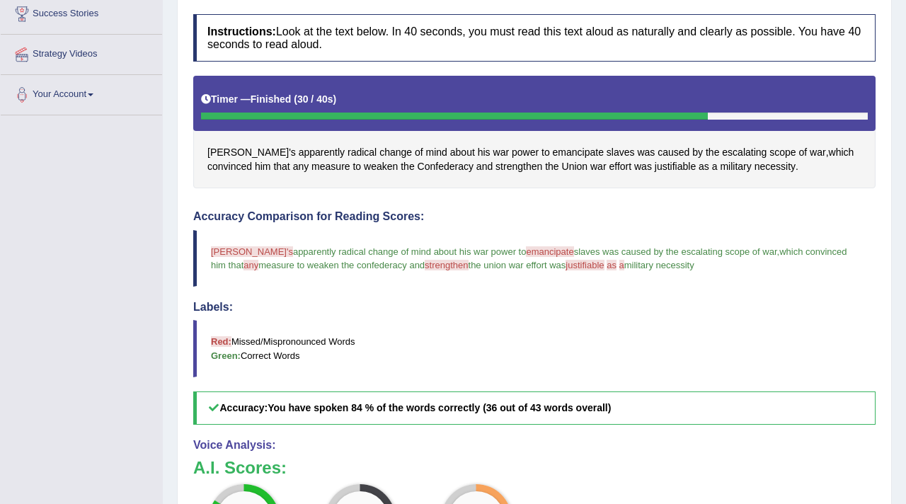
scroll to position [0, 0]
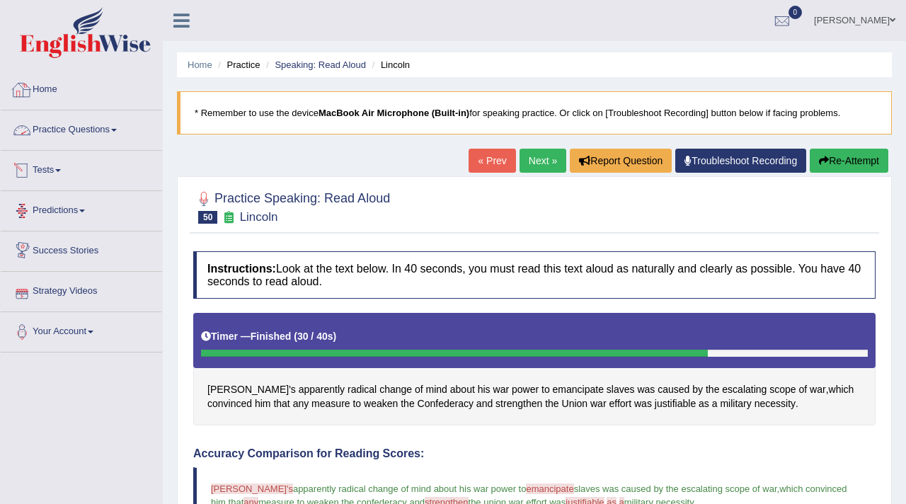
click at [81, 130] on link "Practice Questions" at bounding box center [81, 127] width 161 height 35
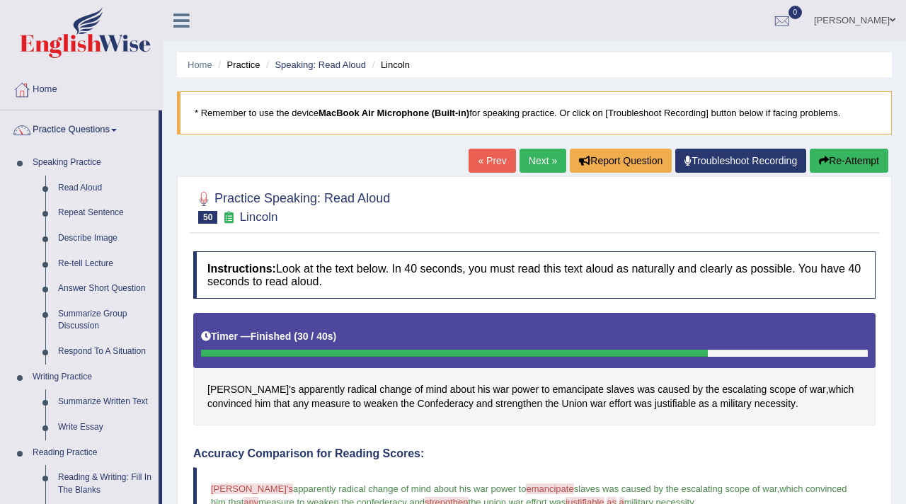
click at [77, 215] on link "Repeat Sentence" at bounding box center [105, 212] width 107 height 25
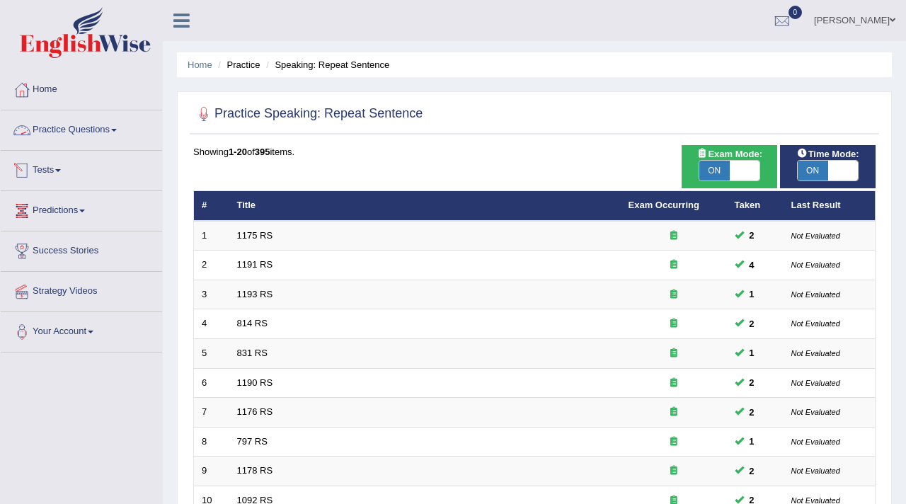
click at [94, 129] on link "Practice Questions" at bounding box center [81, 127] width 161 height 35
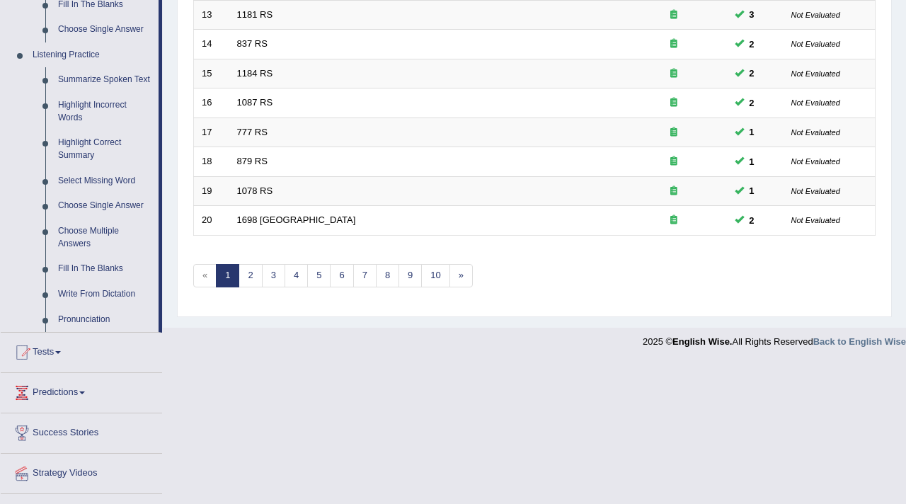
scroll to position [573, 0]
click at [363, 278] on link "7" at bounding box center [364, 277] width 23 height 23
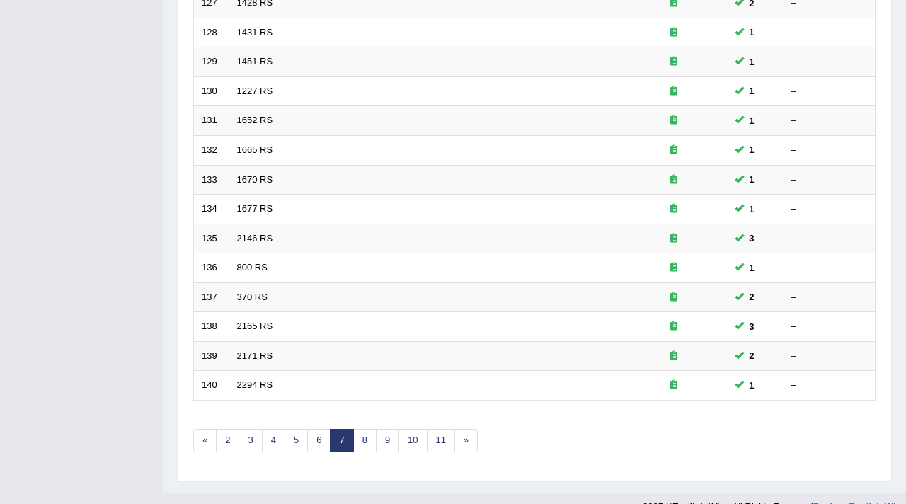
scroll to position [433, 0]
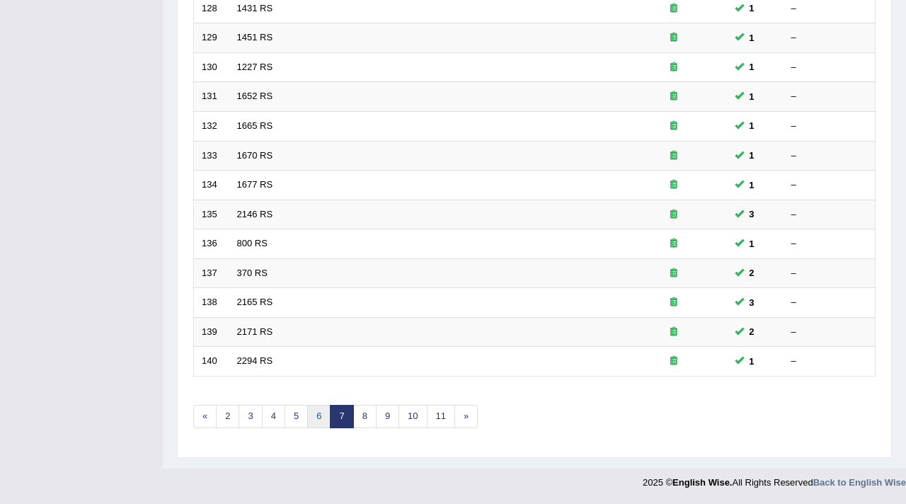
click at [319, 423] on link "6" at bounding box center [318, 416] width 23 height 23
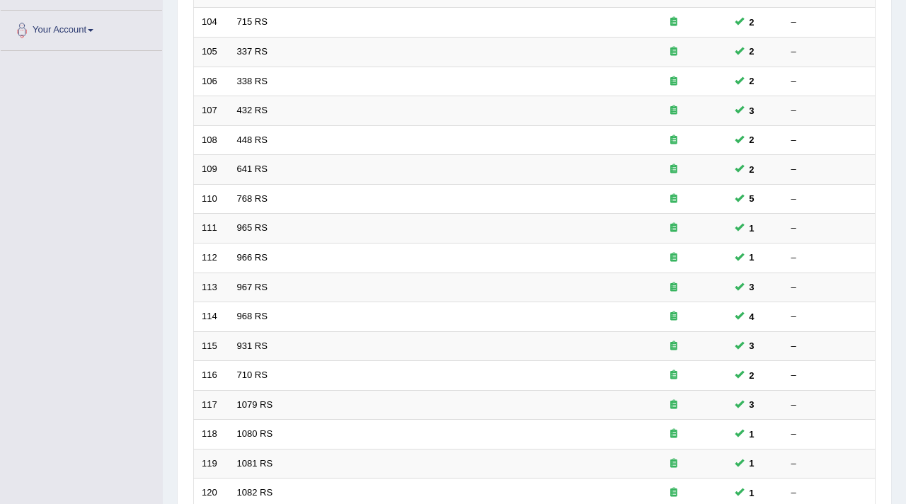
scroll to position [433, 0]
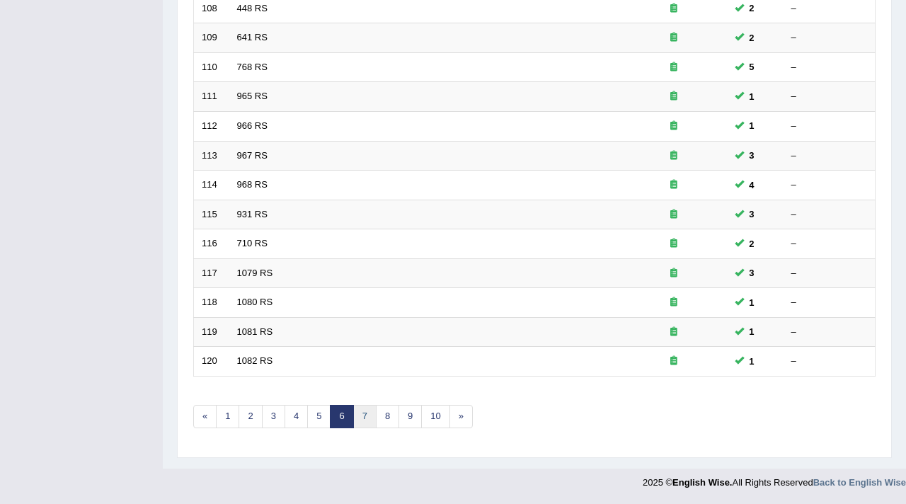
click at [363, 420] on link "7" at bounding box center [364, 416] width 23 height 23
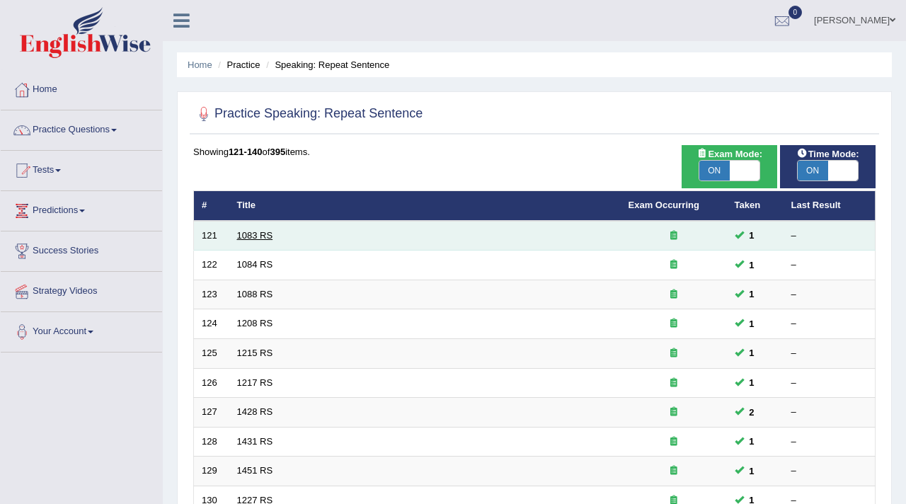
click at [246, 236] on link "1083 RS" at bounding box center [255, 235] width 36 height 11
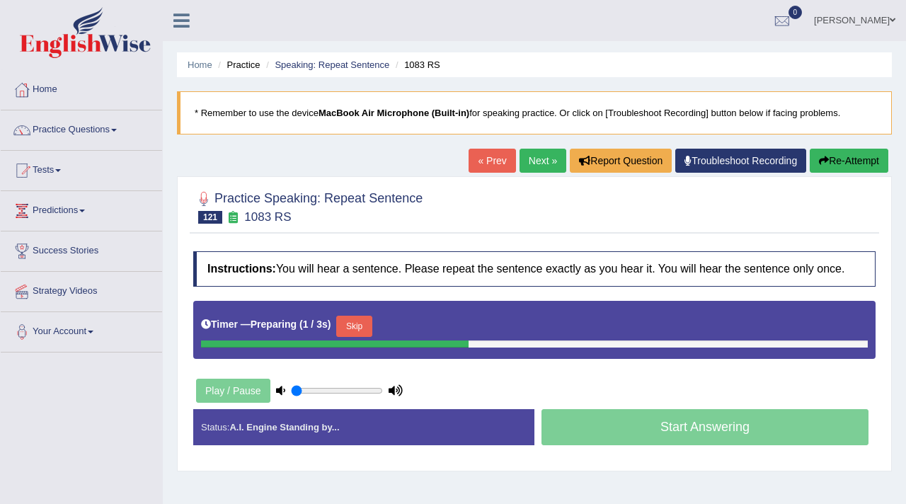
click at [370, 337] on button "Skip" at bounding box center [353, 326] width 35 height 21
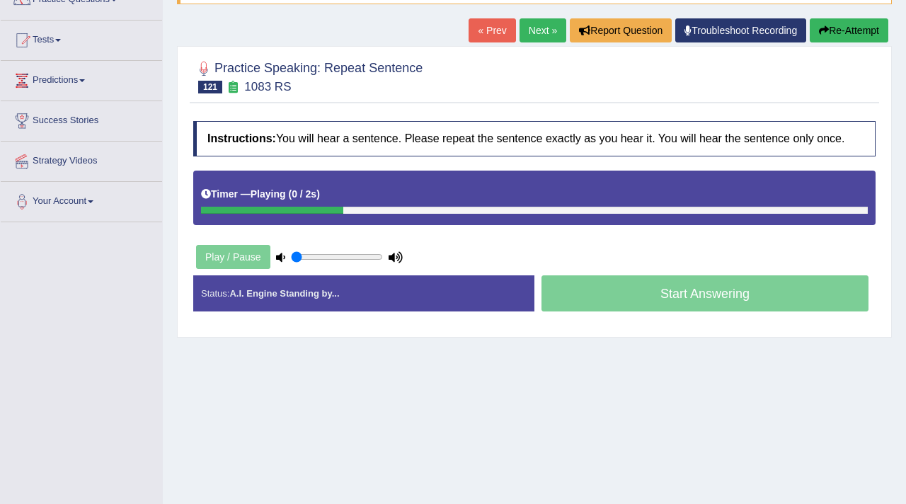
scroll to position [135, 0]
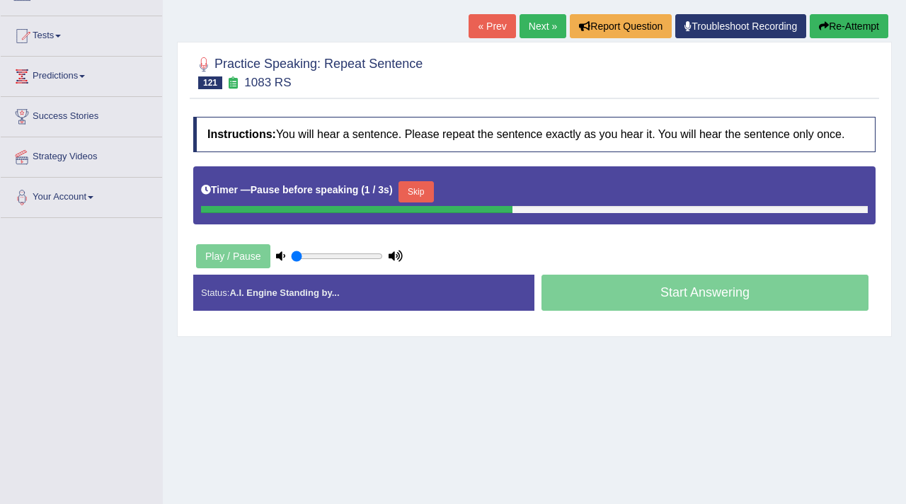
click at [430, 202] on button "Skip" at bounding box center [416, 191] width 35 height 21
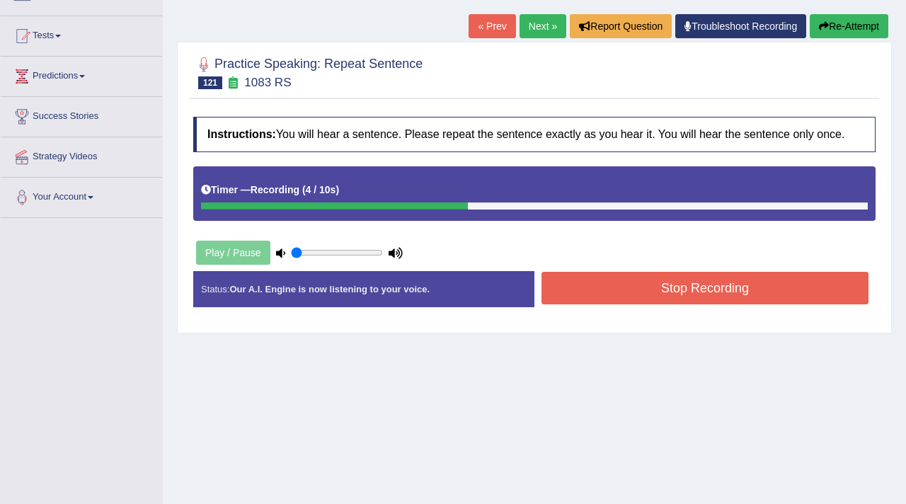
click at [663, 299] on button "Stop Recording" at bounding box center [705, 288] width 327 height 33
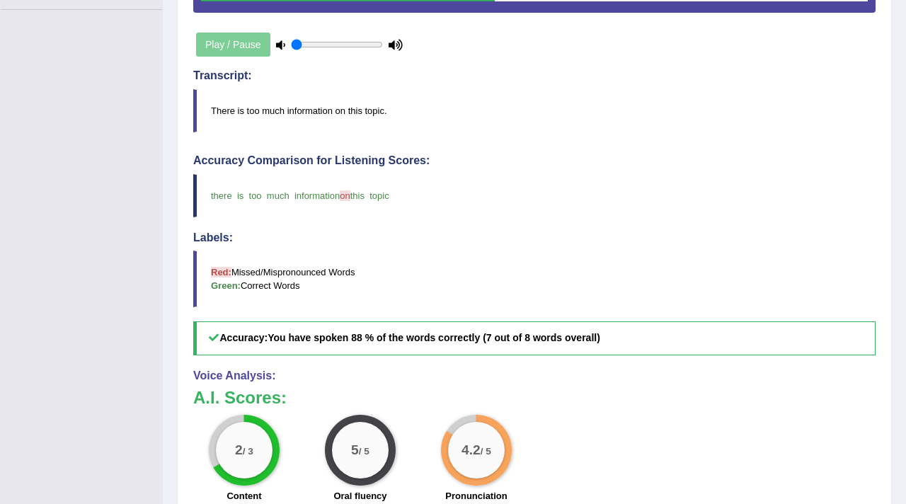
scroll to position [0, 0]
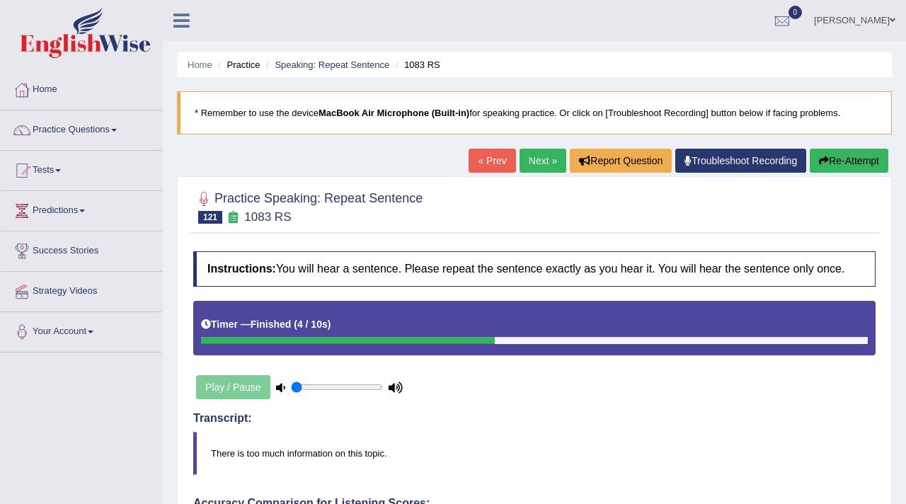
click at [532, 161] on link "Next »" at bounding box center [543, 161] width 47 height 24
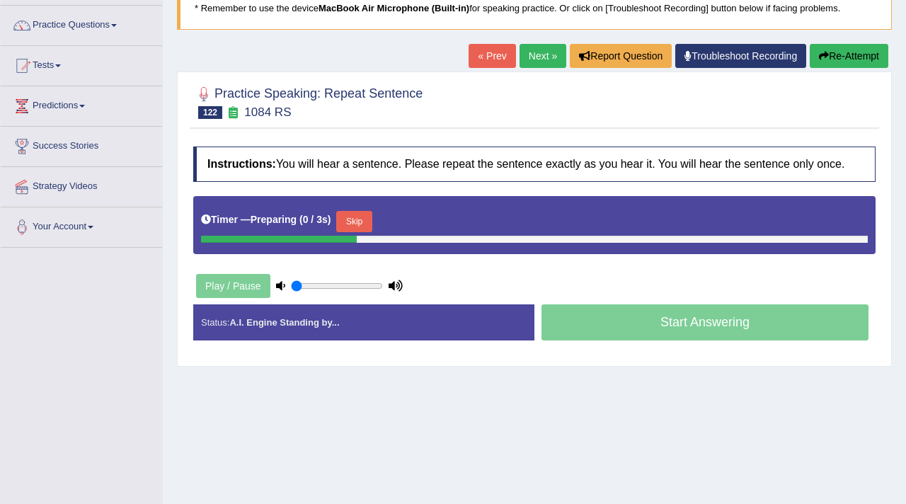
scroll to position [106, 0]
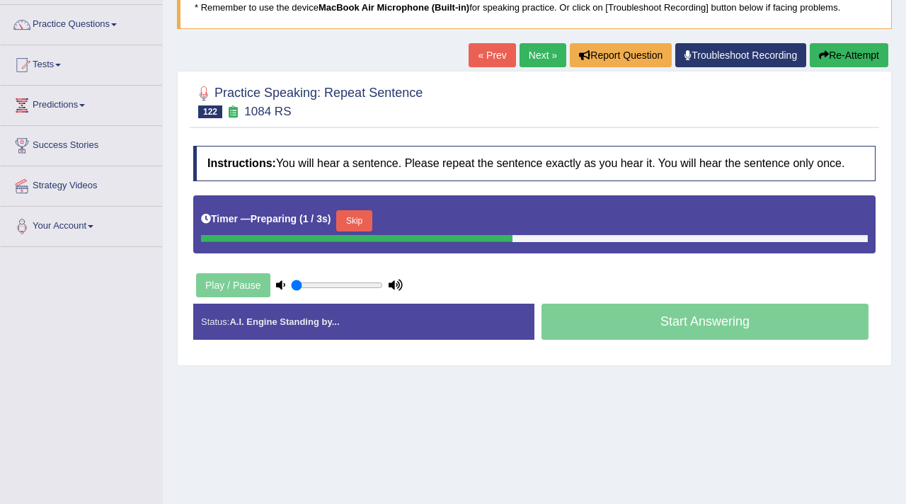
click at [358, 232] on button "Skip" at bounding box center [353, 220] width 35 height 21
click at [433, 232] on button "Skip" at bounding box center [416, 220] width 35 height 21
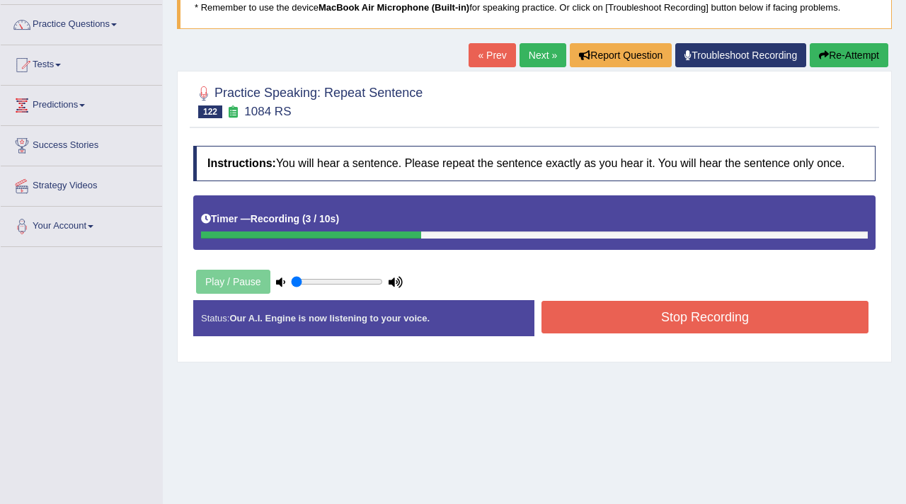
click at [671, 334] on button "Stop Recording" at bounding box center [705, 317] width 327 height 33
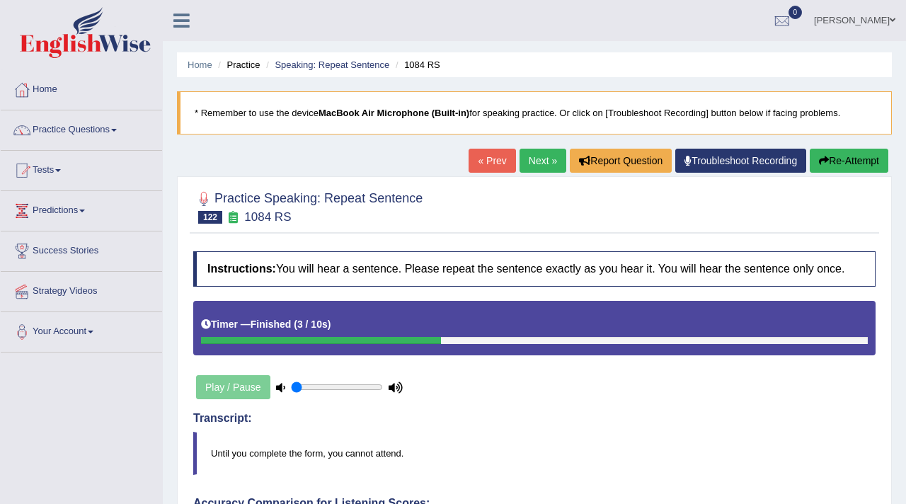
scroll to position [1, 0]
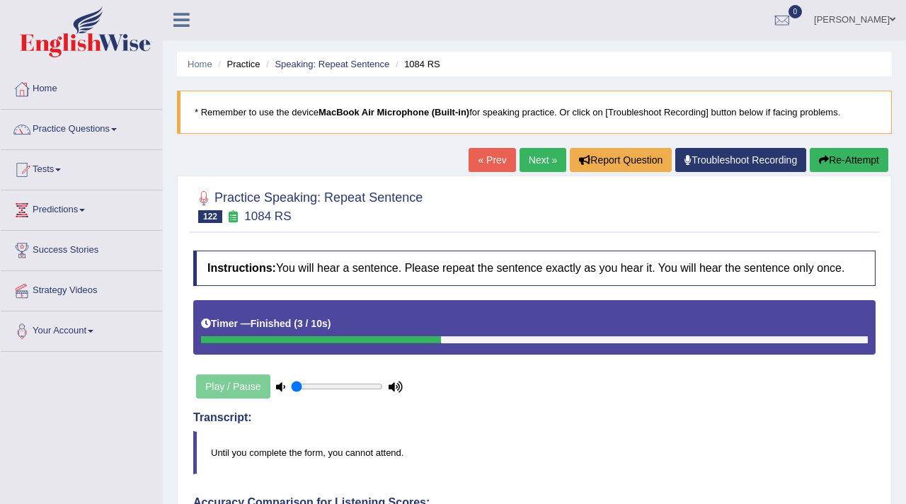
click at [550, 154] on link "Next »" at bounding box center [543, 160] width 47 height 24
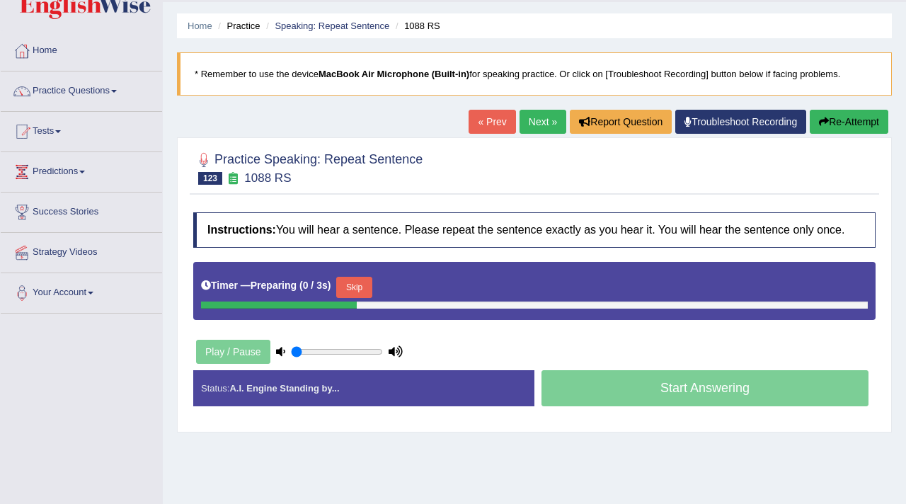
scroll to position [92, 0]
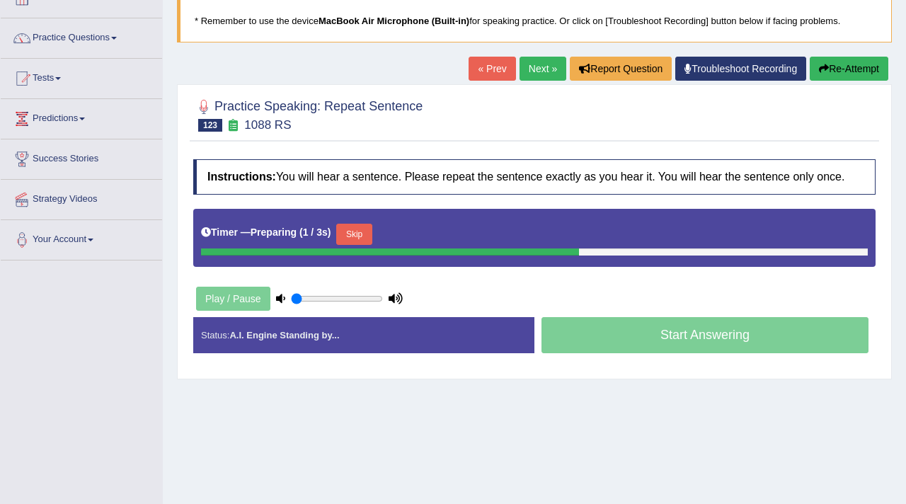
click at [354, 241] on button "Skip" at bounding box center [353, 234] width 35 height 21
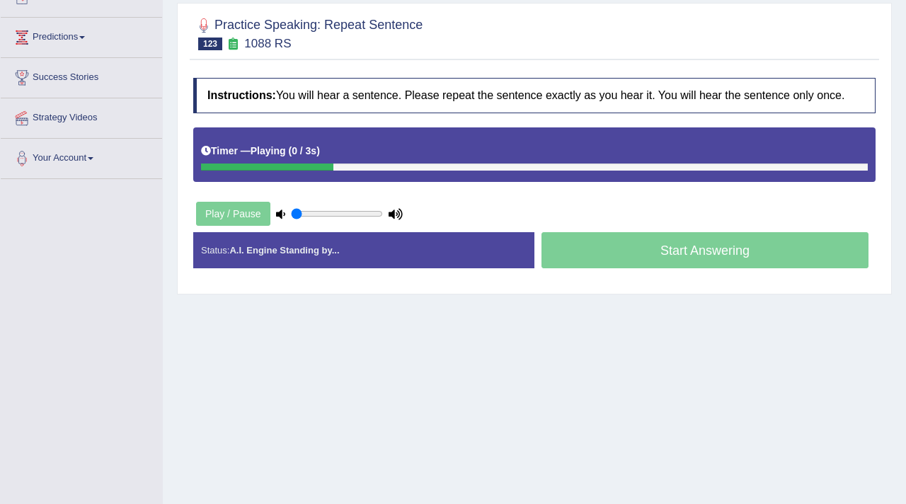
scroll to position [186, 0]
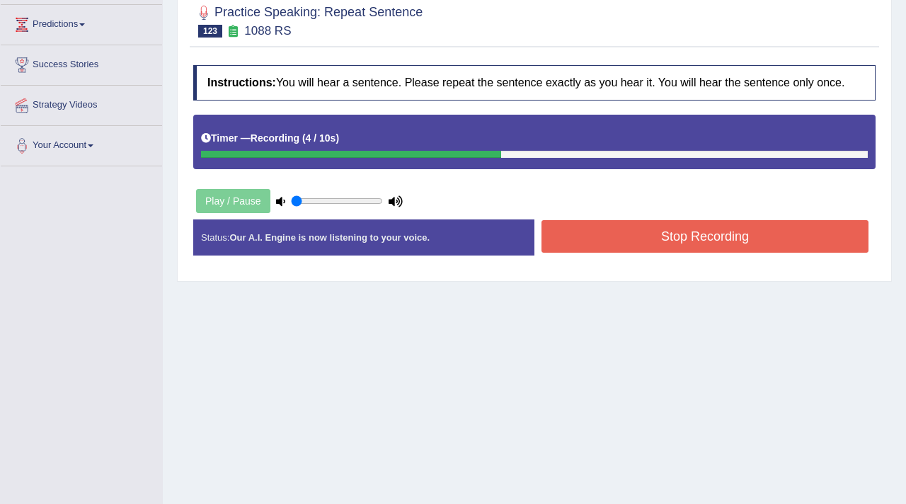
click at [746, 250] on button "Stop Recording" at bounding box center [705, 236] width 327 height 33
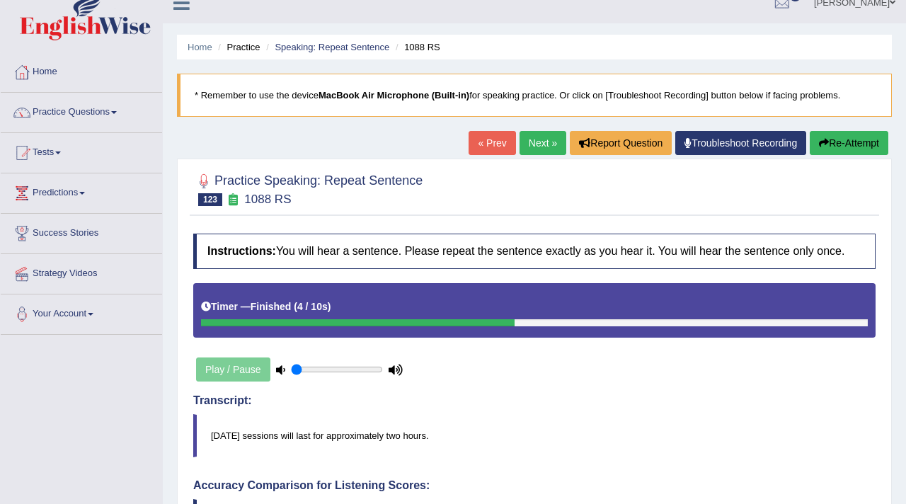
scroll to position [0, 0]
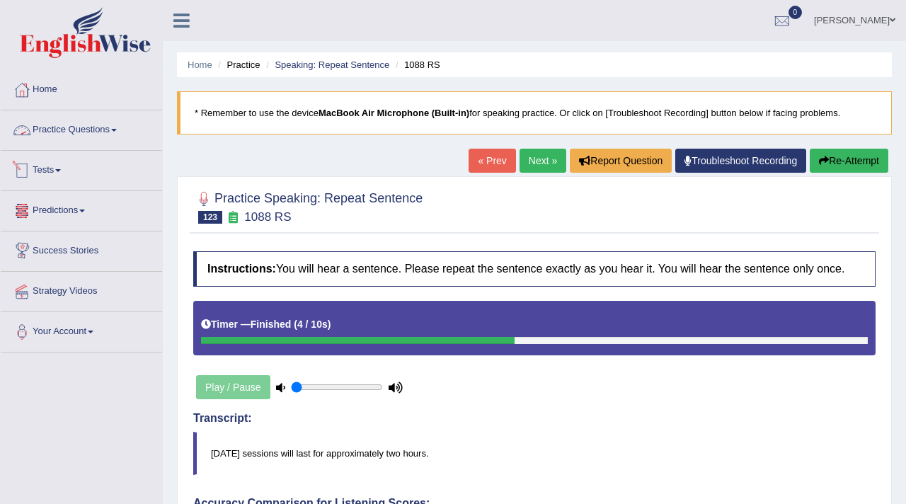
click at [64, 125] on link "Practice Questions" at bounding box center [81, 127] width 161 height 35
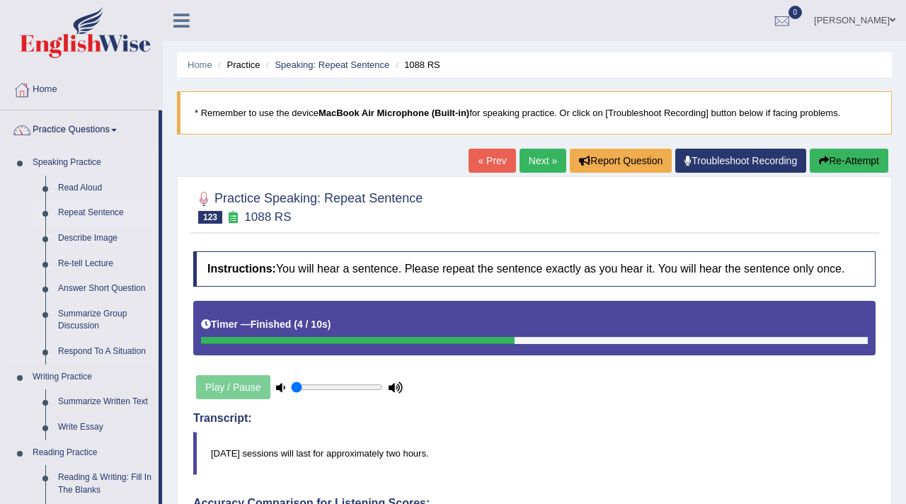
click at [94, 210] on link "Repeat Sentence" at bounding box center [105, 212] width 107 height 25
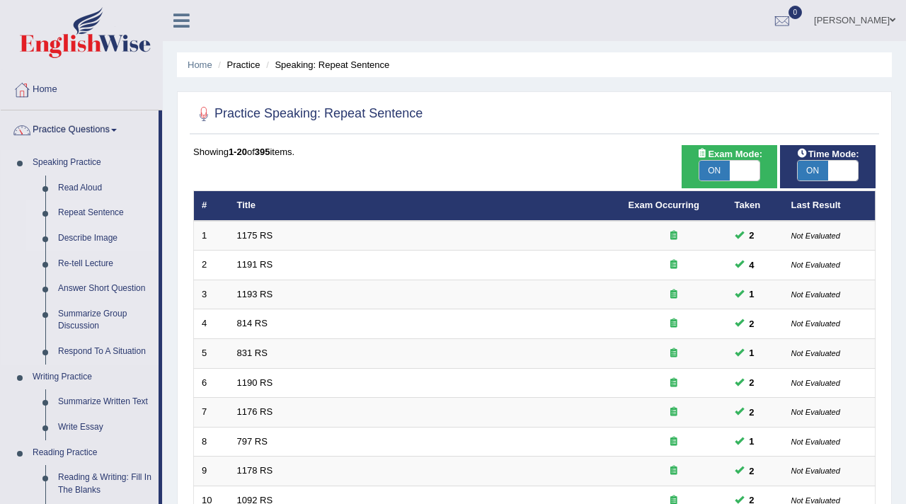
click at [91, 235] on link "Describe Image" at bounding box center [105, 238] width 107 height 25
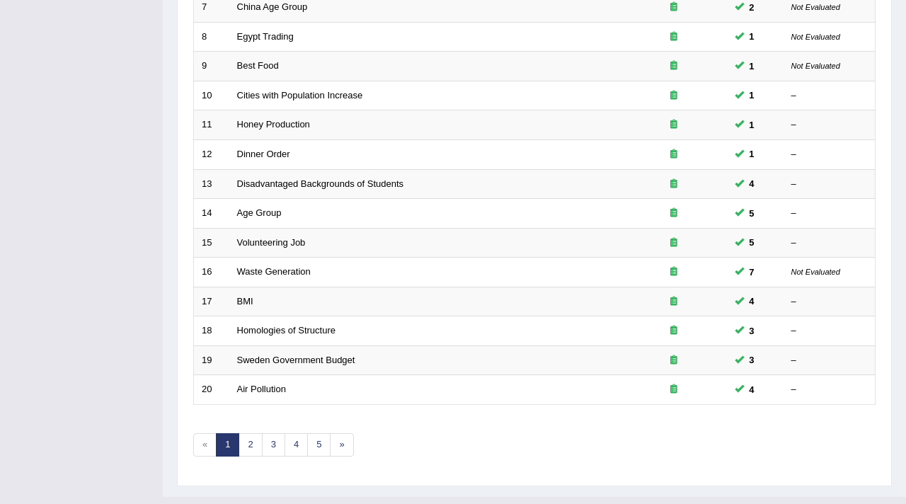
scroll to position [417, 0]
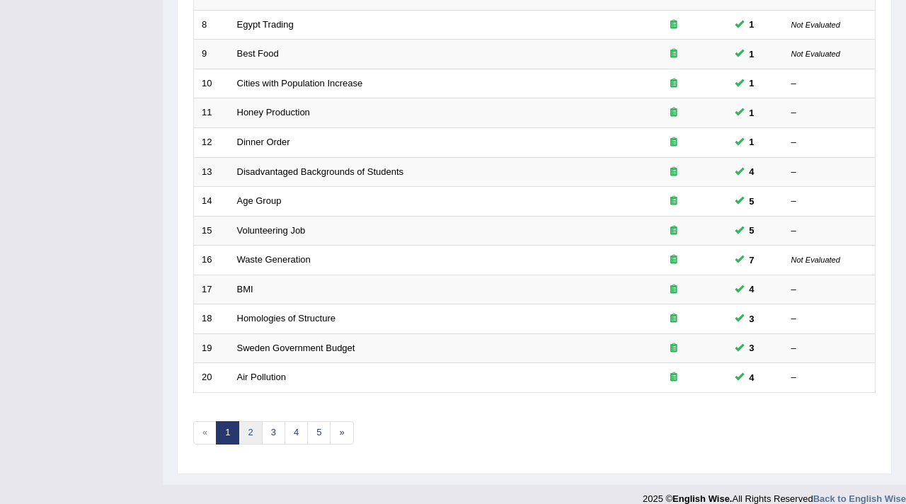
click at [254, 431] on link "2" at bounding box center [250, 432] width 23 height 23
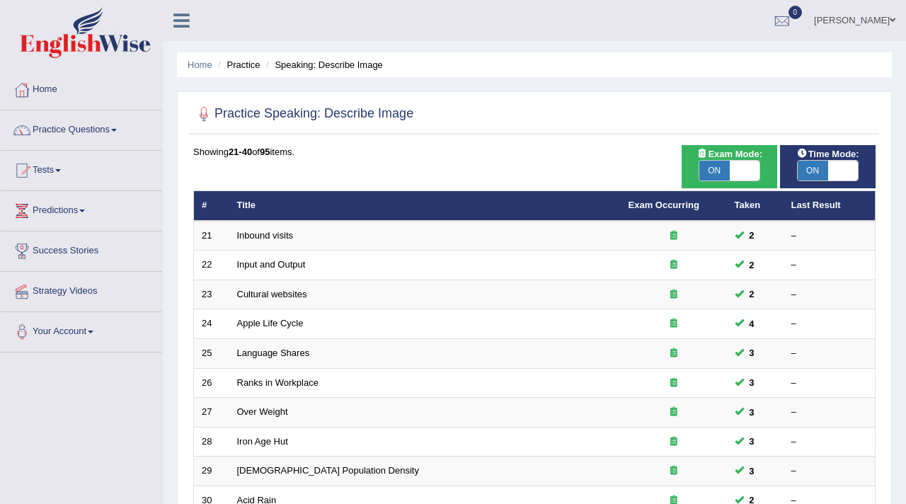
click at [109, 125] on link "Practice Questions" at bounding box center [81, 127] width 161 height 35
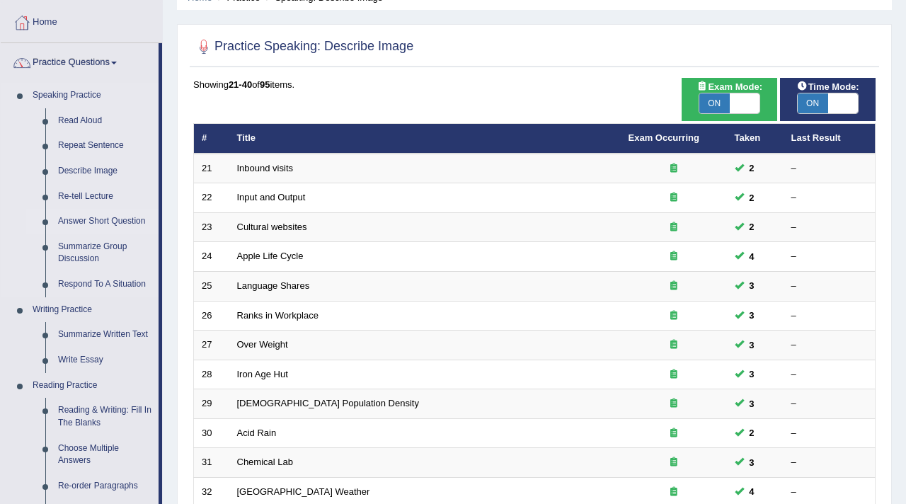
scroll to position [74, 0]
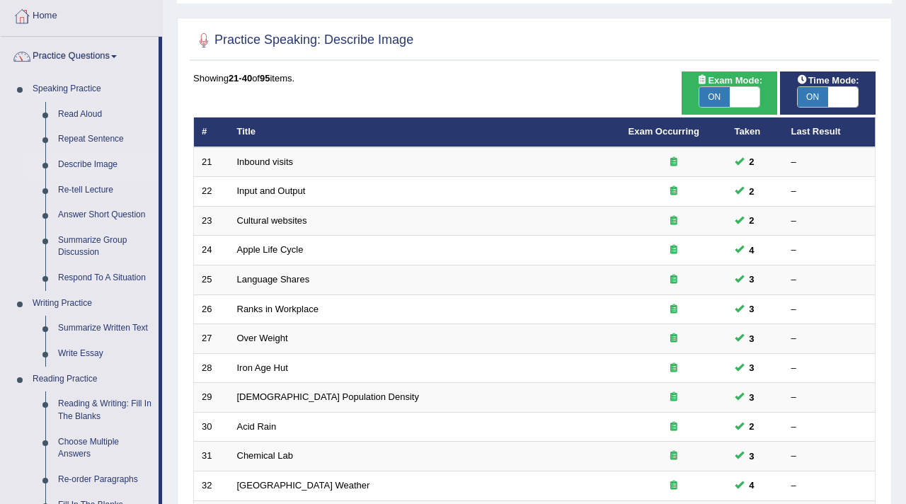
click at [91, 169] on link "Describe Image" at bounding box center [105, 164] width 107 height 25
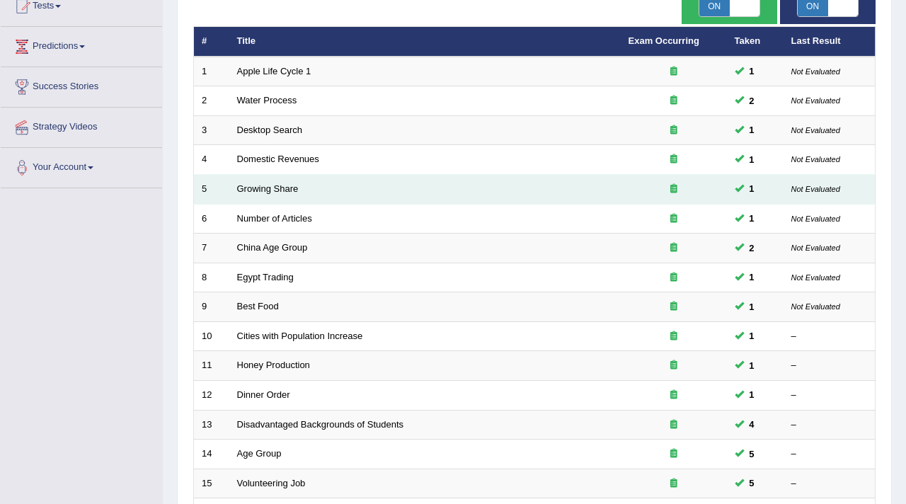
scroll to position [162, 0]
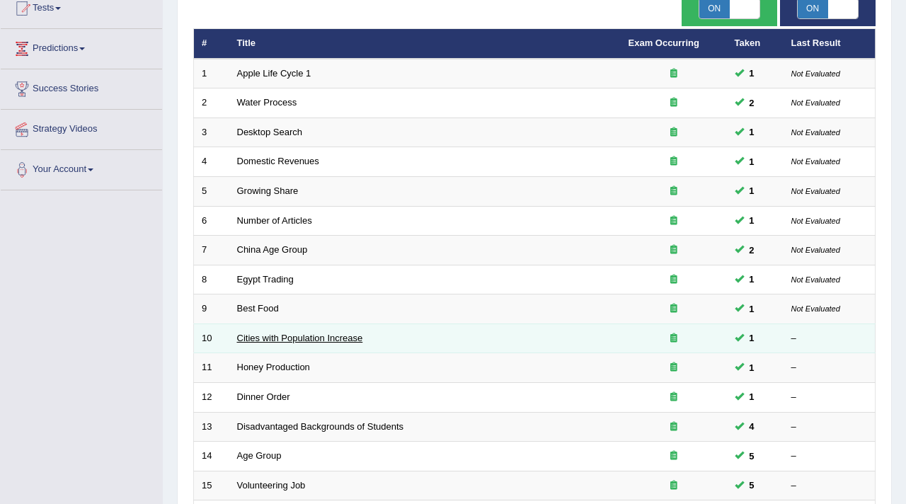
click at [247, 335] on link "Cities with Population Increase" at bounding box center [300, 338] width 126 height 11
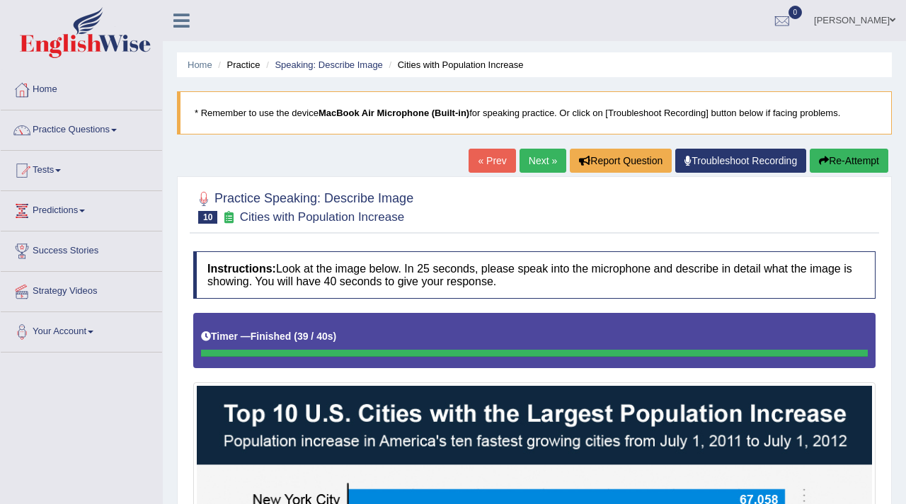
click at [535, 149] on link "Next »" at bounding box center [543, 161] width 47 height 24
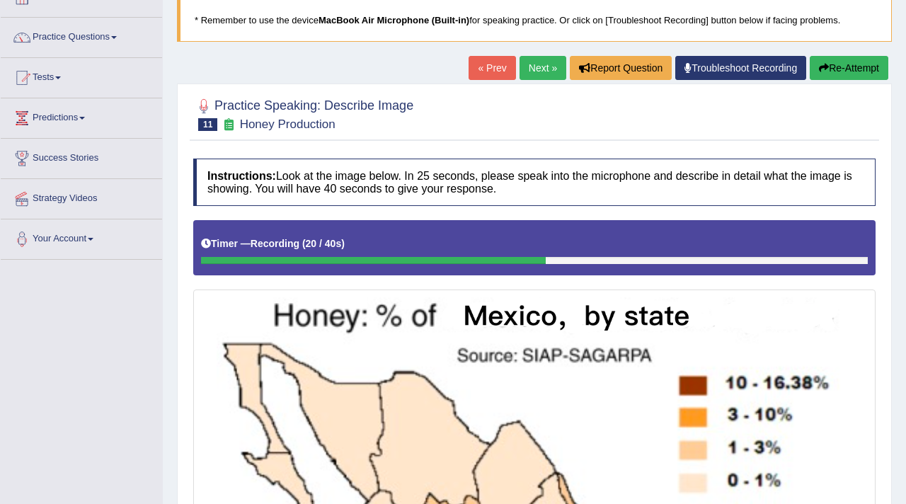
scroll to position [82, 0]
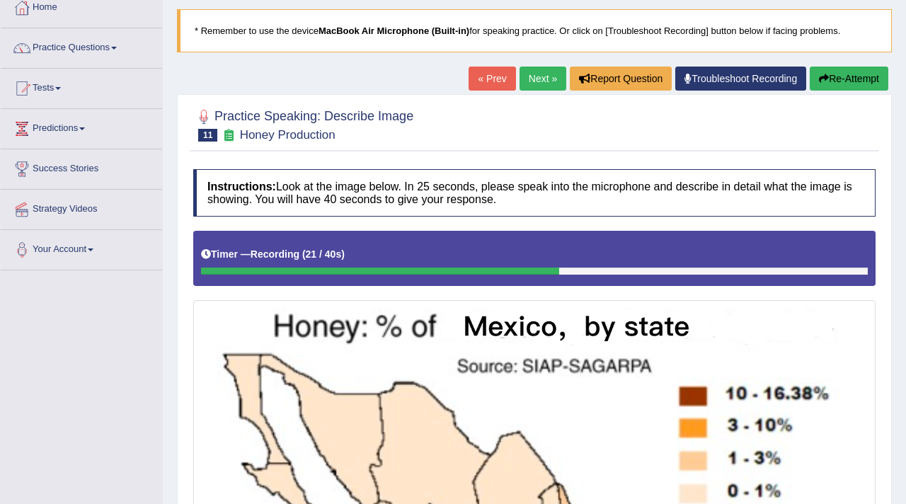
click at [845, 76] on button "Re-Attempt" at bounding box center [849, 79] width 79 height 24
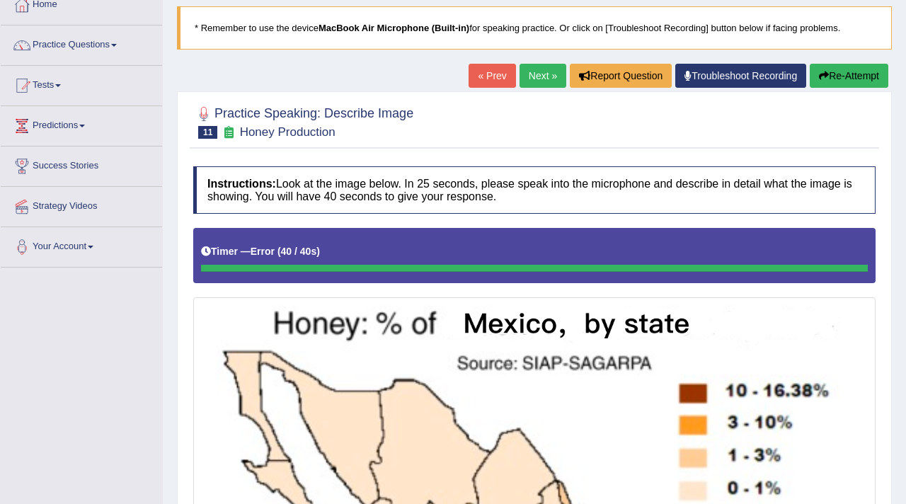
scroll to position [30, 0]
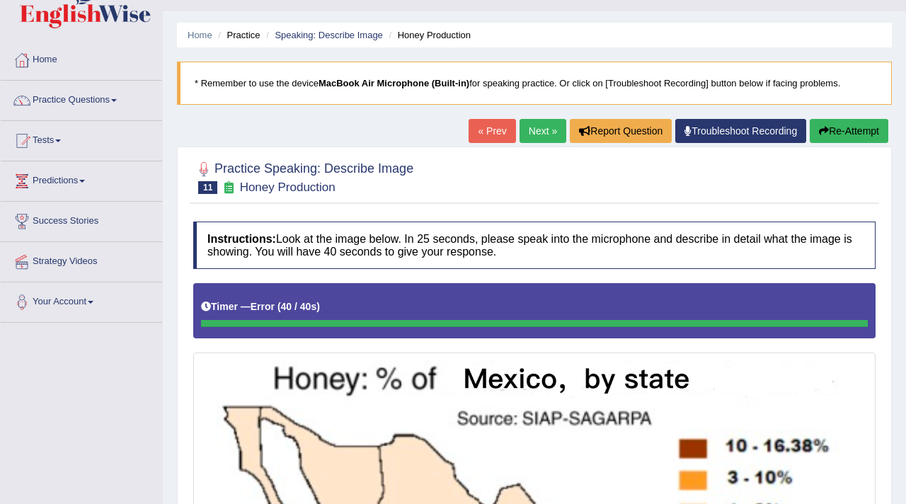
click at [833, 126] on button "Re-Attempt" at bounding box center [849, 131] width 79 height 24
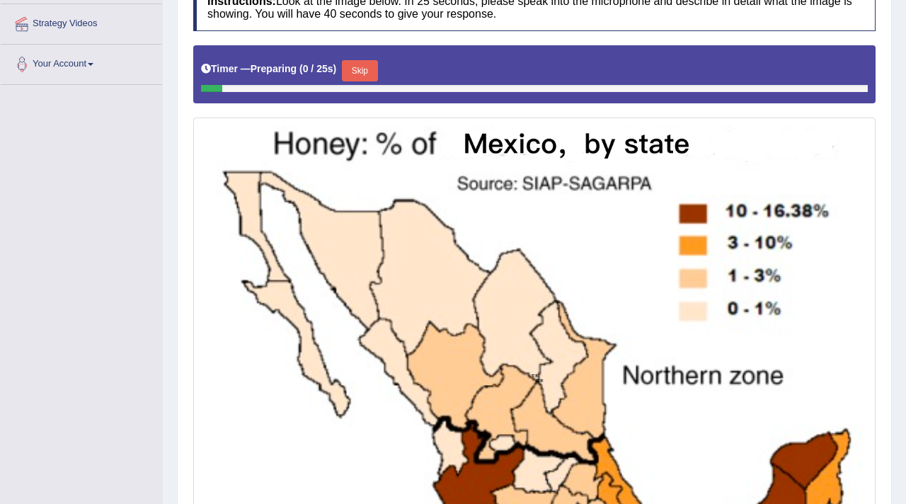
scroll to position [261, 0]
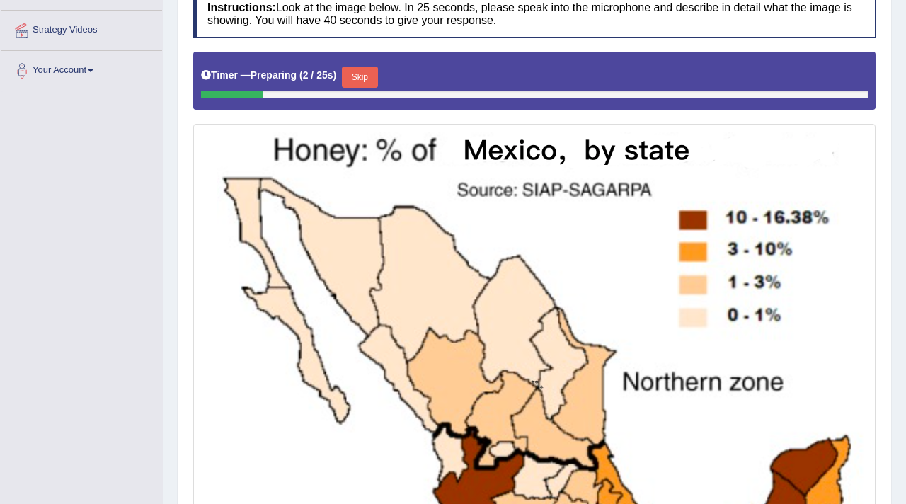
click at [367, 84] on button "Skip" at bounding box center [359, 77] width 35 height 21
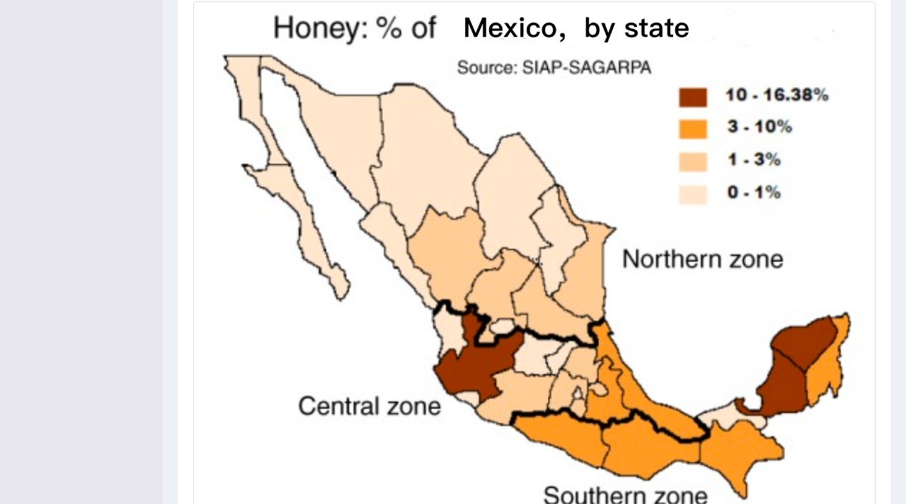
scroll to position [382, 0]
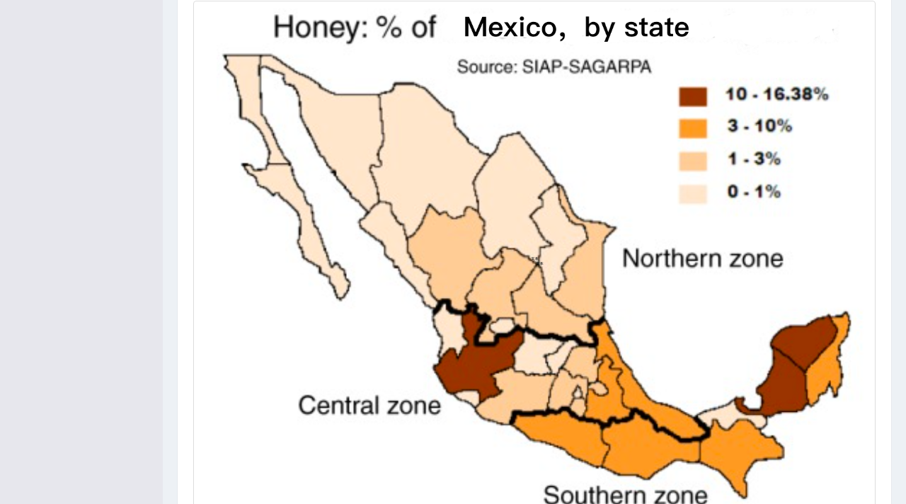
click at [305, 244] on img at bounding box center [535, 258] width 676 height 508
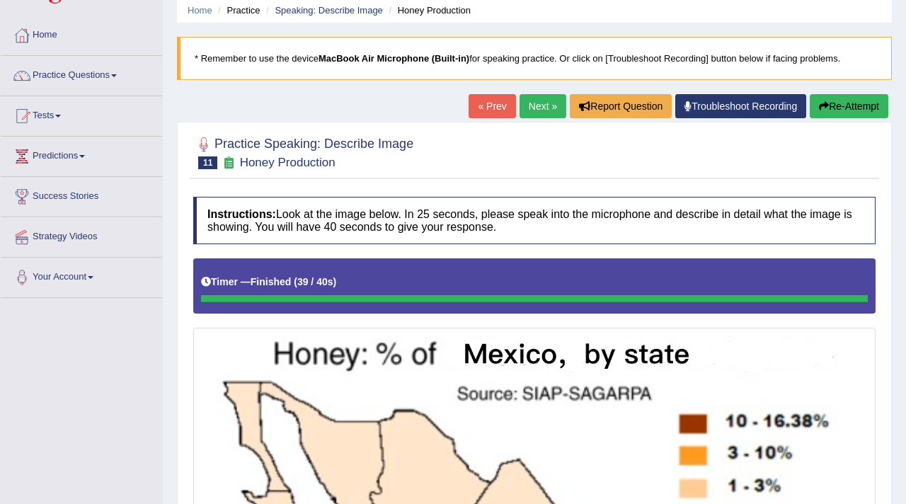
scroll to position [0, 0]
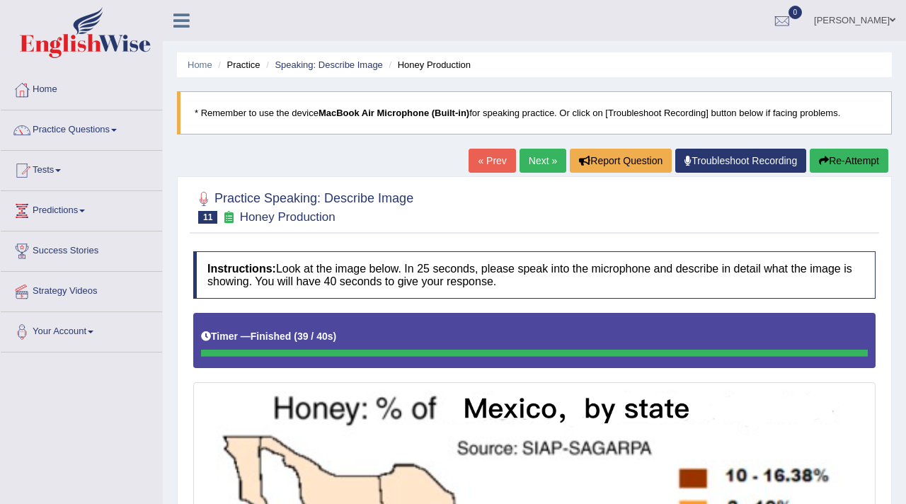
click at [548, 164] on link "Next »" at bounding box center [543, 161] width 47 height 24
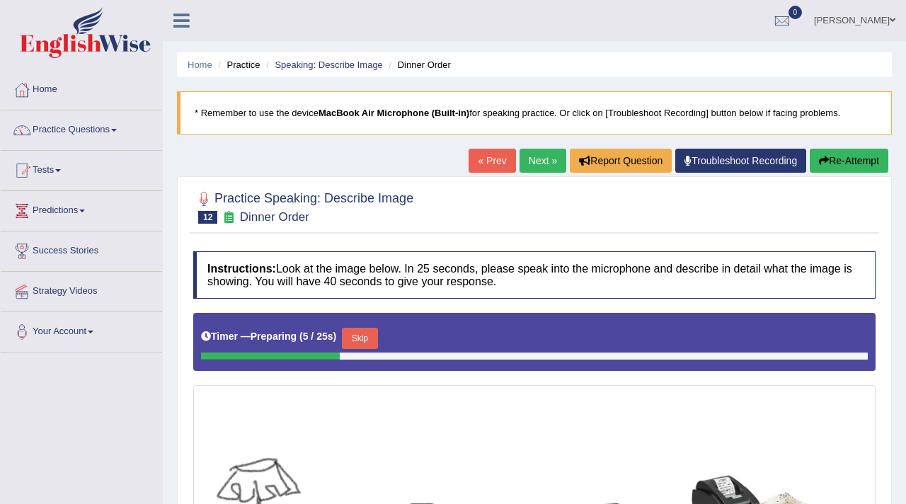
click at [534, 171] on link "Next »" at bounding box center [543, 161] width 47 height 24
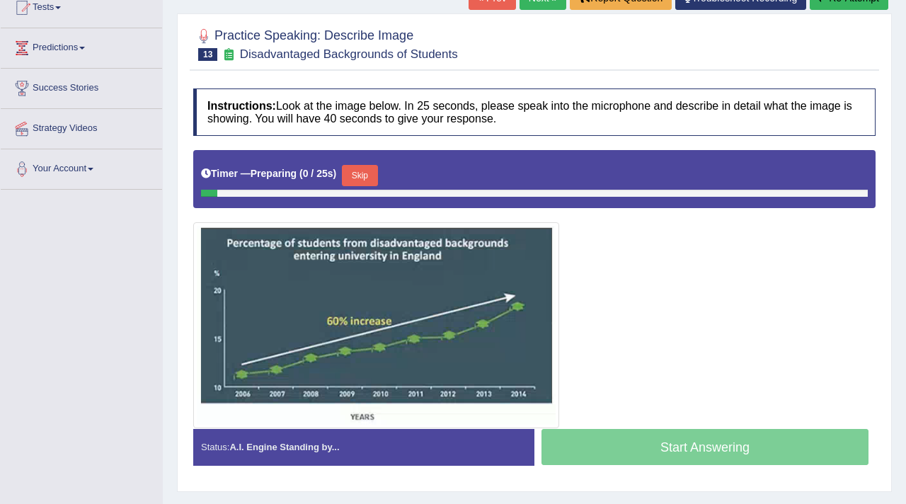
scroll to position [239, 0]
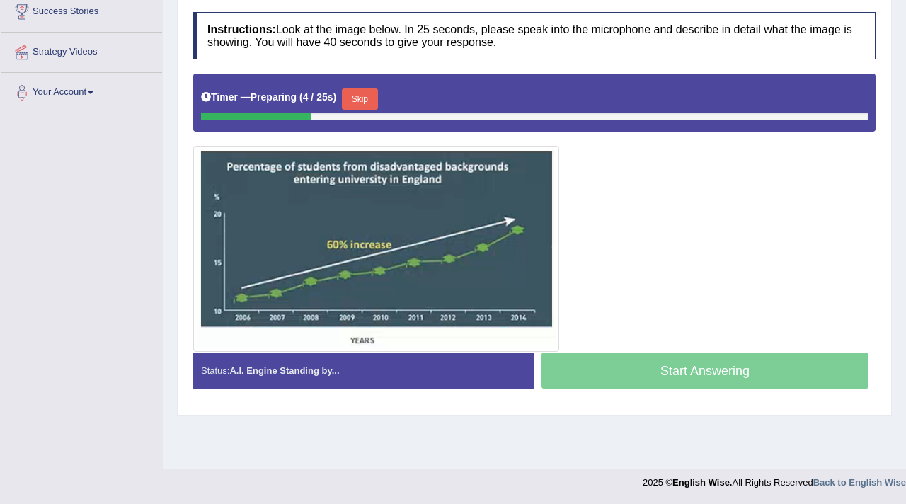
click at [360, 94] on button "Skip" at bounding box center [359, 99] width 35 height 21
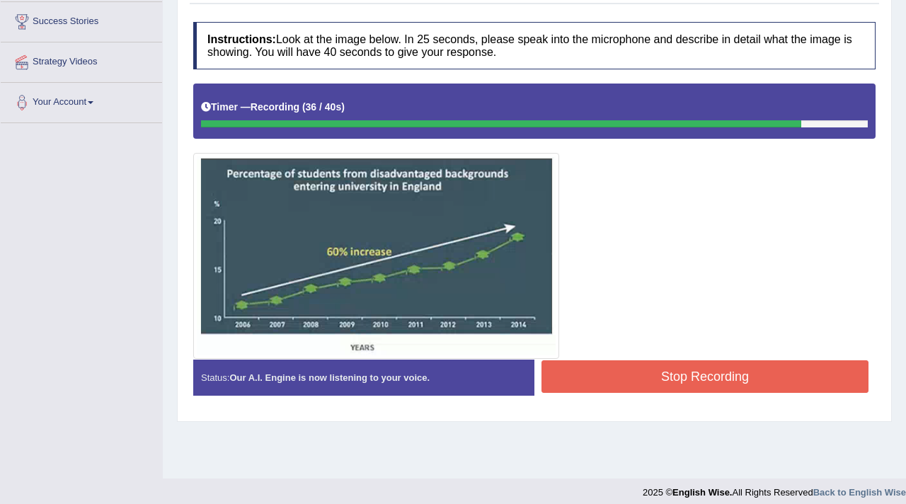
scroll to position [231, 0]
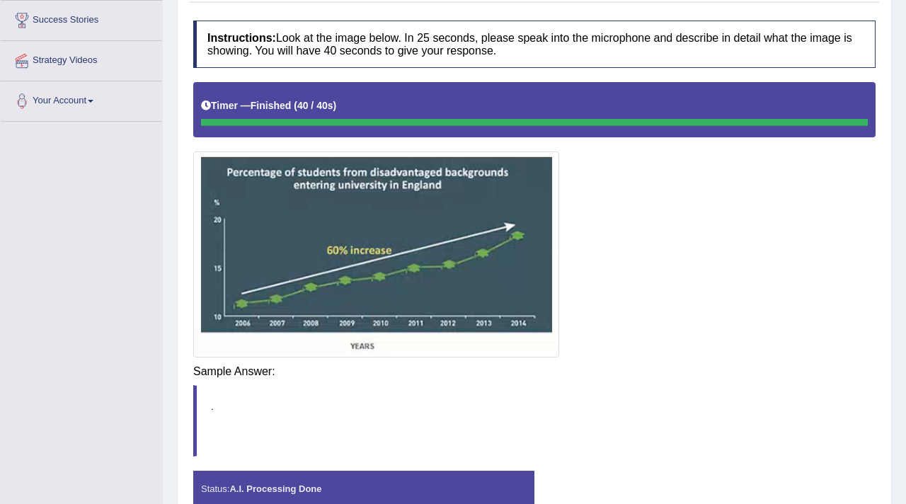
click at [642, 273] on body "Toggle navigation Home Practice Questions Speaking Practice Read Aloud Repeat S…" at bounding box center [453, 21] width 906 height 504
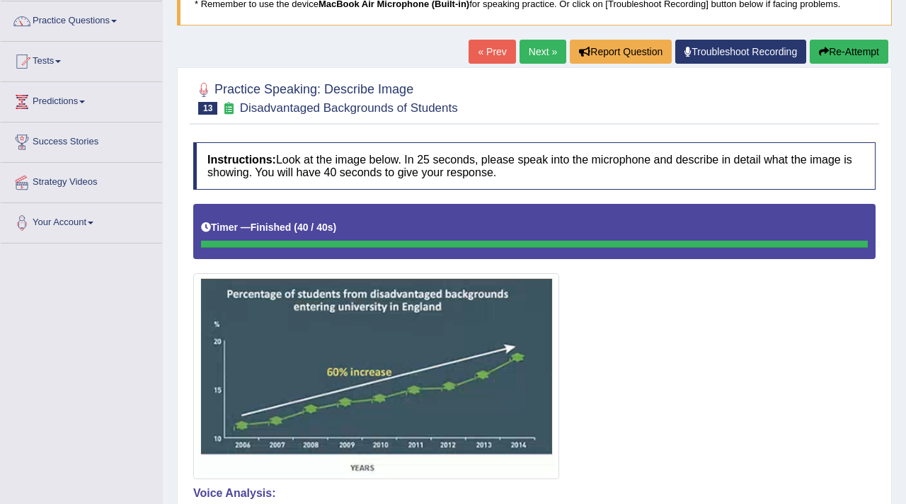
scroll to position [115, 0]
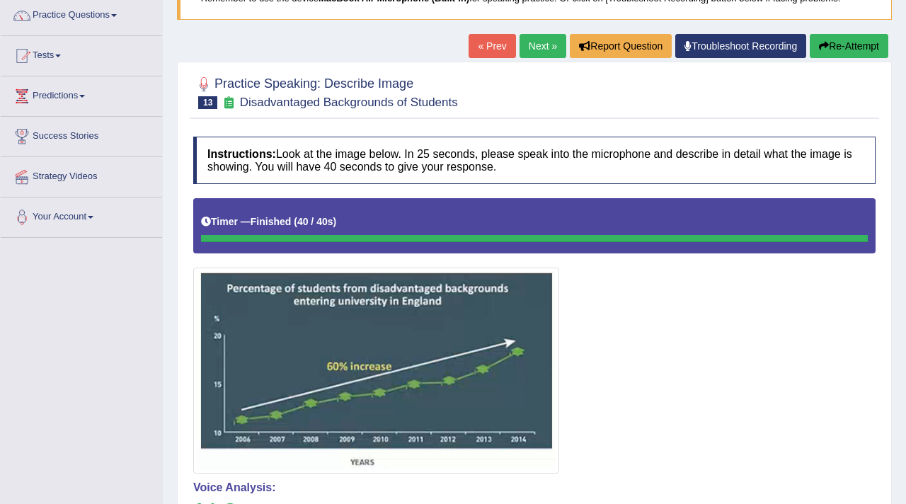
click at [528, 46] on link "Next »" at bounding box center [543, 46] width 47 height 24
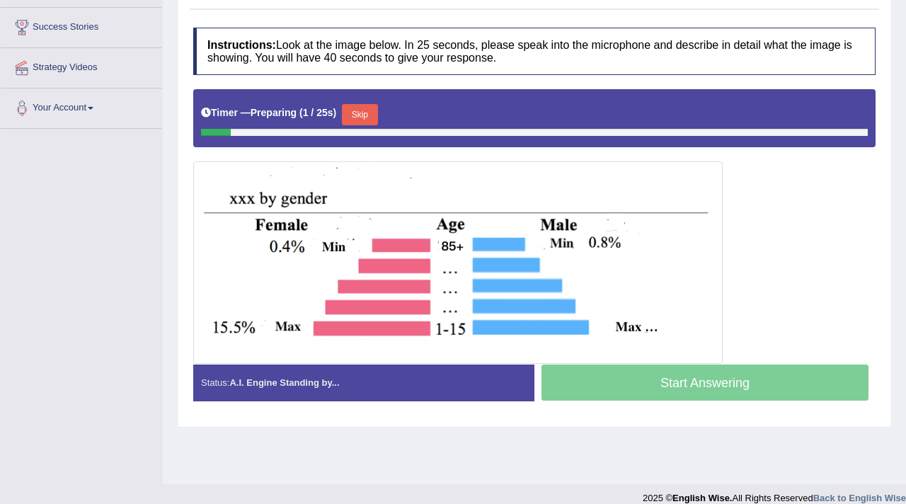
scroll to position [239, 0]
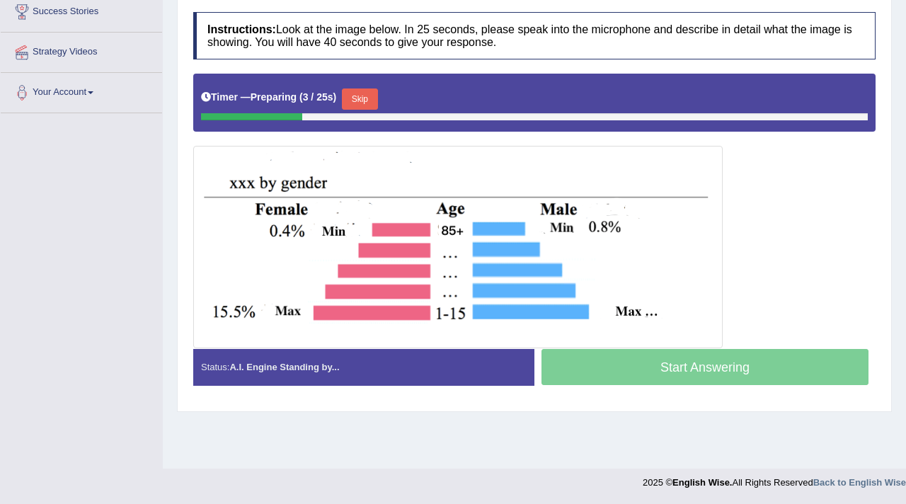
click at [365, 101] on button "Skip" at bounding box center [359, 99] width 35 height 21
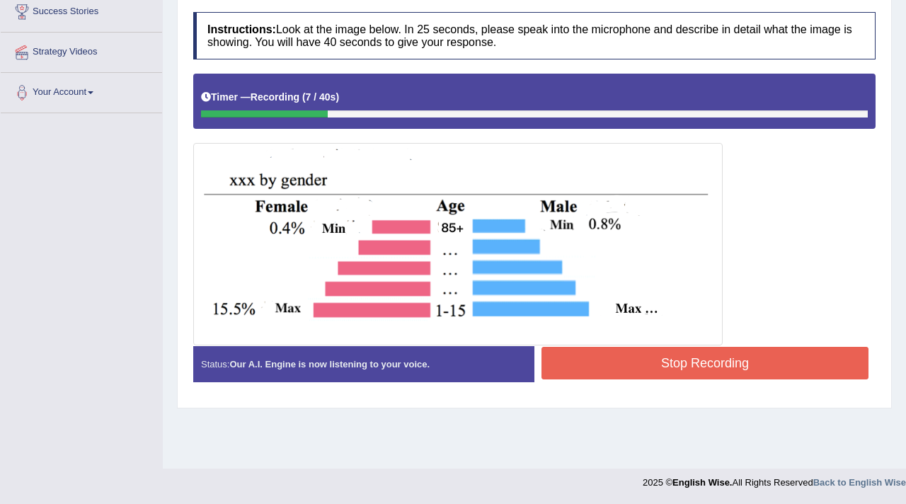
click at [719, 367] on button "Stop Recording" at bounding box center [705, 363] width 327 height 33
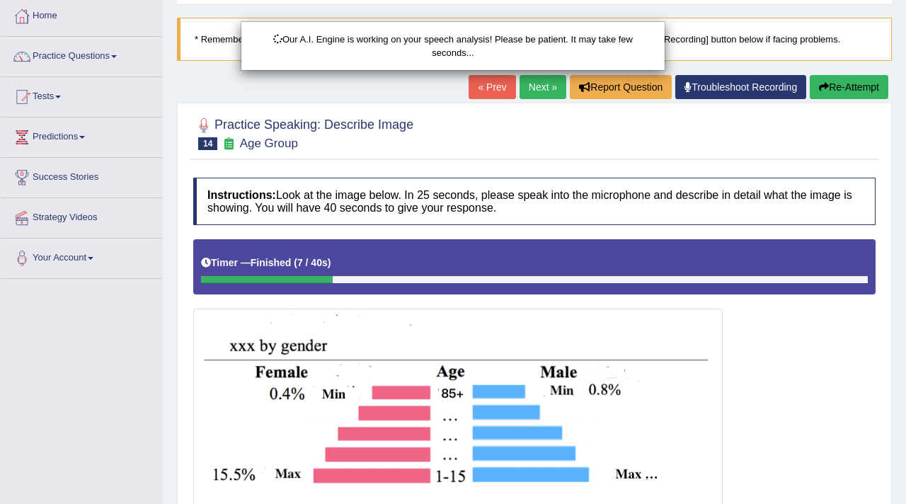
scroll to position [79, 0]
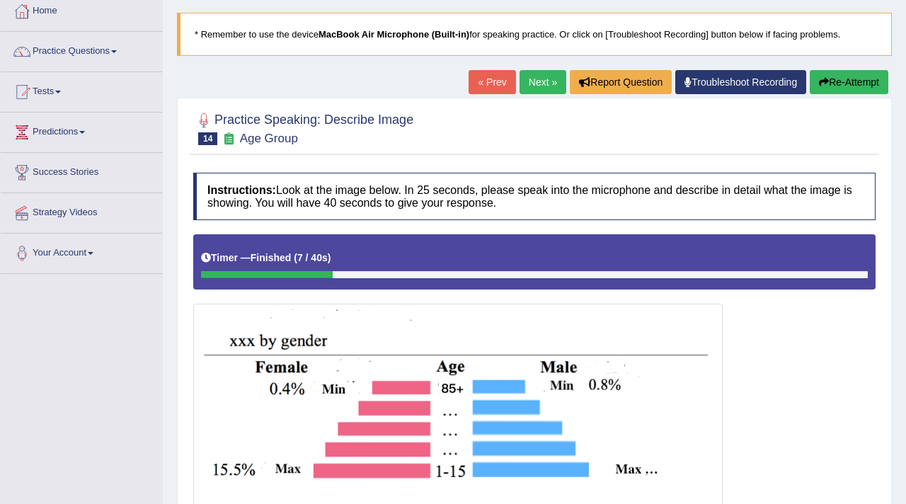
click at [838, 79] on button "Re-Attempt" at bounding box center [849, 82] width 79 height 24
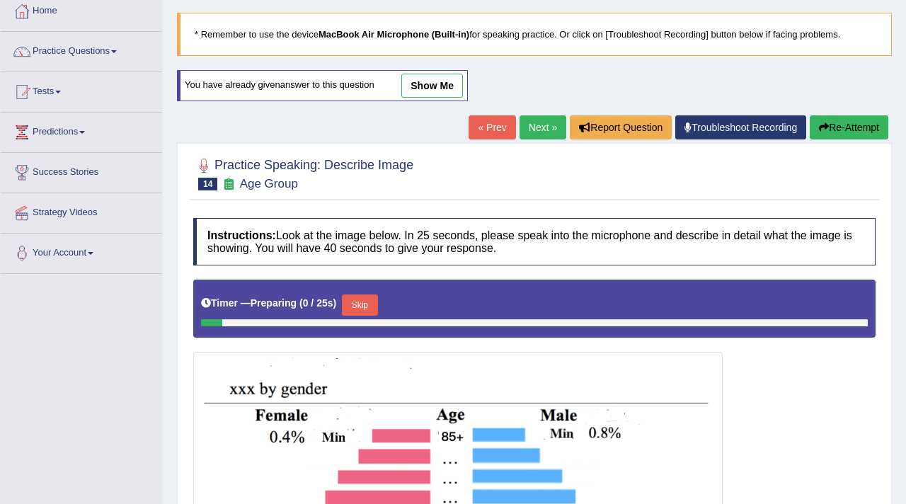
scroll to position [239, 0]
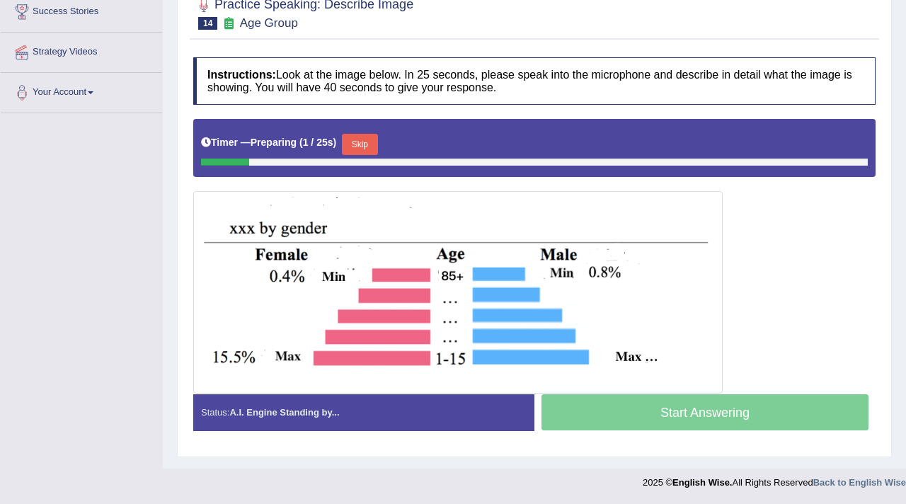
click at [366, 140] on button "Skip" at bounding box center [359, 144] width 35 height 21
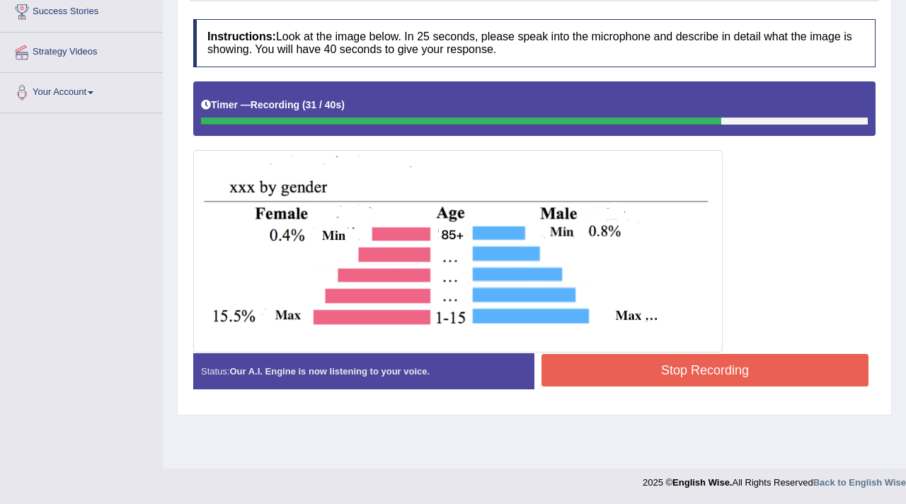
click at [639, 363] on button "Stop Recording" at bounding box center [705, 370] width 327 height 33
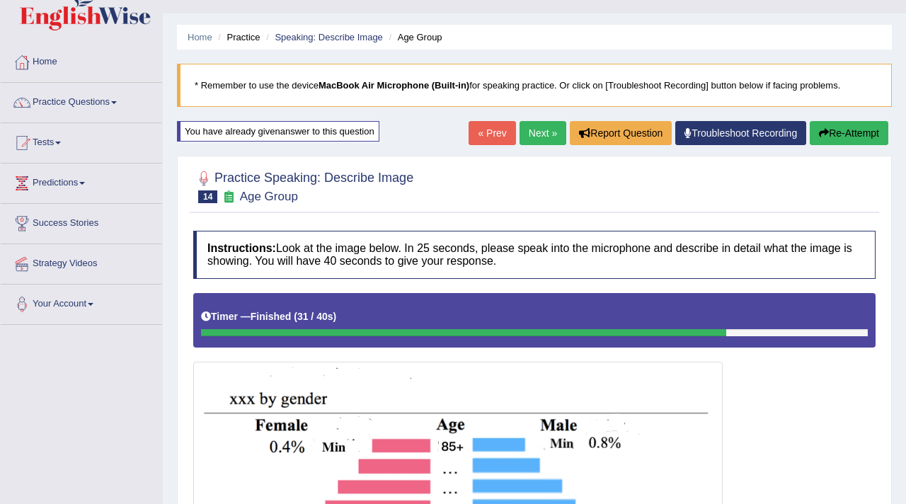
scroll to position [0, 0]
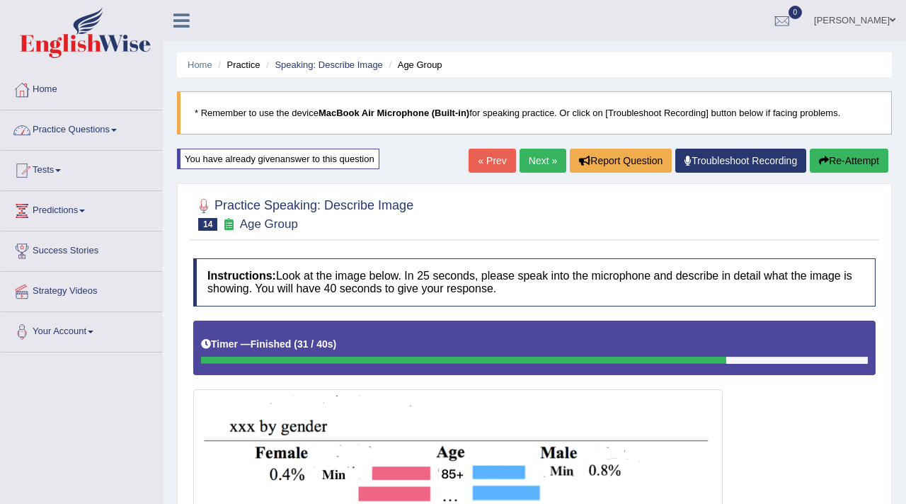
click at [95, 127] on link "Practice Questions" at bounding box center [81, 127] width 161 height 35
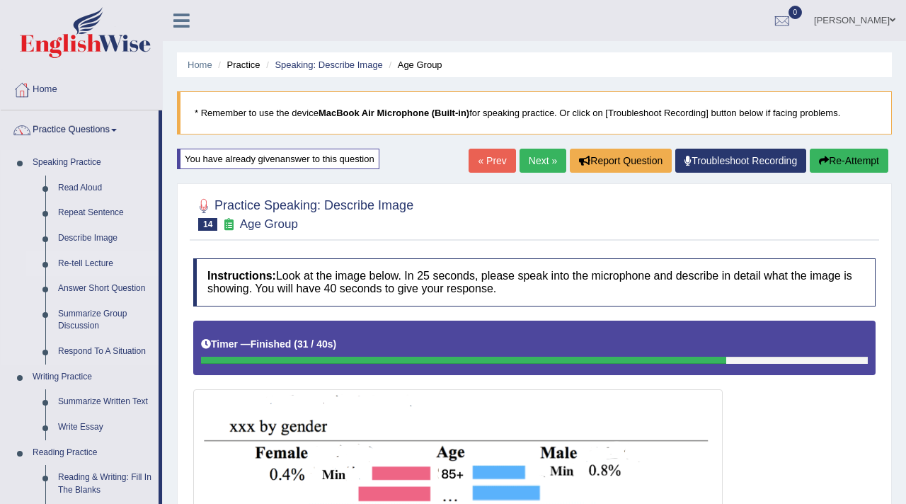
click at [106, 259] on link "Re-tell Lecture" at bounding box center [105, 263] width 107 height 25
